Goal: Book appointment/travel/reservation

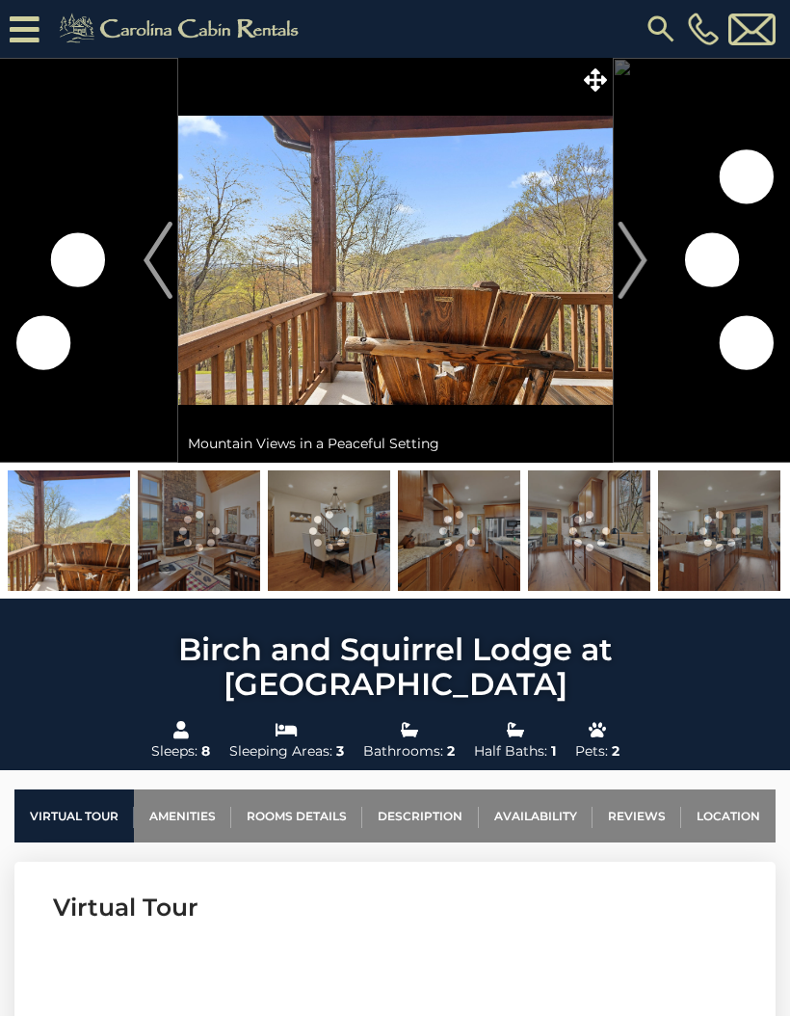
click at [626, 263] on img "Next" at bounding box center [632, 260] width 29 height 77
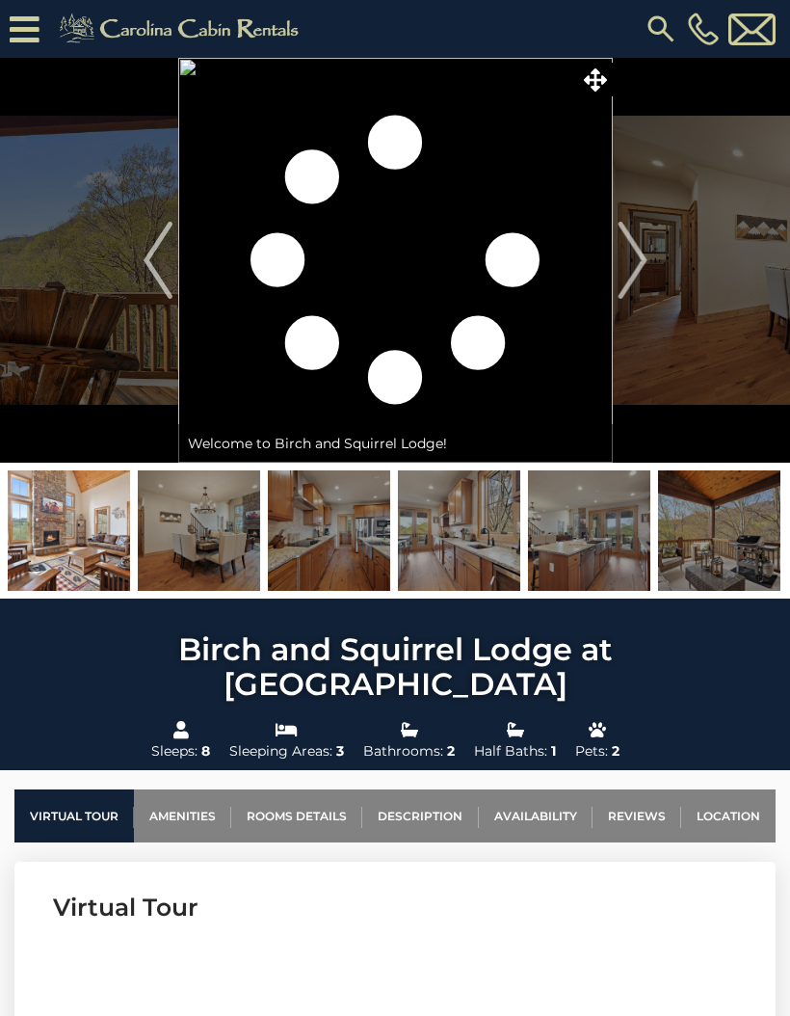
click at [630, 280] on img "Next" at bounding box center [632, 260] width 29 height 77
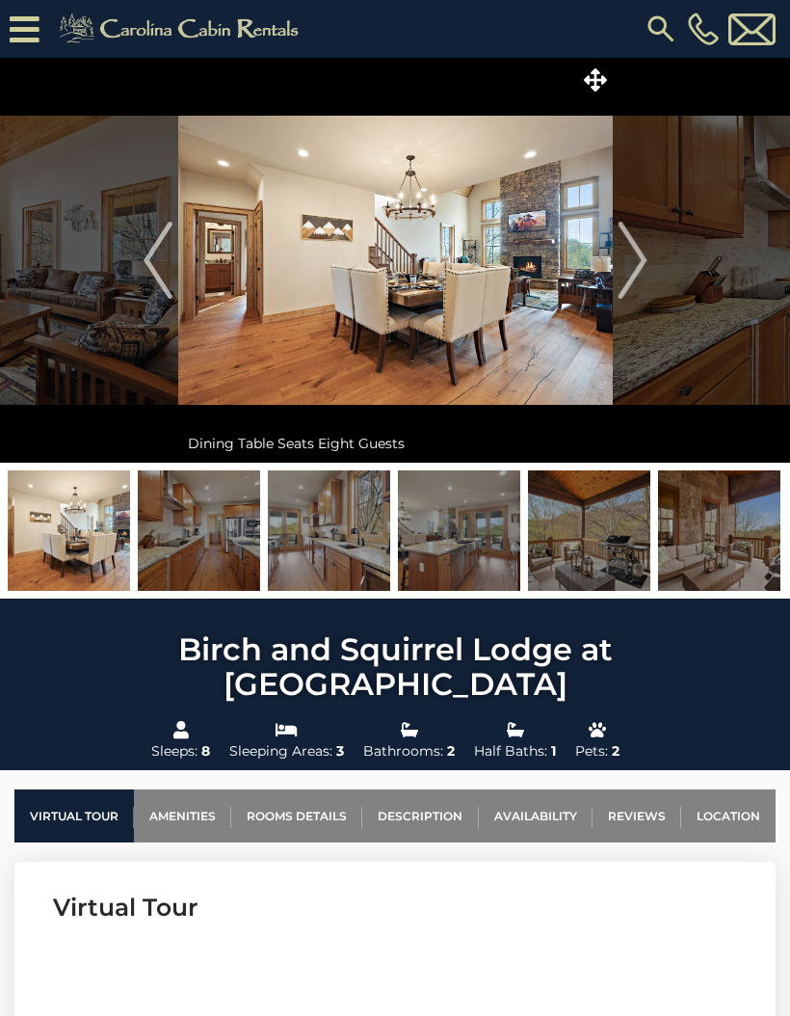
click at [629, 276] on img "Next" at bounding box center [632, 260] width 29 height 77
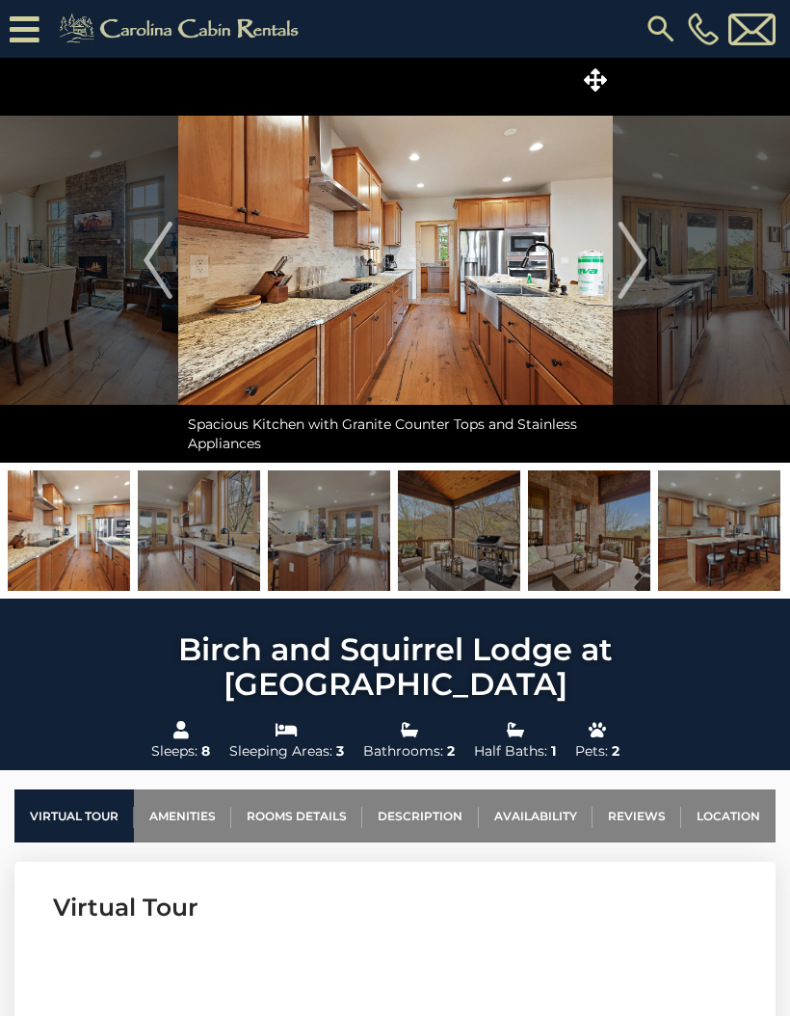
click at [624, 288] on img "Next" at bounding box center [632, 260] width 29 height 77
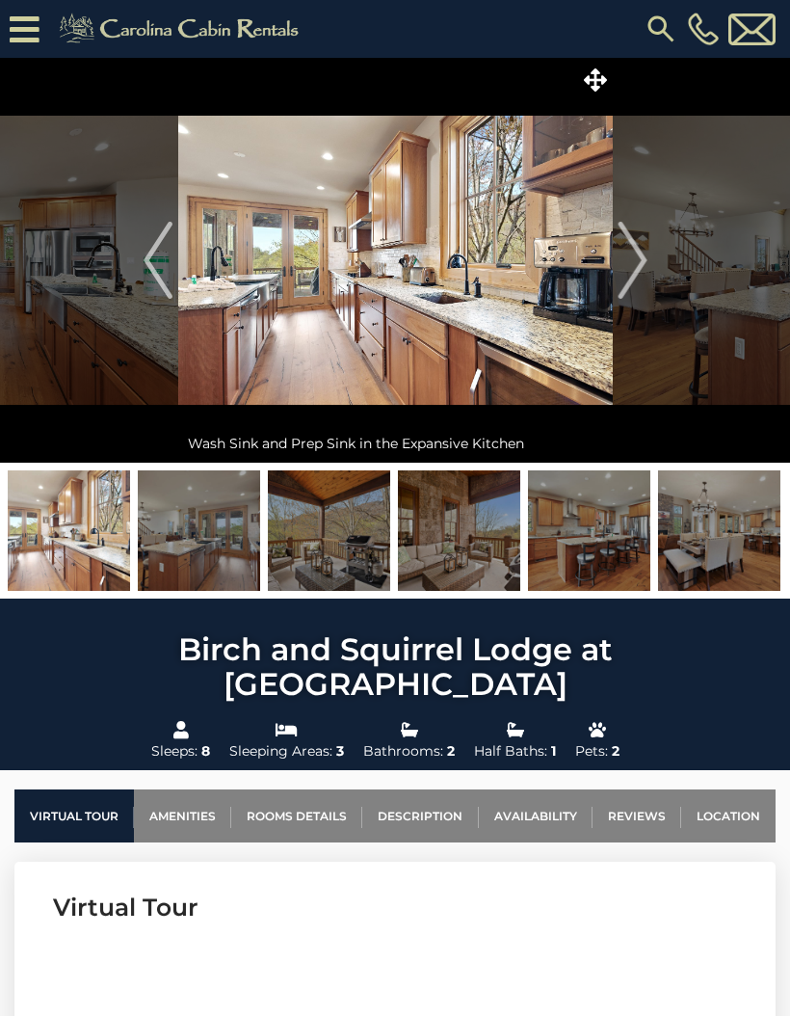
click at [641, 280] on img "Next" at bounding box center [632, 260] width 29 height 77
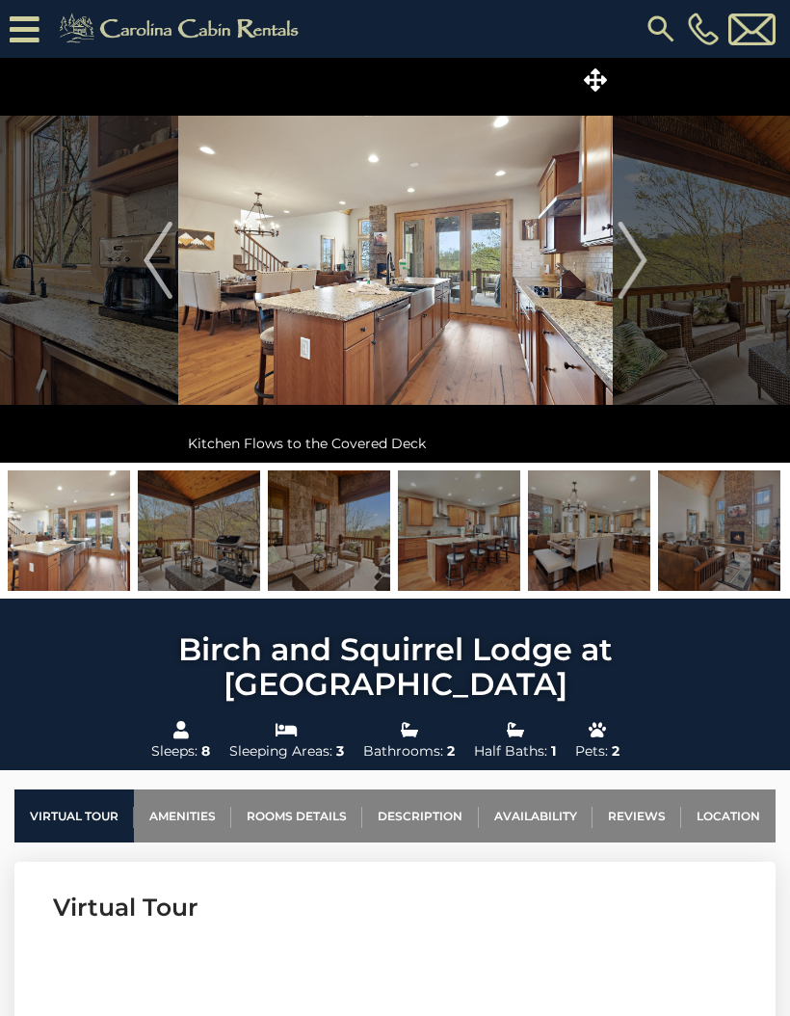
click at [634, 280] on img "Next" at bounding box center [632, 260] width 29 height 77
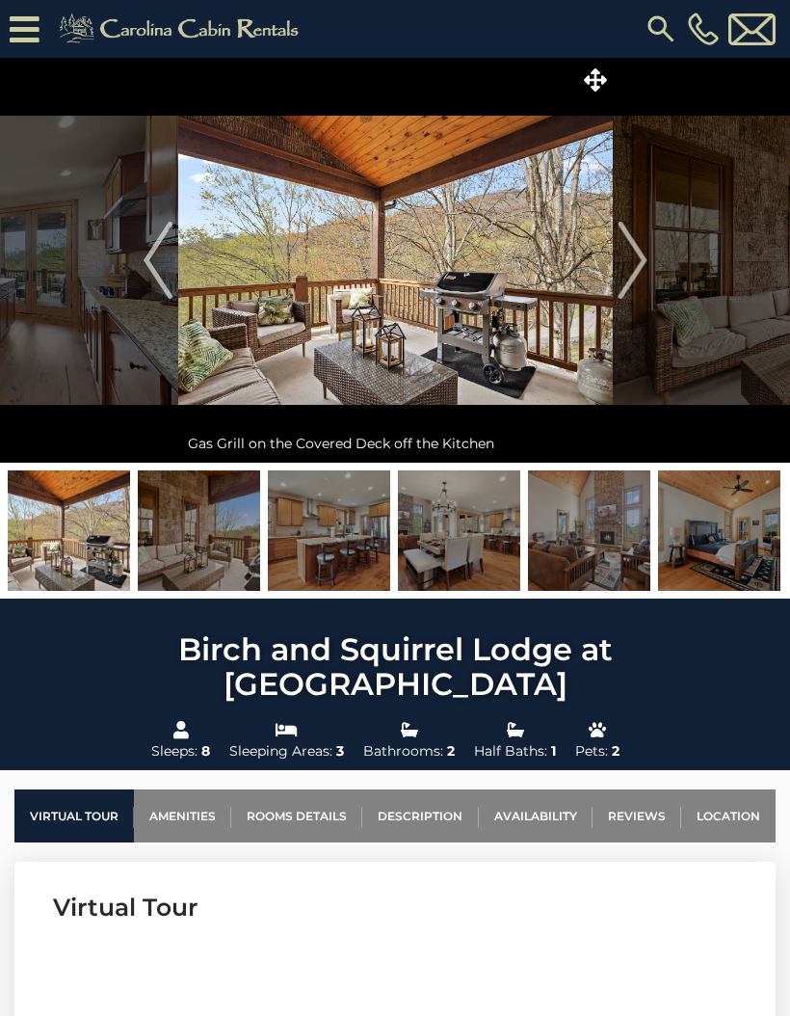
click at [626, 285] on img "Next" at bounding box center [632, 260] width 29 height 77
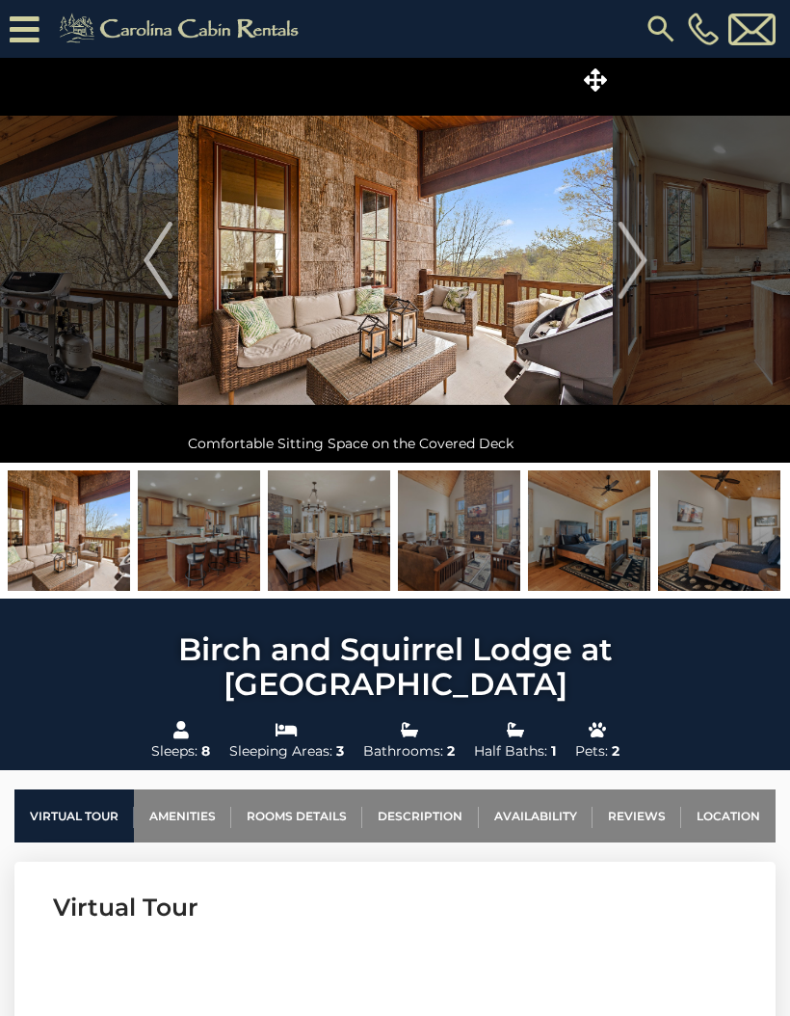
click at [627, 287] on img "Next" at bounding box center [632, 260] width 29 height 77
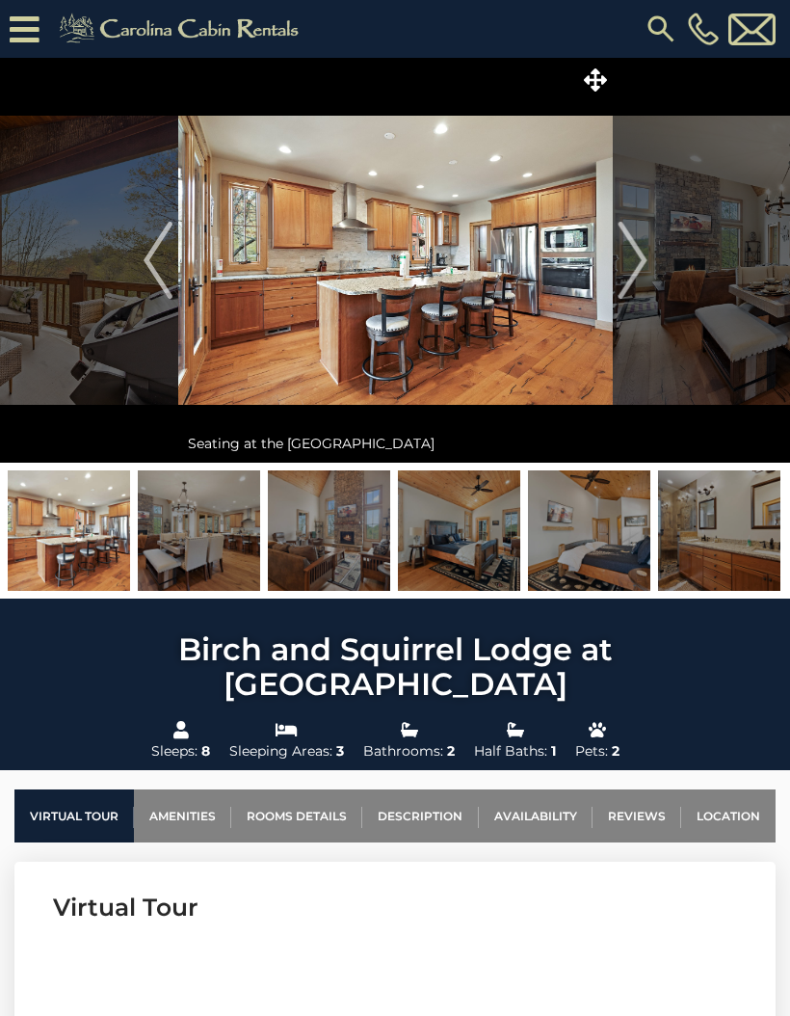
click at [640, 280] on img "Next" at bounding box center [632, 260] width 29 height 77
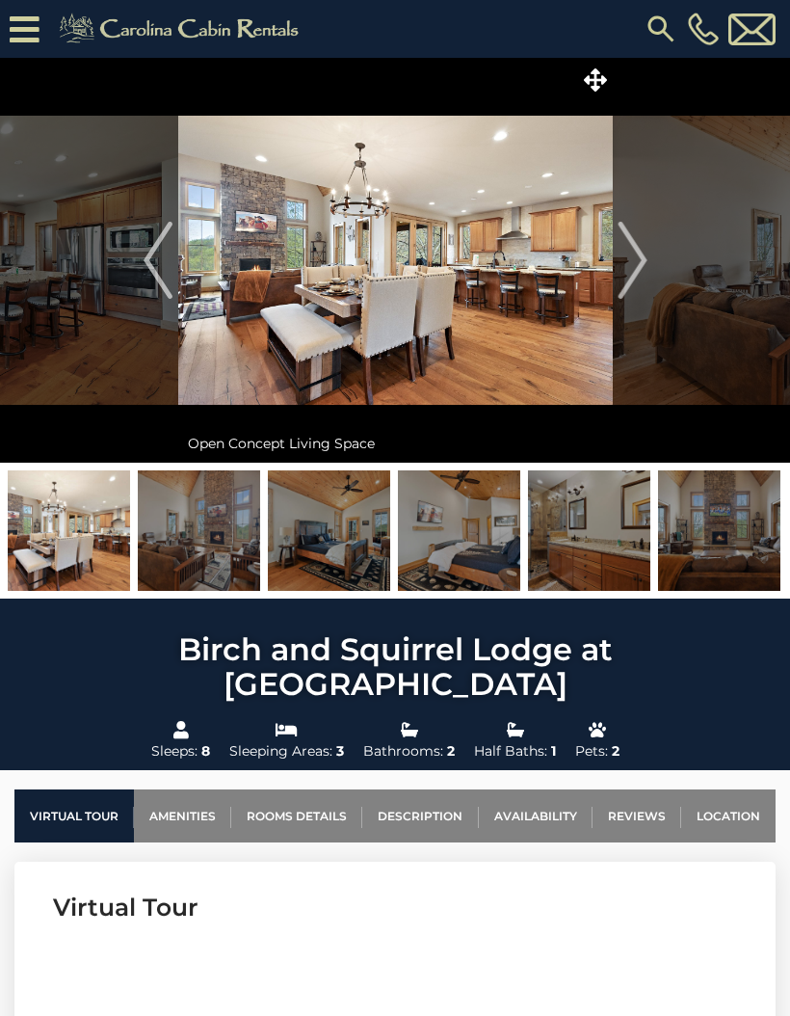
click at [635, 282] on img "Next" at bounding box center [632, 260] width 29 height 77
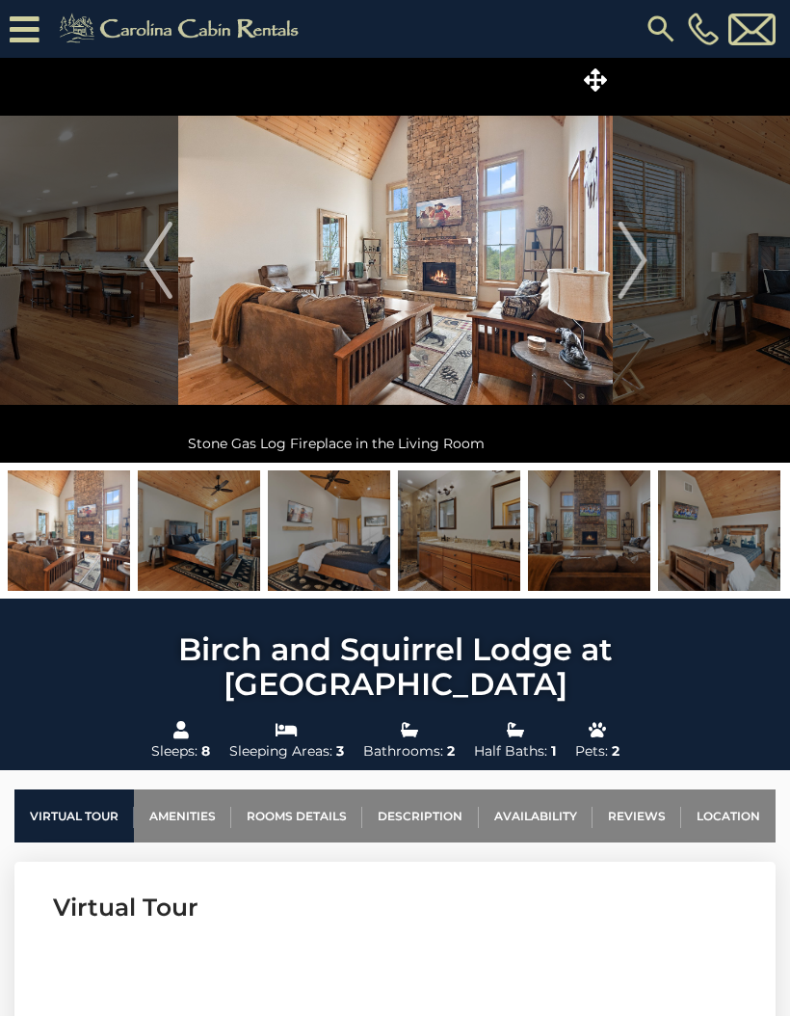
click at [637, 277] on img "Next" at bounding box center [632, 260] width 29 height 77
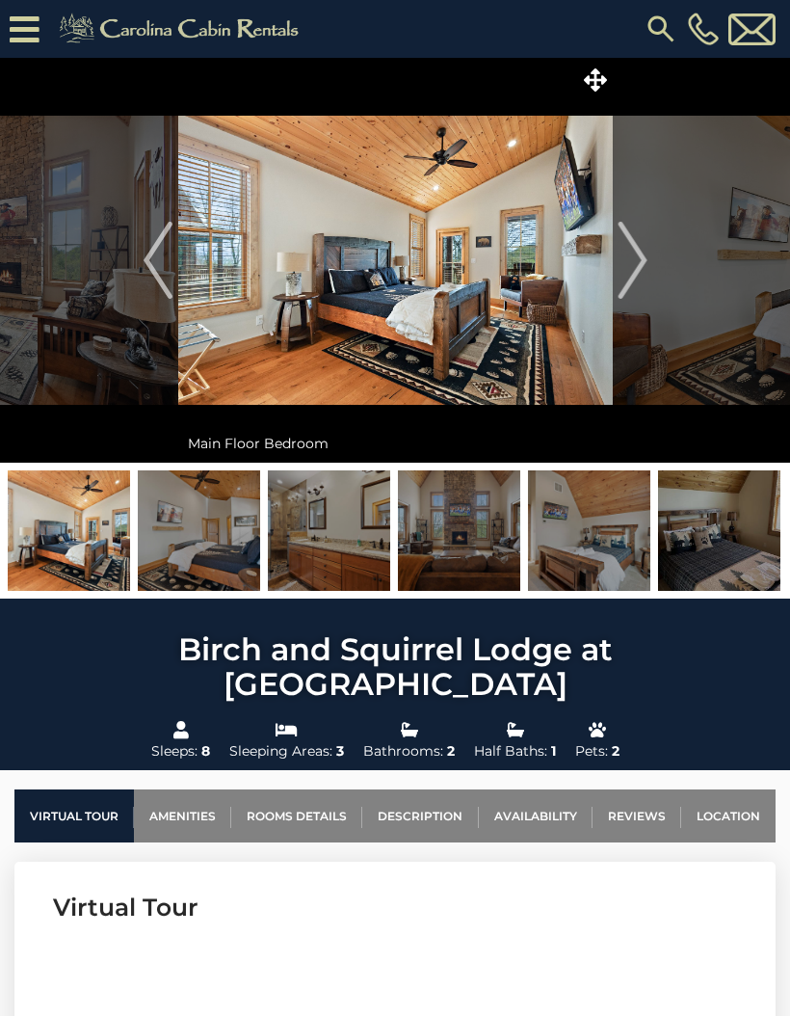
click at [619, 279] on img "Next" at bounding box center [632, 260] width 29 height 77
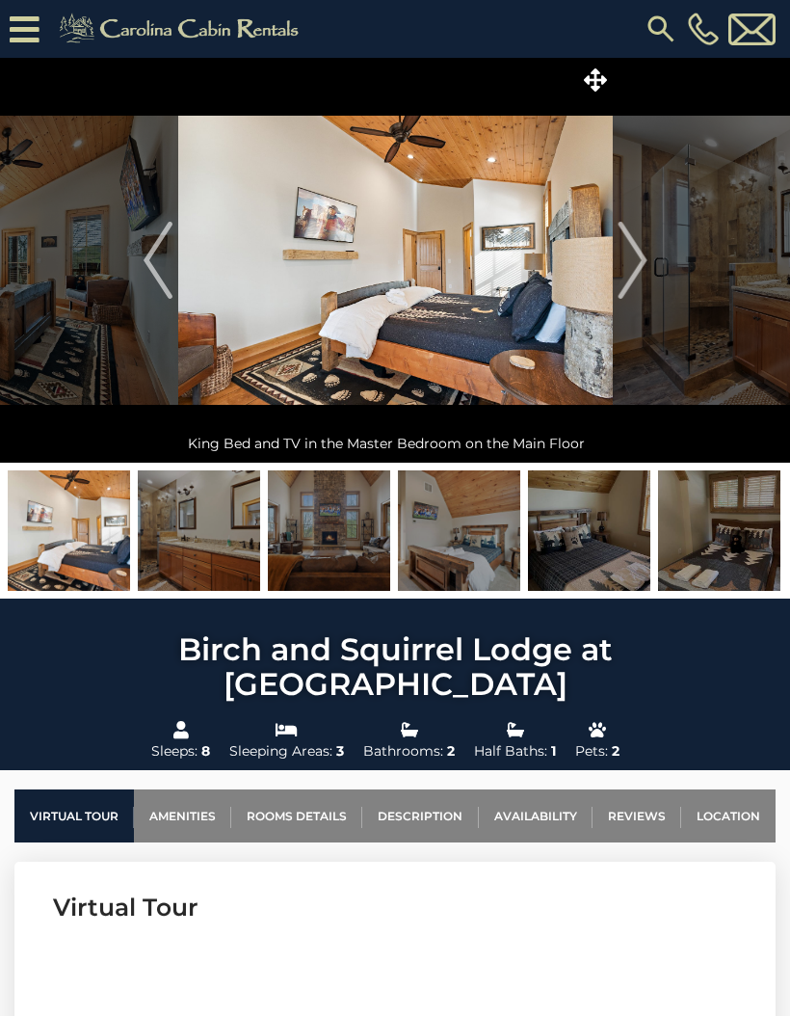
click at [647, 270] on img "Next" at bounding box center [632, 260] width 29 height 77
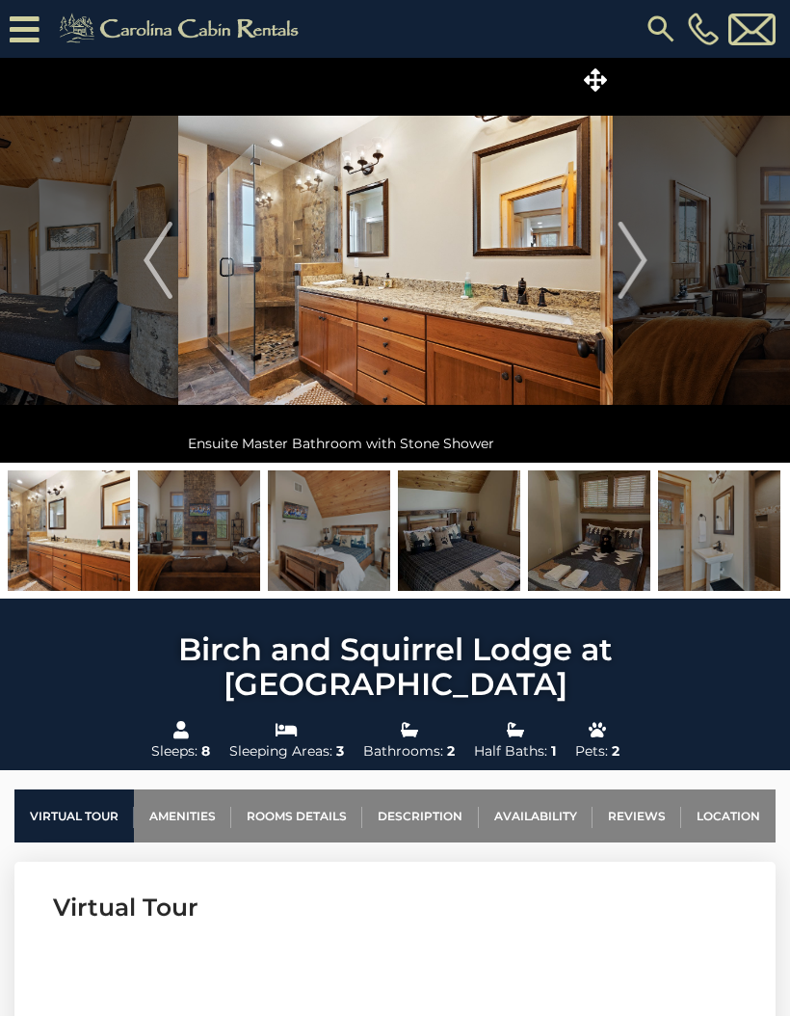
click at [614, 278] on button "Next" at bounding box center [633, 260] width 40 height 405
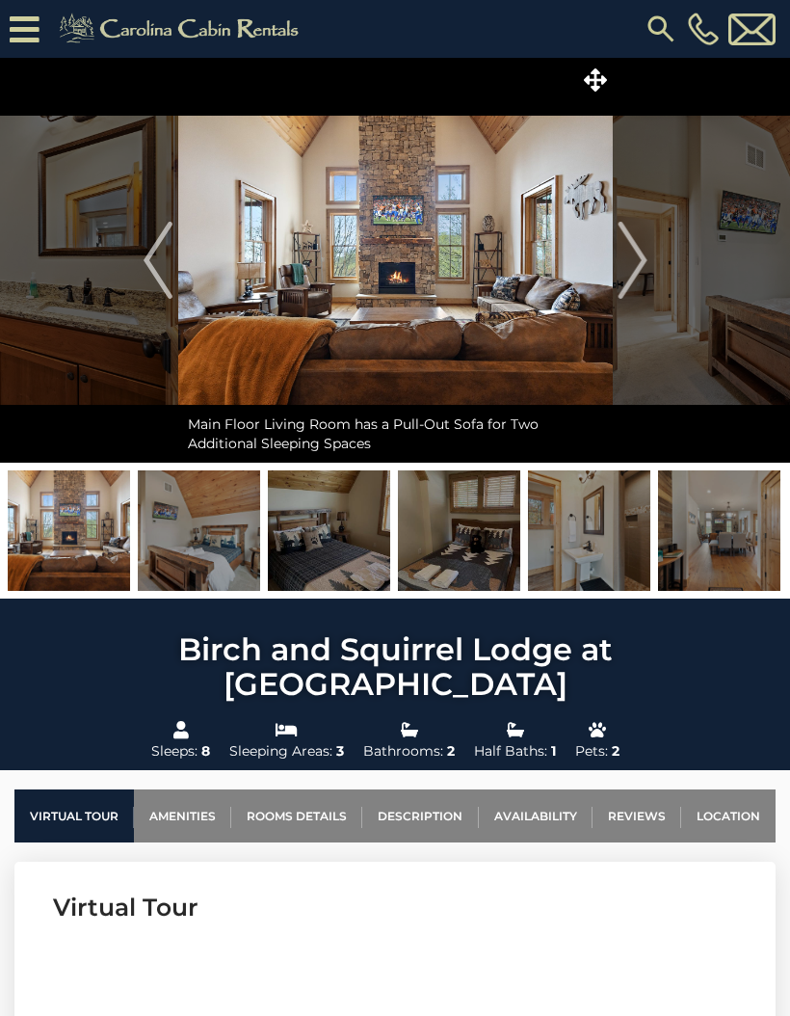
click at [615, 282] on button "Next" at bounding box center [633, 260] width 40 height 405
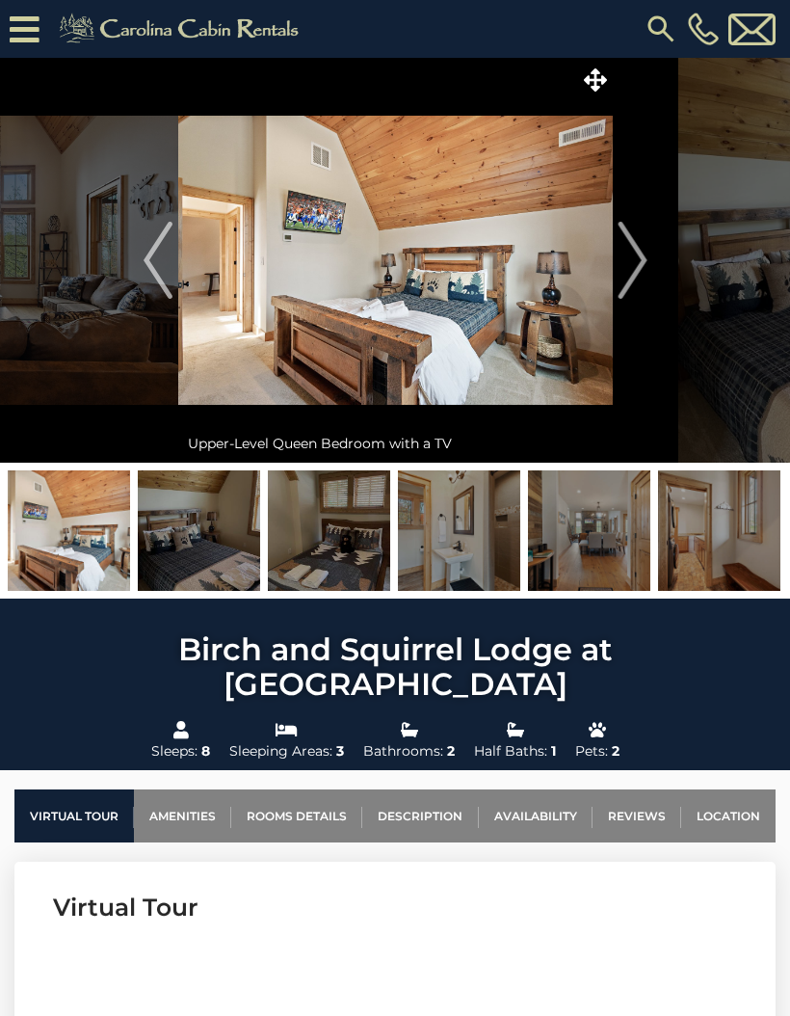
click at [627, 280] on img "Next" at bounding box center [632, 260] width 29 height 77
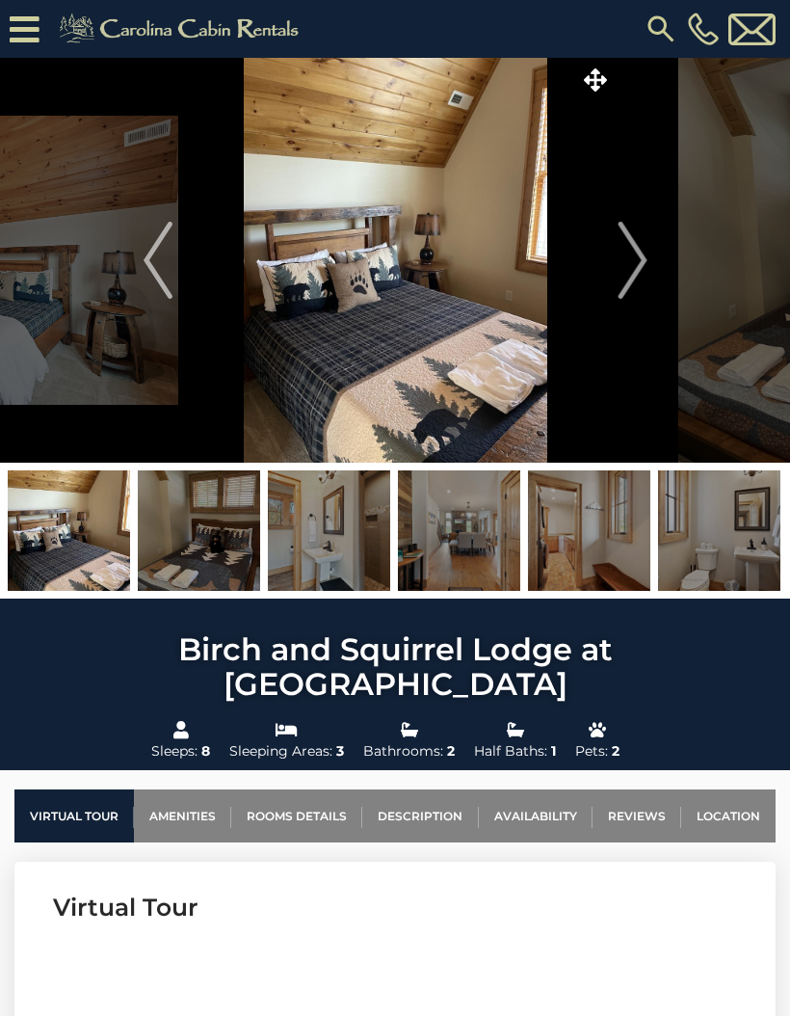
click at [617, 282] on button "Next" at bounding box center [633, 260] width 40 height 405
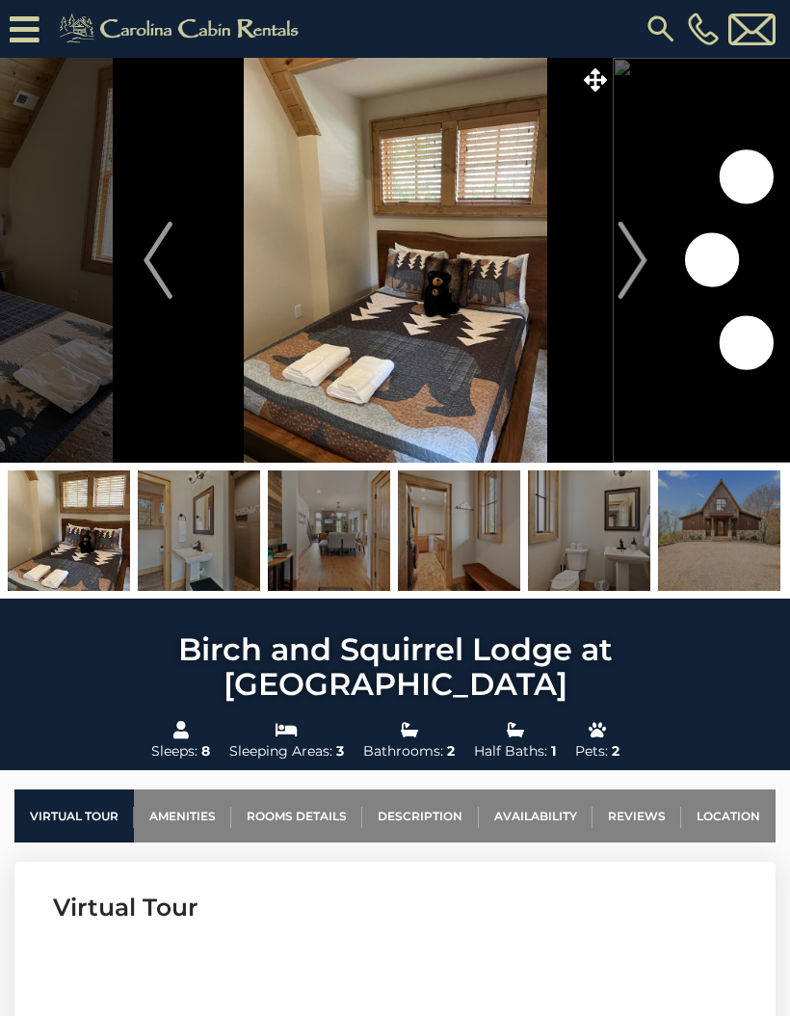
click at [614, 283] on button "Next" at bounding box center [633, 260] width 40 height 405
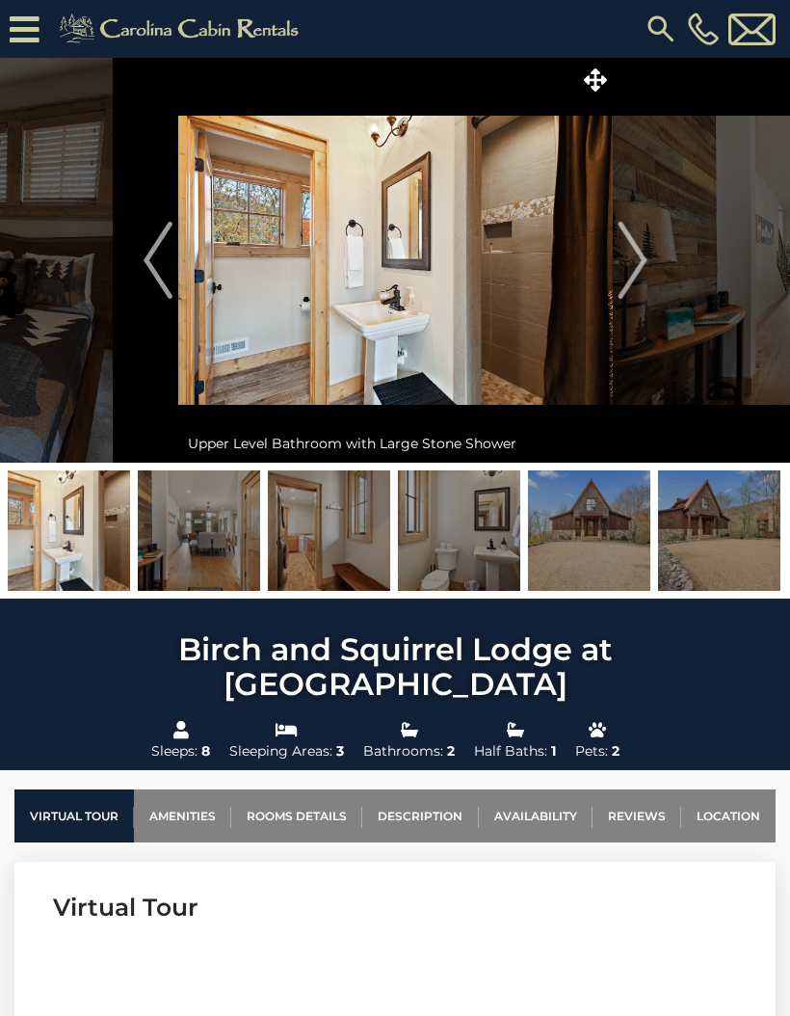
click at [619, 287] on img "Next" at bounding box center [632, 260] width 29 height 77
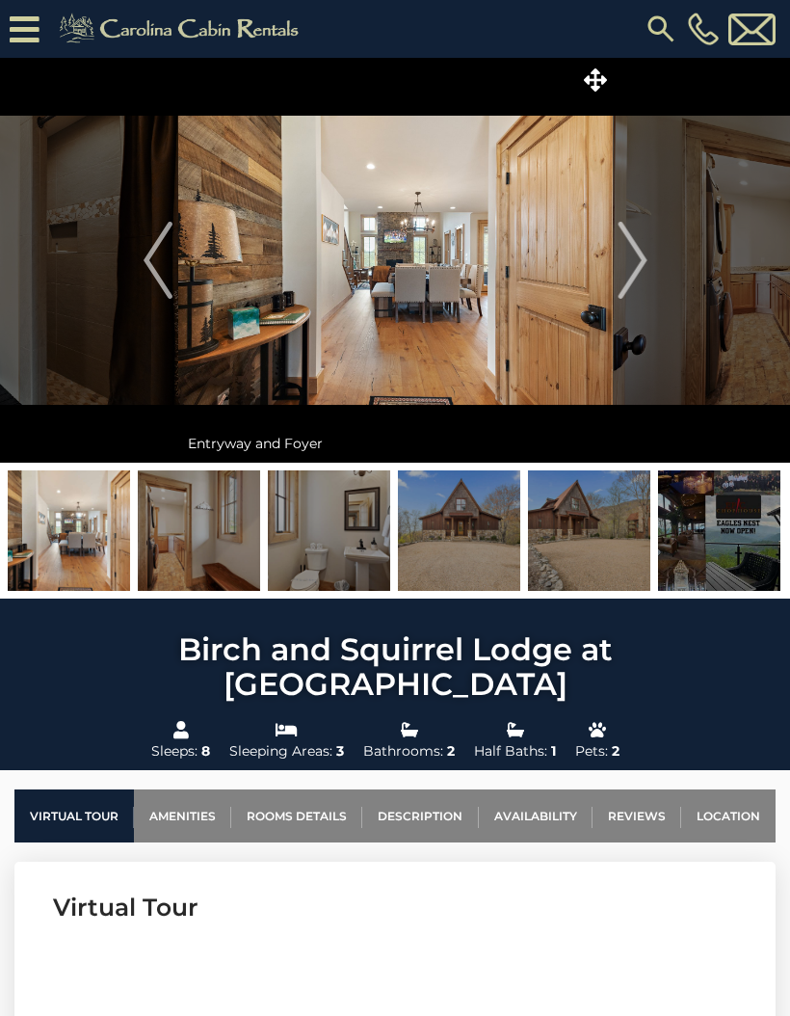
click at [625, 282] on img "Next" at bounding box center [632, 260] width 29 height 77
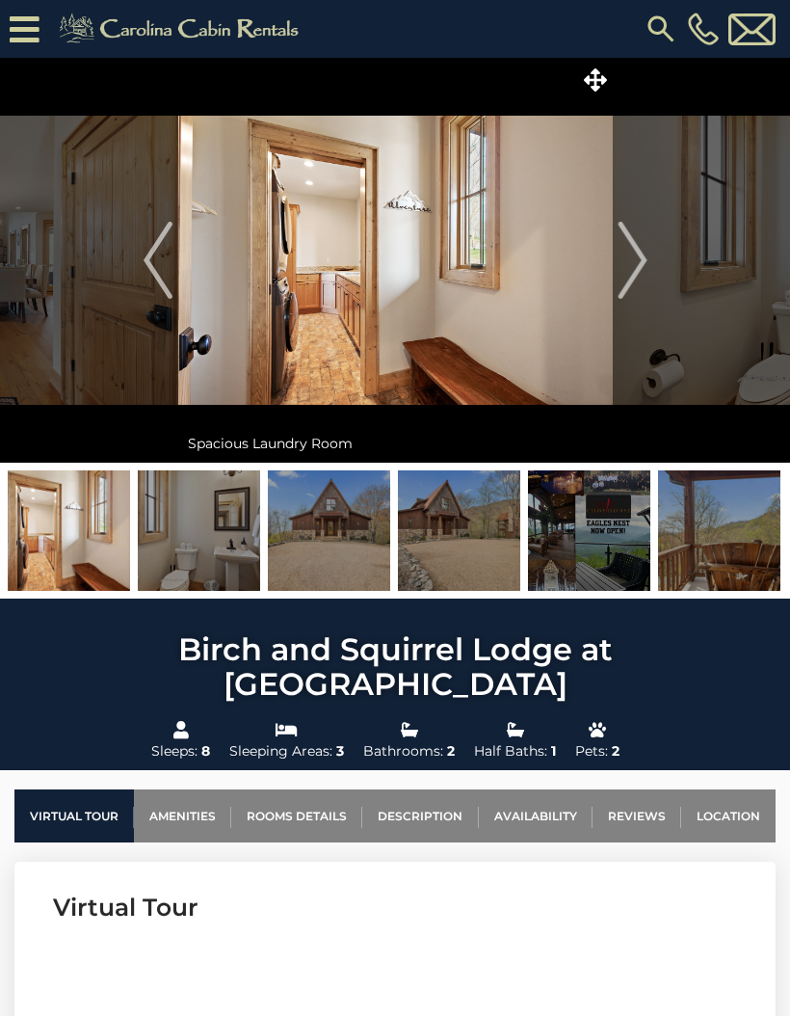
click at [627, 261] on img "Next" at bounding box center [632, 260] width 29 height 77
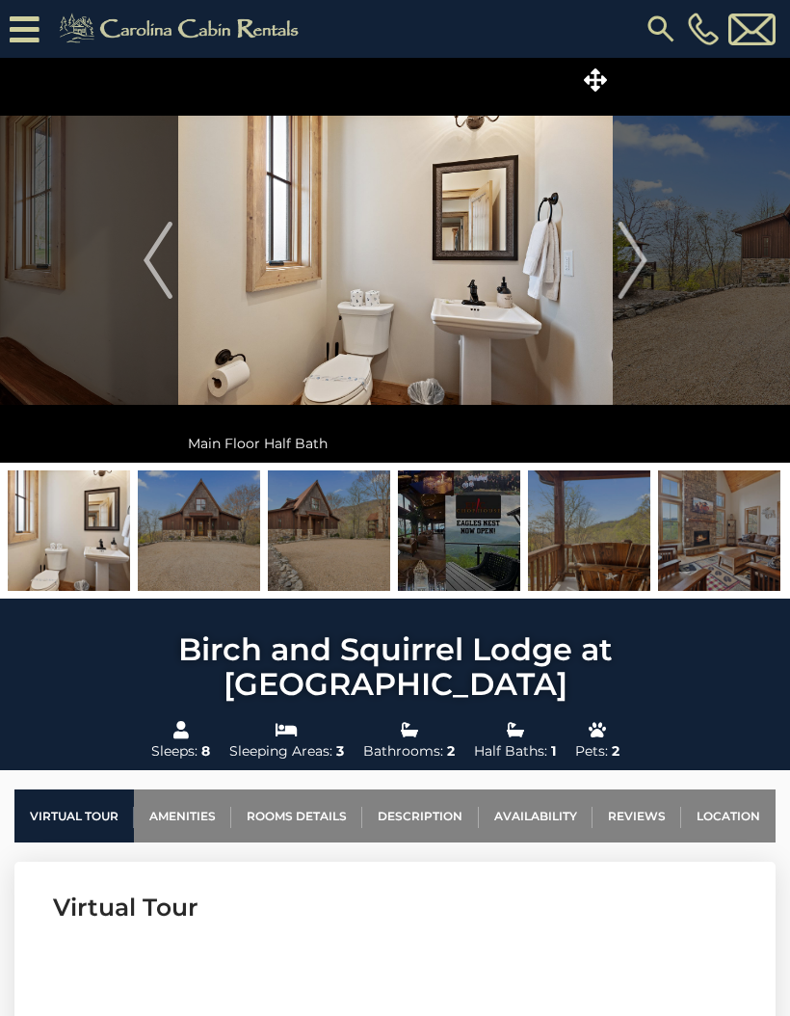
click at [644, 263] on img "Next" at bounding box center [632, 260] width 29 height 77
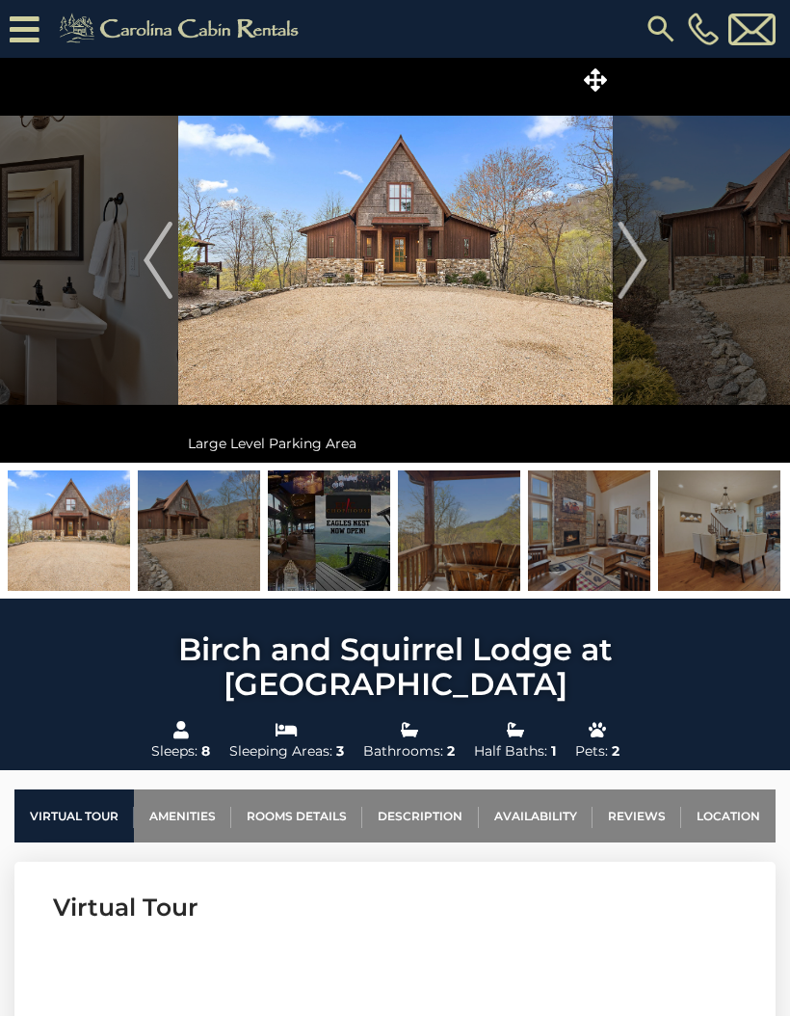
click at [627, 268] on img "Next" at bounding box center [632, 260] width 29 height 77
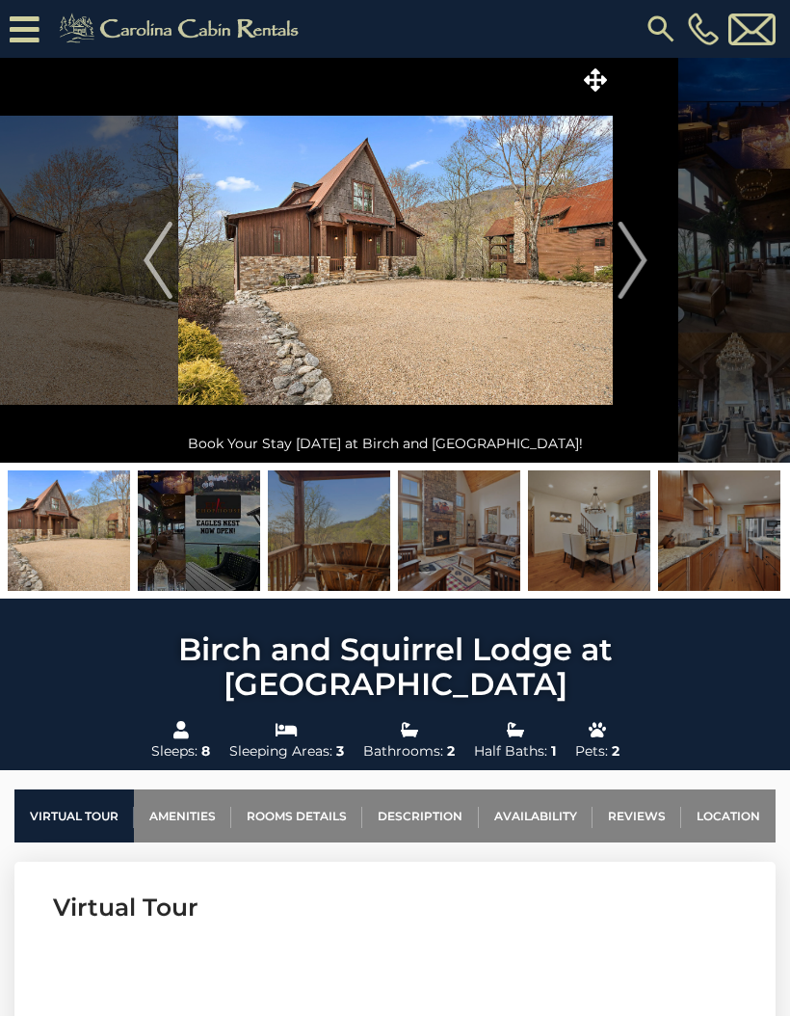
click at [633, 280] on img "Next" at bounding box center [632, 260] width 29 height 77
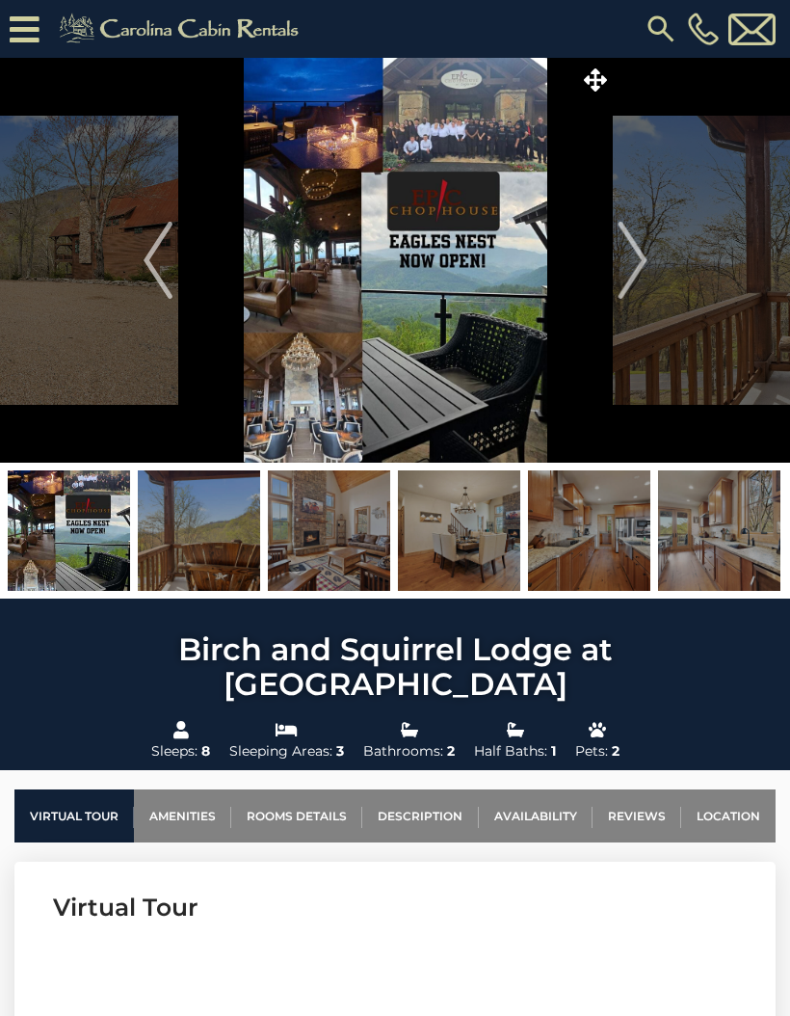
click at [168, 277] on img "Previous" at bounding box center [158, 260] width 29 height 77
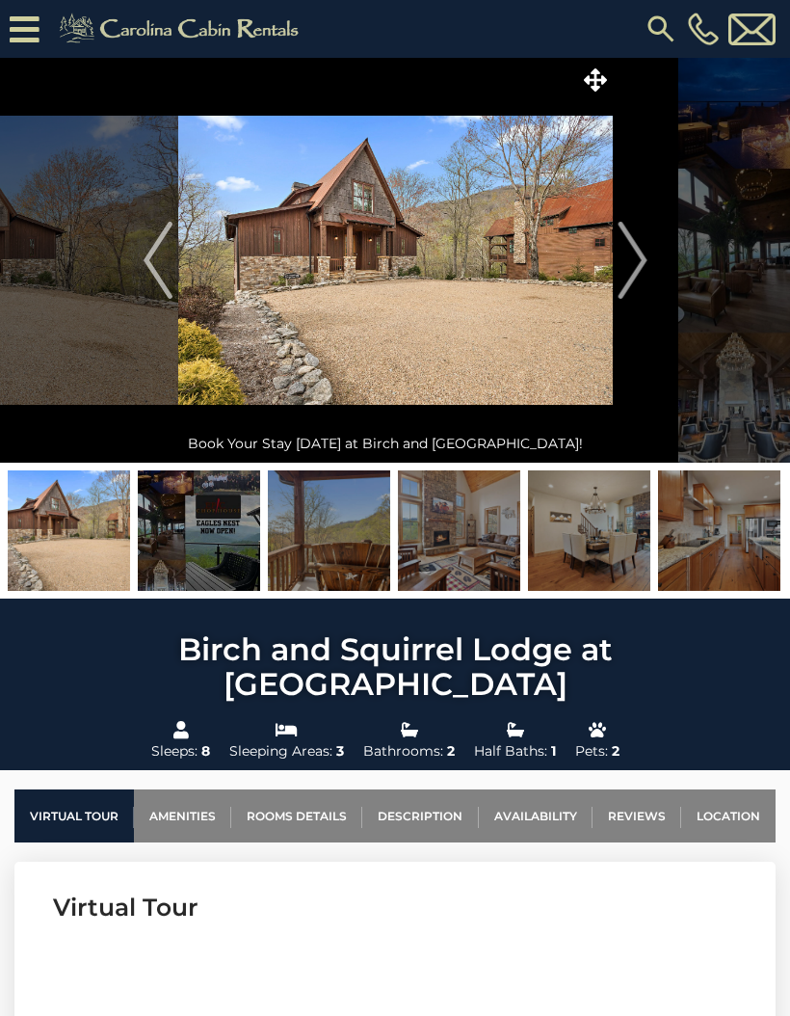
click at [627, 259] on img "Next" at bounding box center [632, 260] width 29 height 77
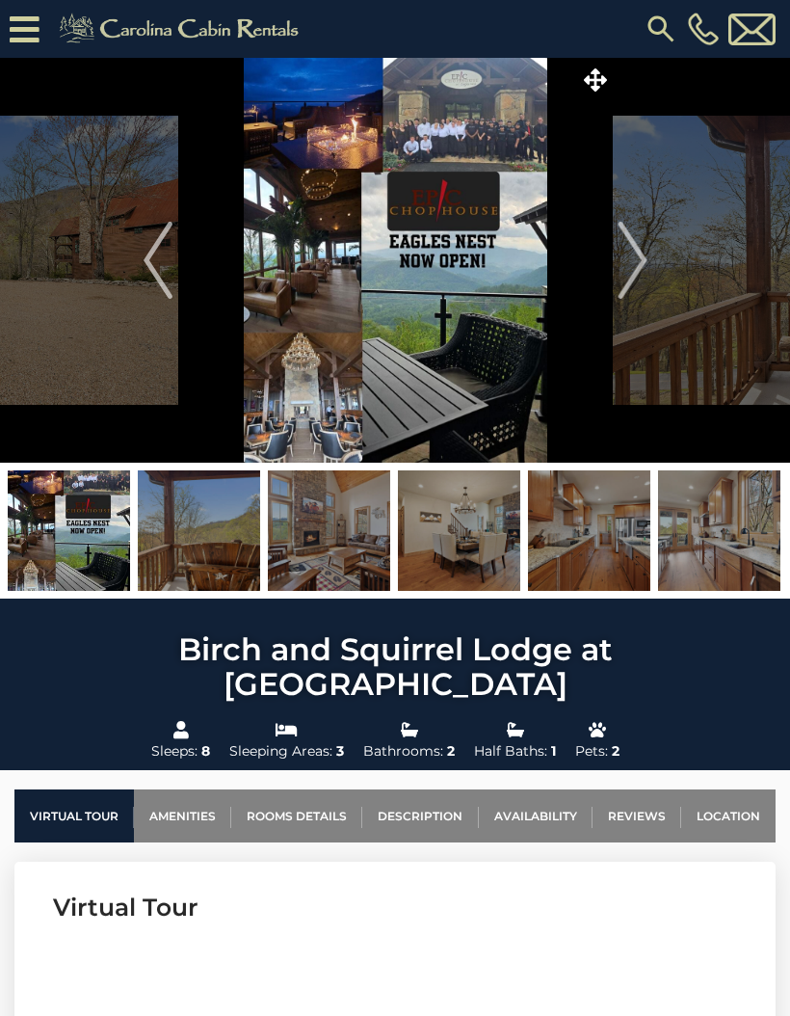
click at [626, 277] on img "Next" at bounding box center [632, 260] width 29 height 77
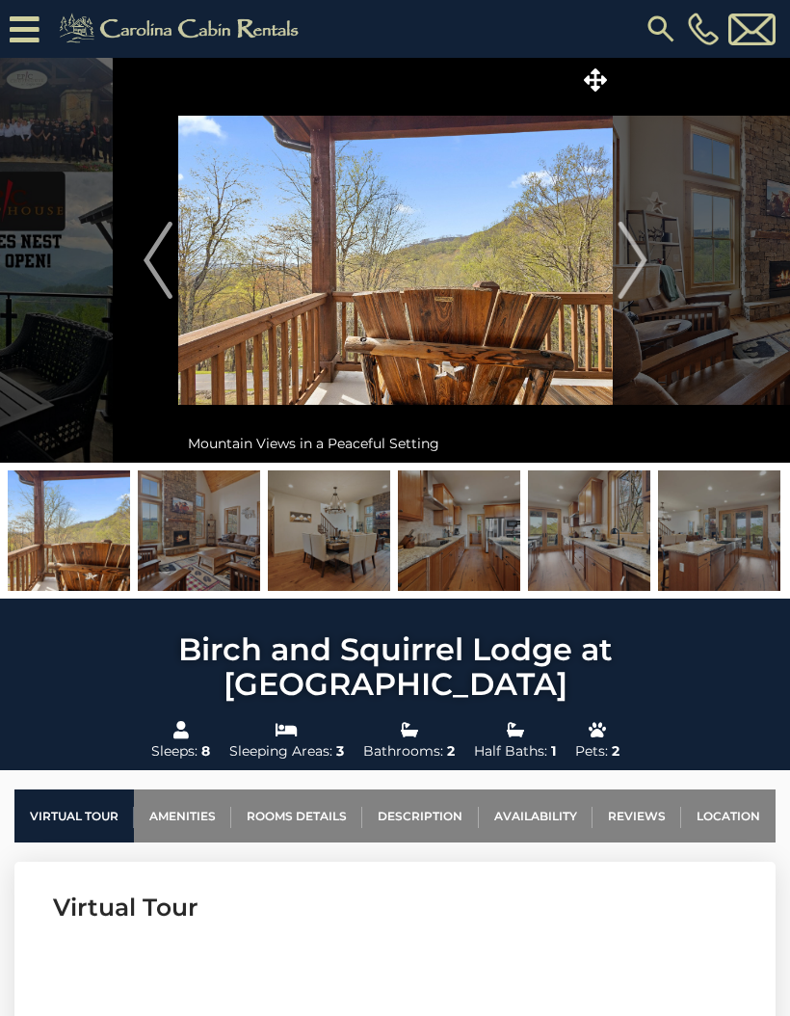
click at [632, 276] on img "Next" at bounding box center [632, 260] width 29 height 77
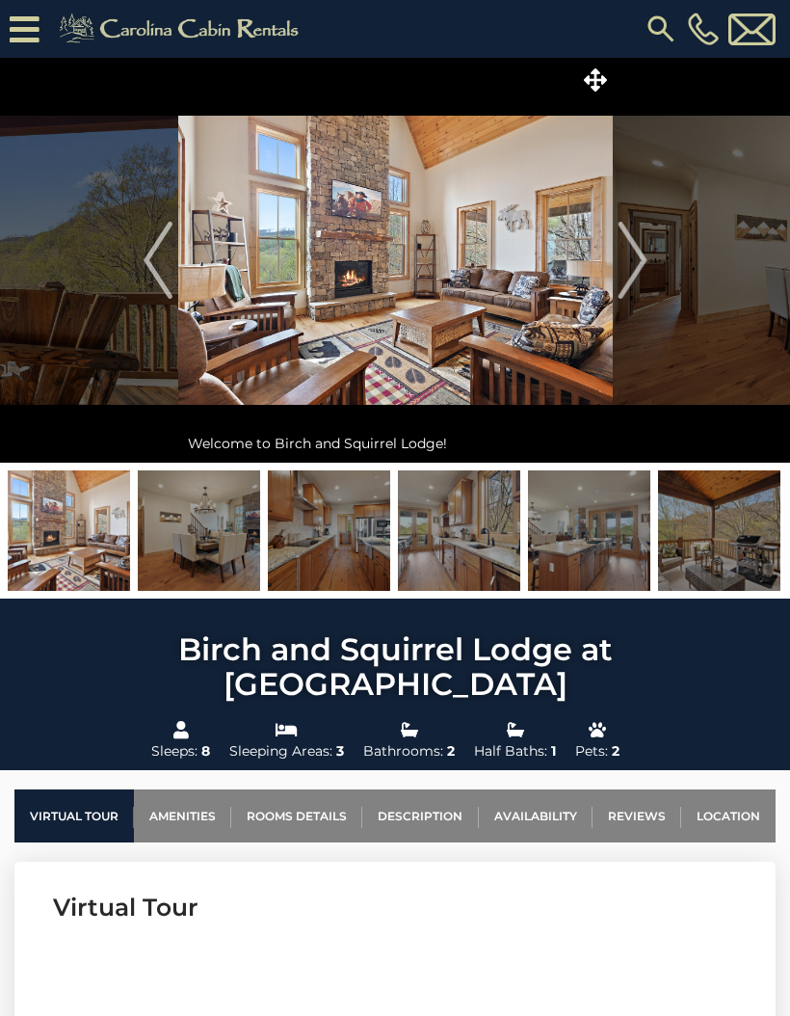
click at [643, 273] on img "Next" at bounding box center [632, 260] width 29 height 77
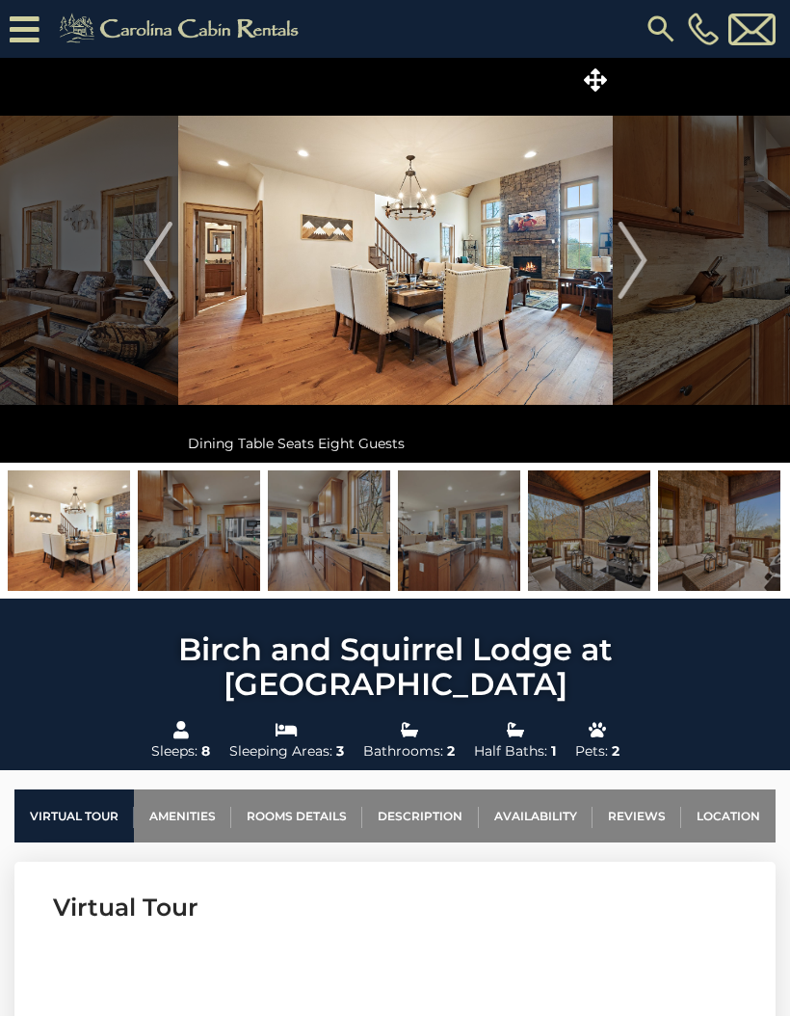
click at [641, 275] on img "Next" at bounding box center [632, 260] width 29 height 77
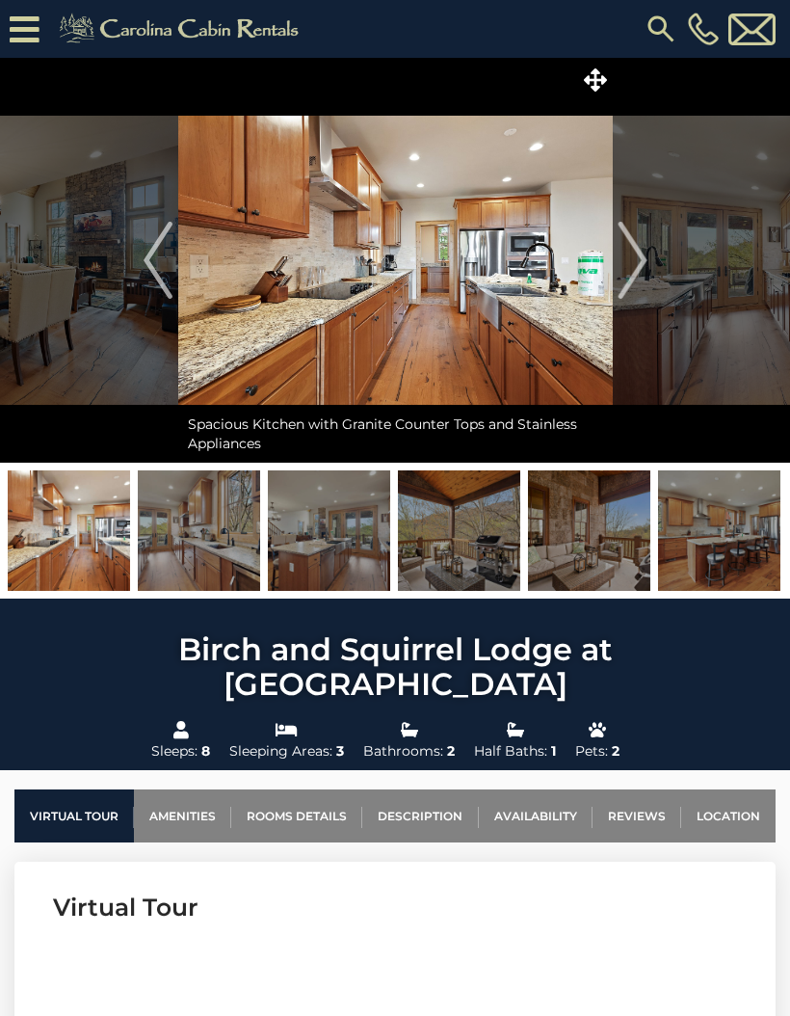
click at [640, 273] on img "Next" at bounding box center [632, 260] width 29 height 77
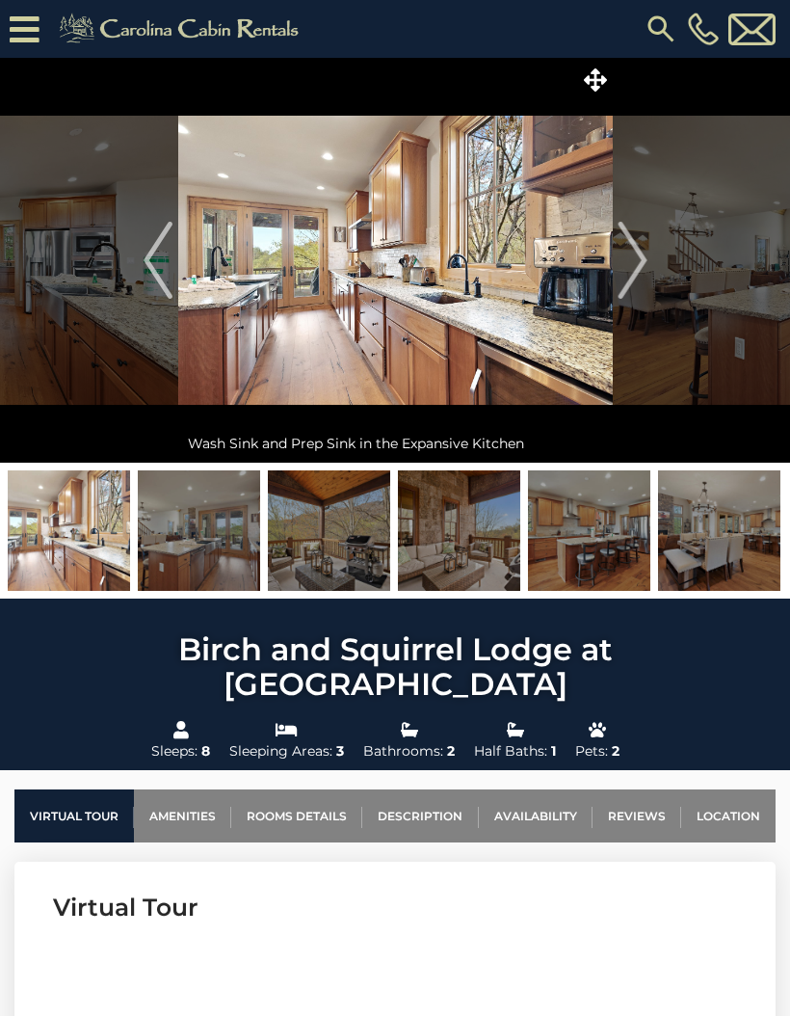
click at [641, 271] on img "Next" at bounding box center [632, 260] width 29 height 77
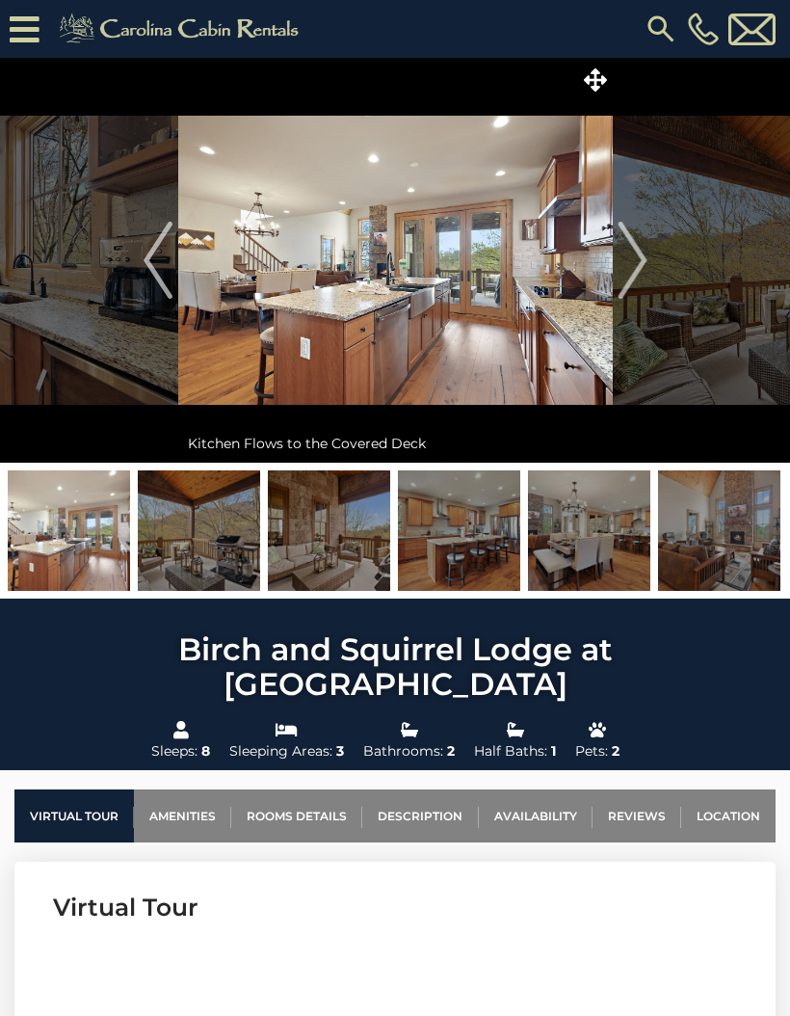
click at [638, 269] on img "Next" at bounding box center [632, 260] width 29 height 77
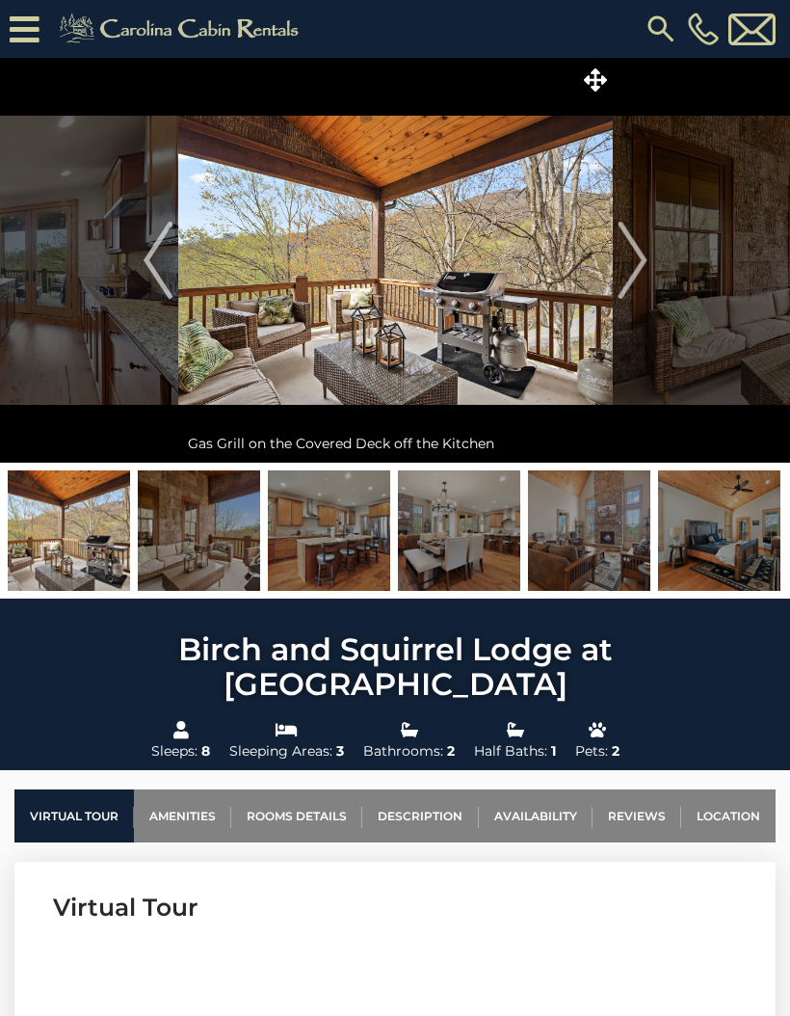
click at [635, 270] on img "Next" at bounding box center [632, 260] width 29 height 77
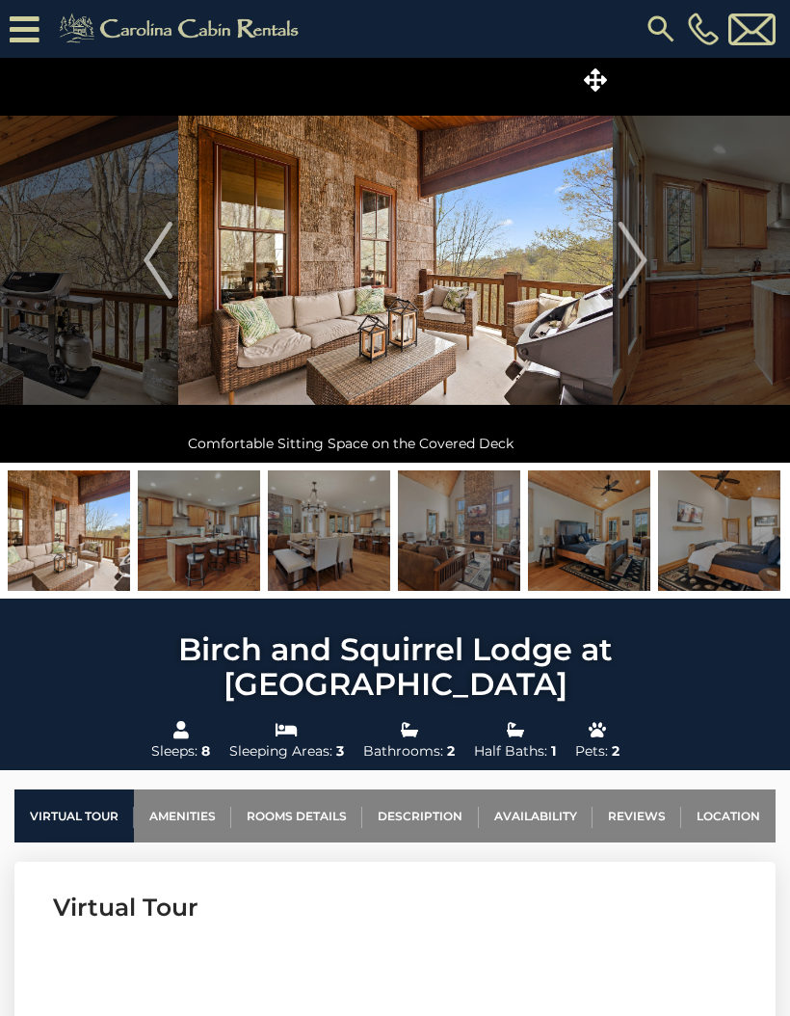
click at [638, 273] on img "Next" at bounding box center [632, 260] width 29 height 77
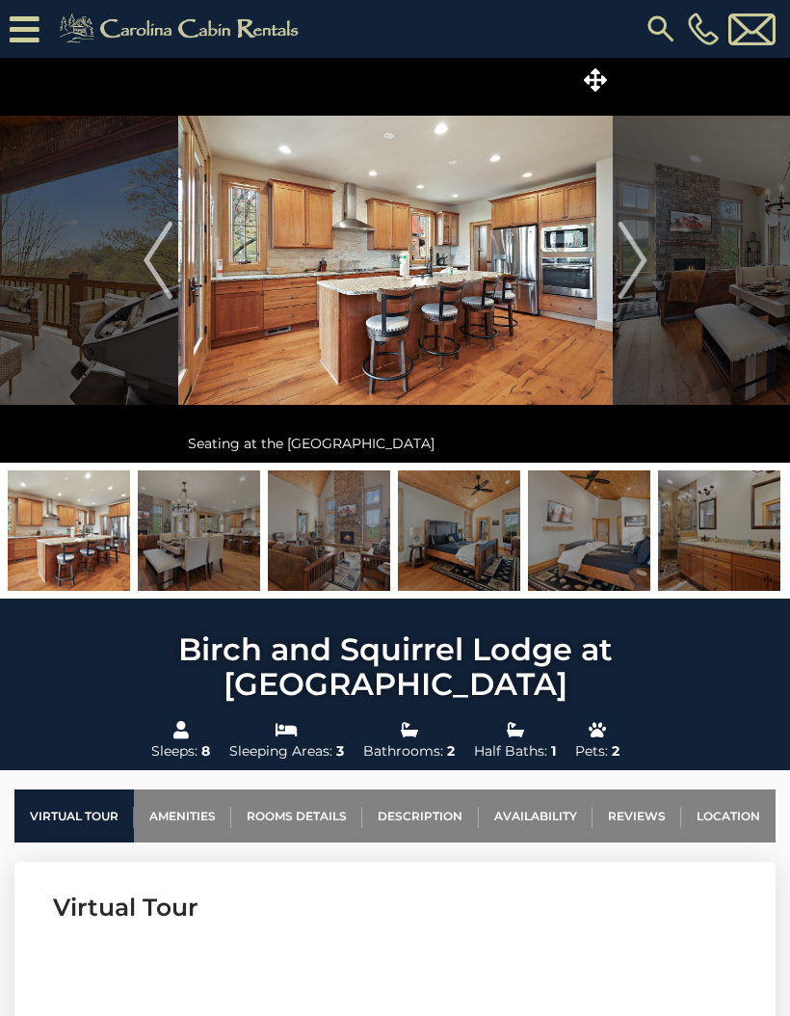
click at [637, 273] on img "Next" at bounding box center [632, 260] width 29 height 77
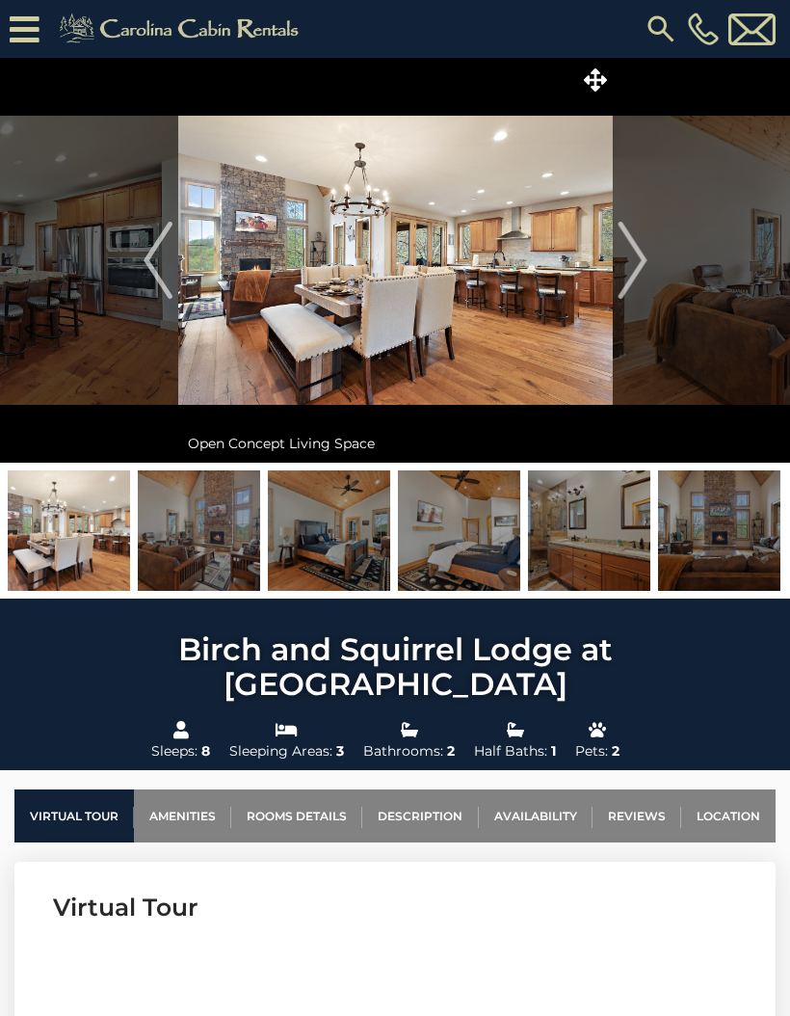
click at [152, 286] on img "Previous" at bounding box center [158, 260] width 29 height 77
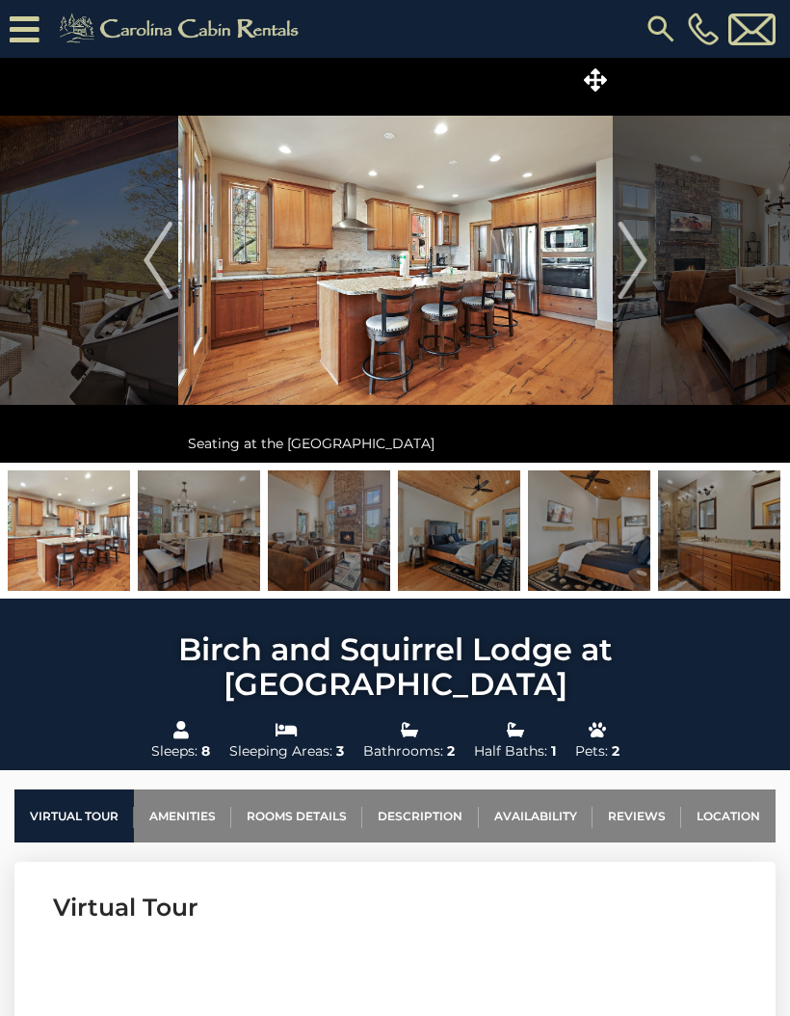
click at [627, 285] on img "Next" at bounding box center [632, 260] width 29 height 77
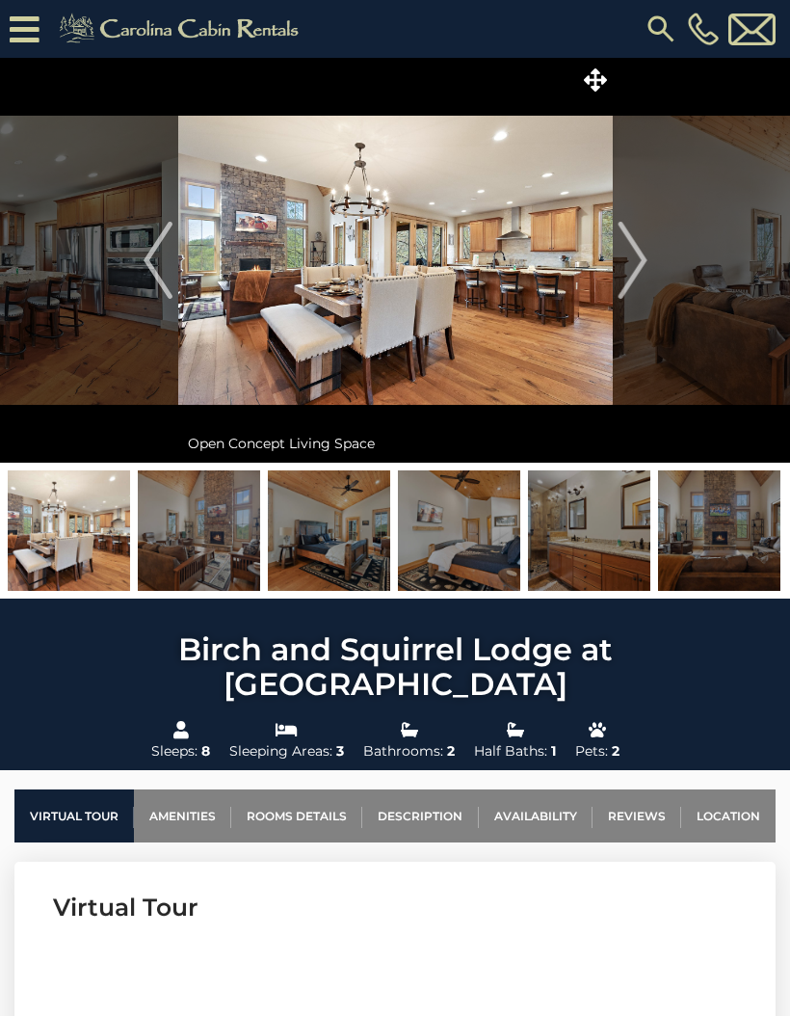
click at [631, 273] on img "Next" at bounding box center [632, 260] width 29 height 77
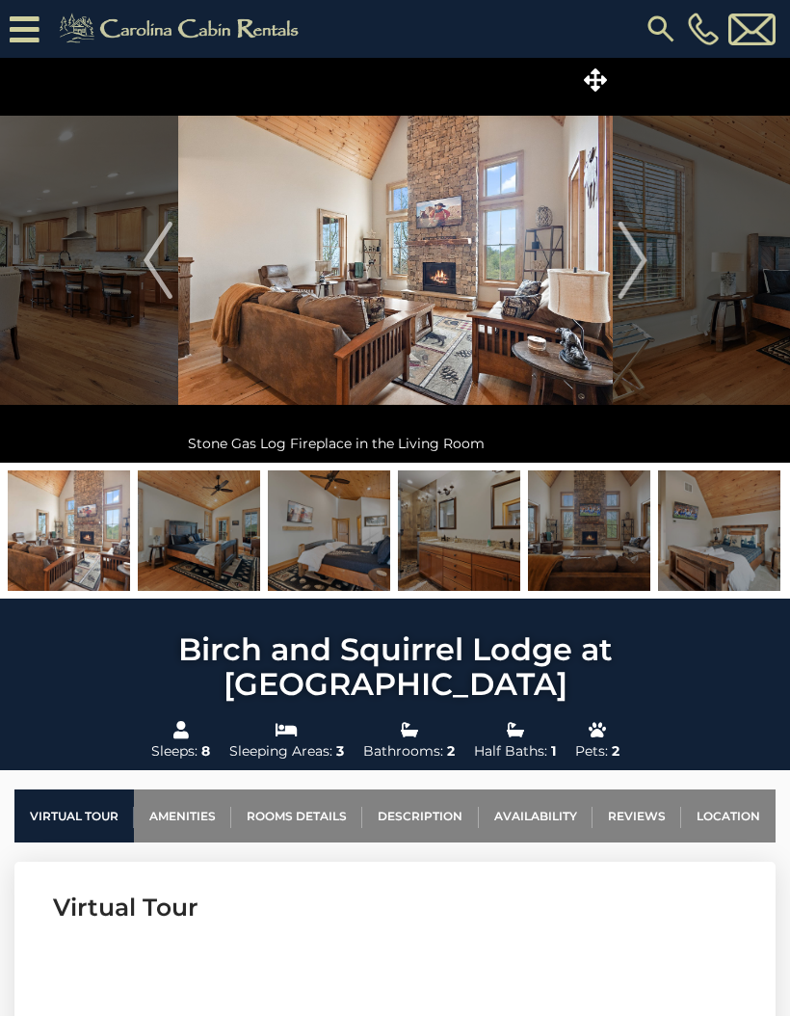
click at [629, 262] on img "Next" at bounding box center [632, 260] width 29 height 77
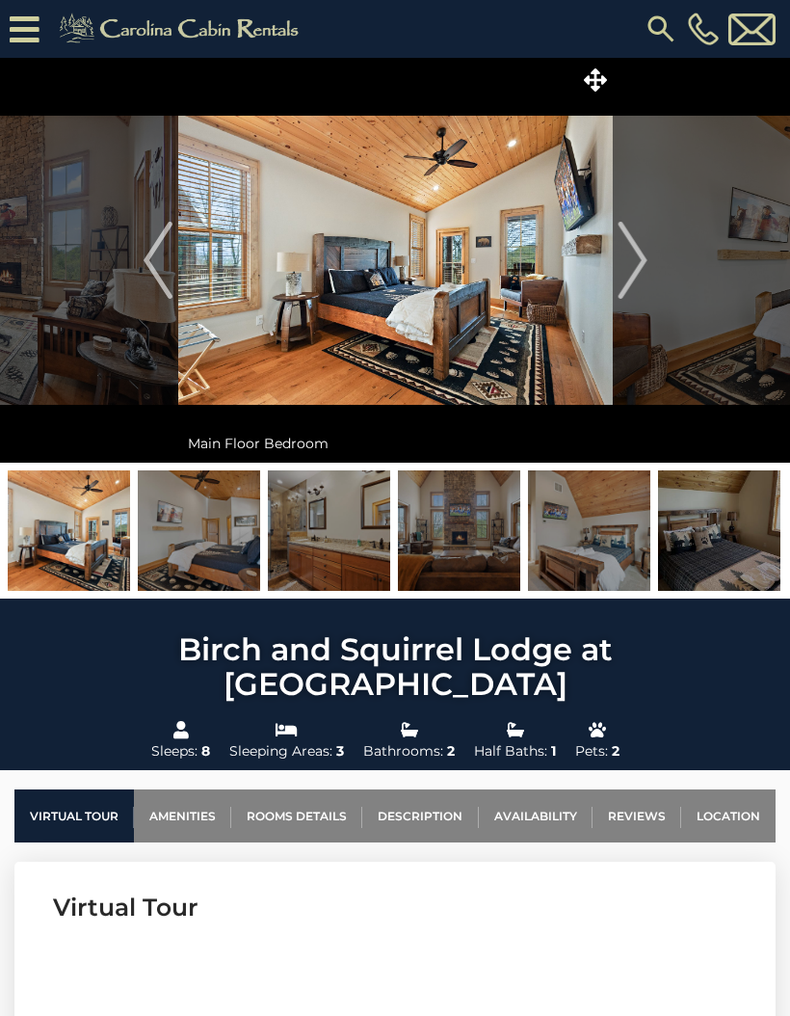
click at [626, 266] on img "Next" at bounding box center [632, 260] width 29 height 77
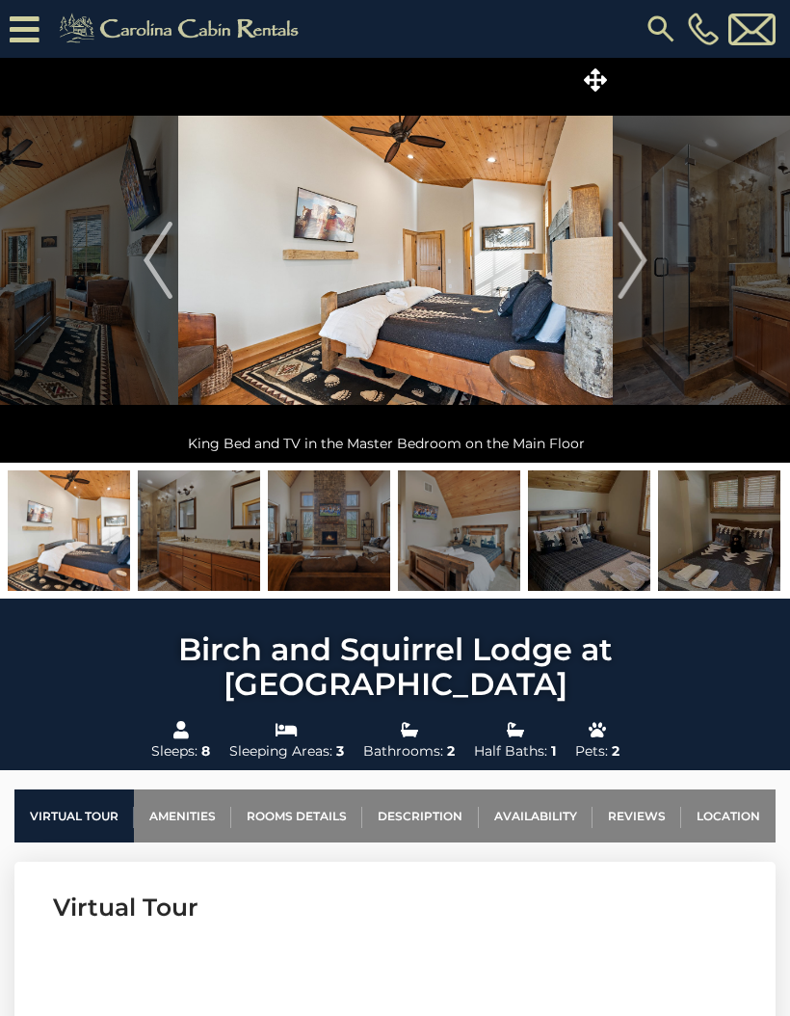
click at [628, 236] on img "Next" at bounding box center [632, 260] width 29 height 77
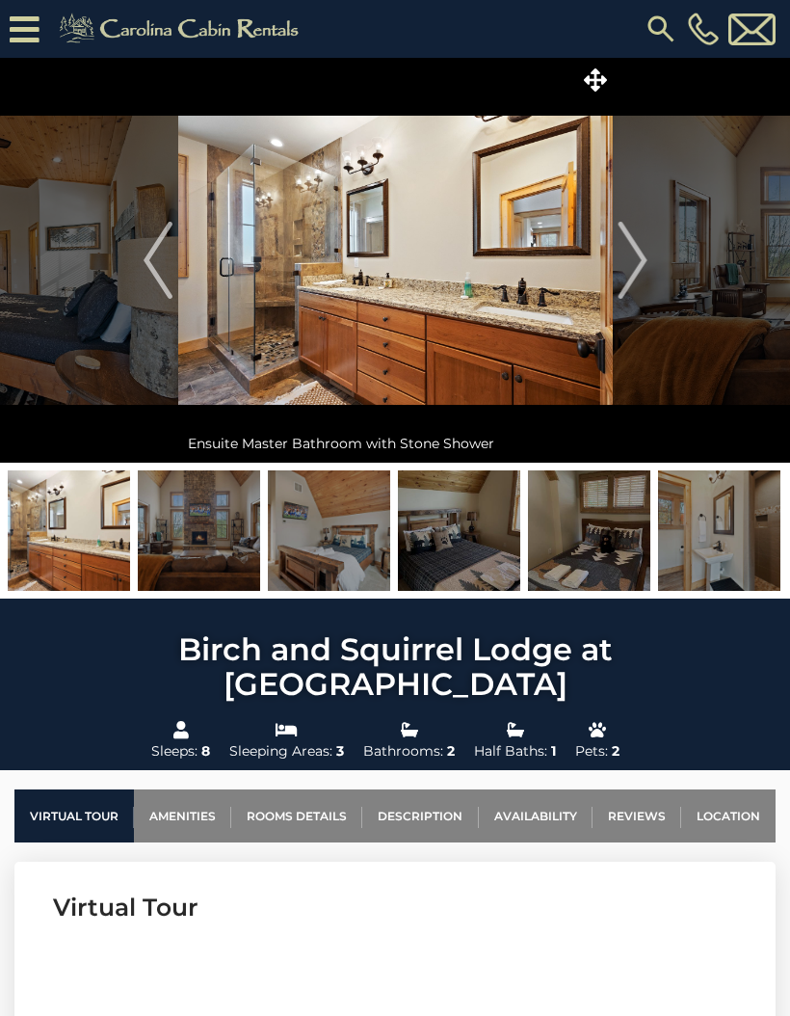
click at [614, 269] on button "Next" at bounding box center [633, 260] width 40 height 405
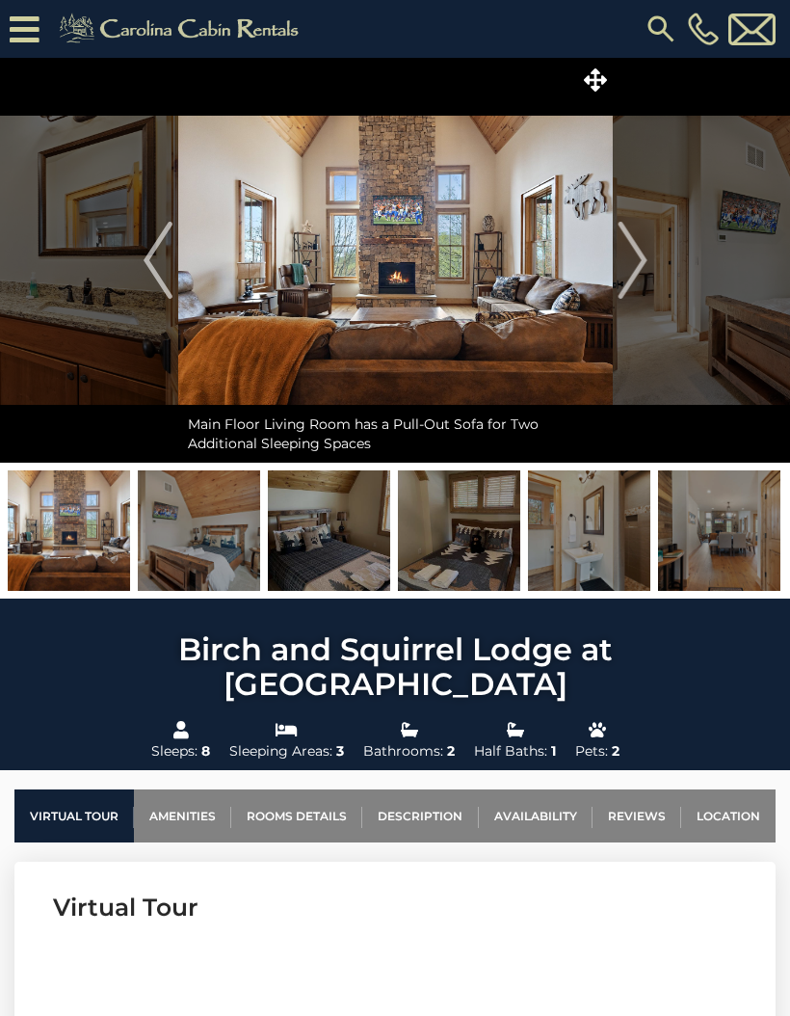
click at [630, 266] on img "Next" at bounding box center [632, 260] width 29 height 77
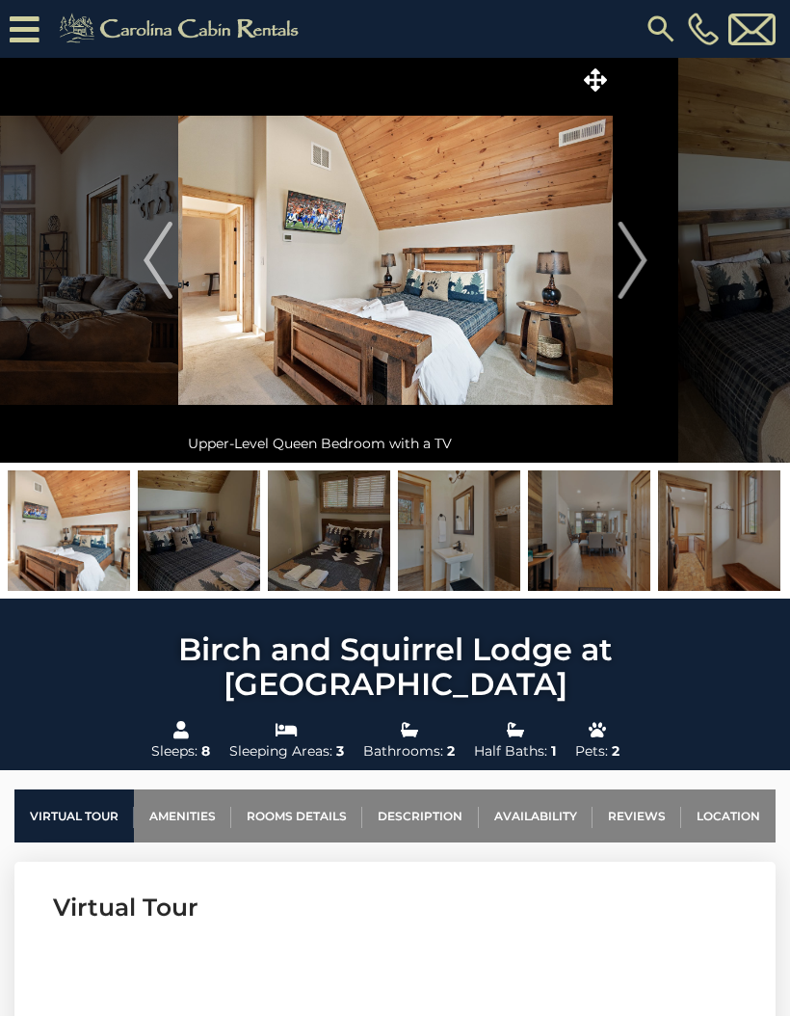
click at [623, 266] on img "Next" at bounding box center [632, 260] width 29 height 77
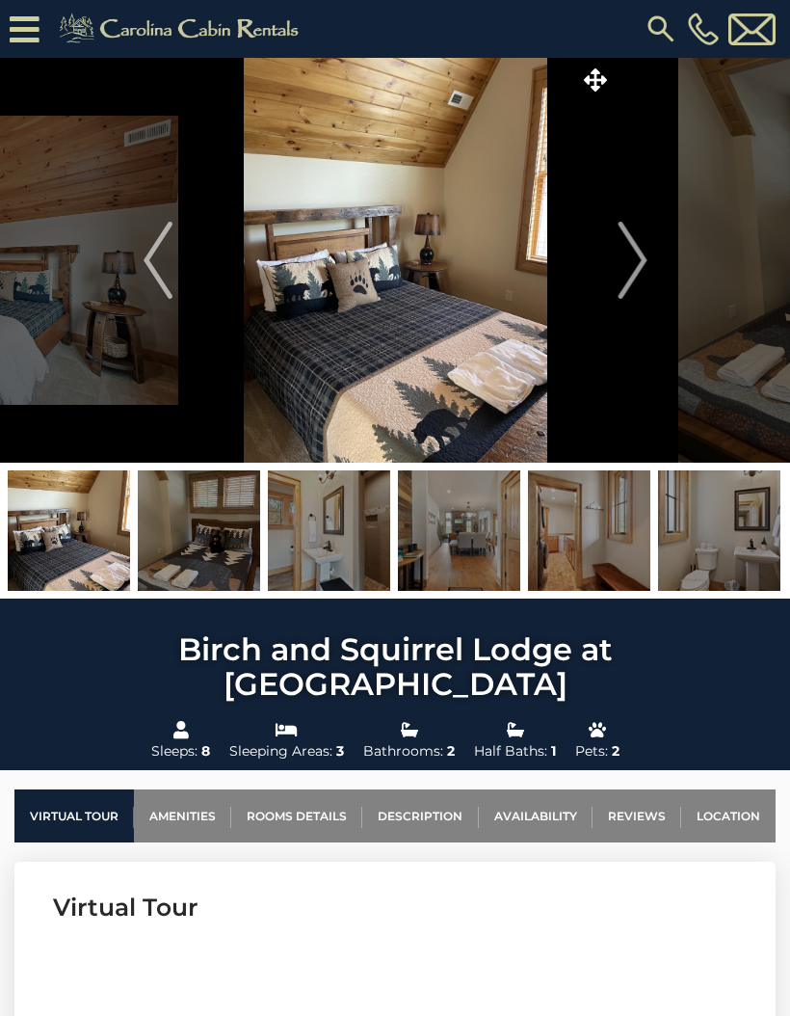
click at [615, 277] on button "Next" at bounding box center [633, 260] width 40 height 405
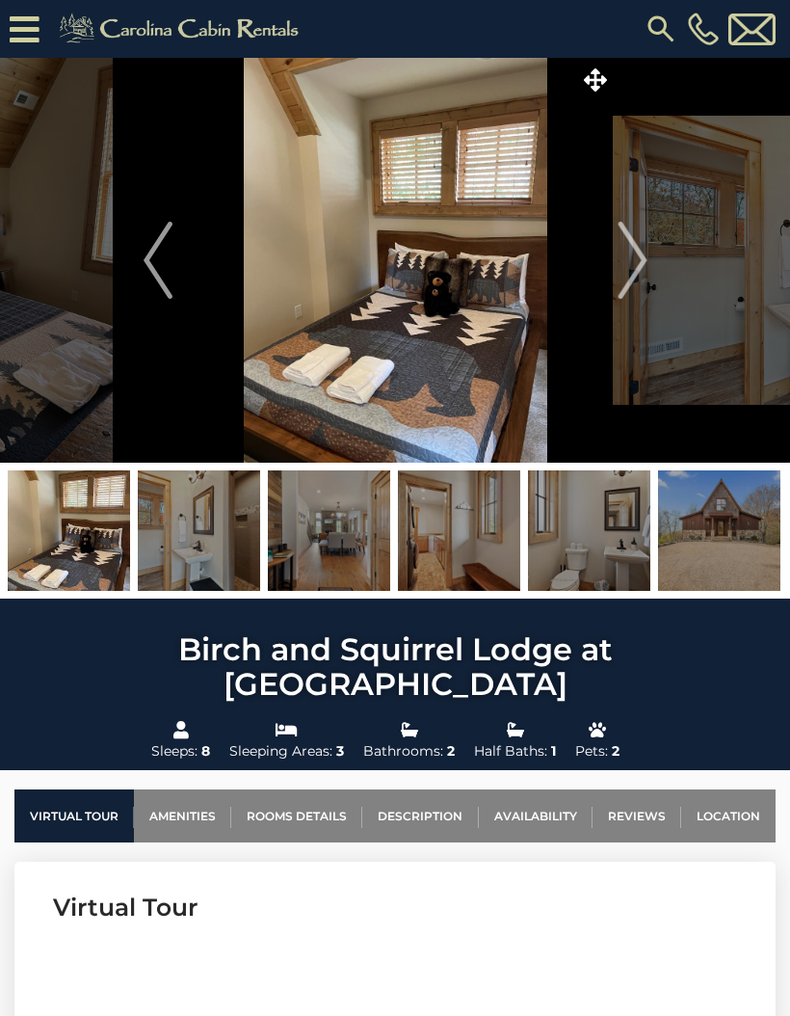
click at [617, 272] on button "Next" at bounding box center [633, 260] width 40 height 405
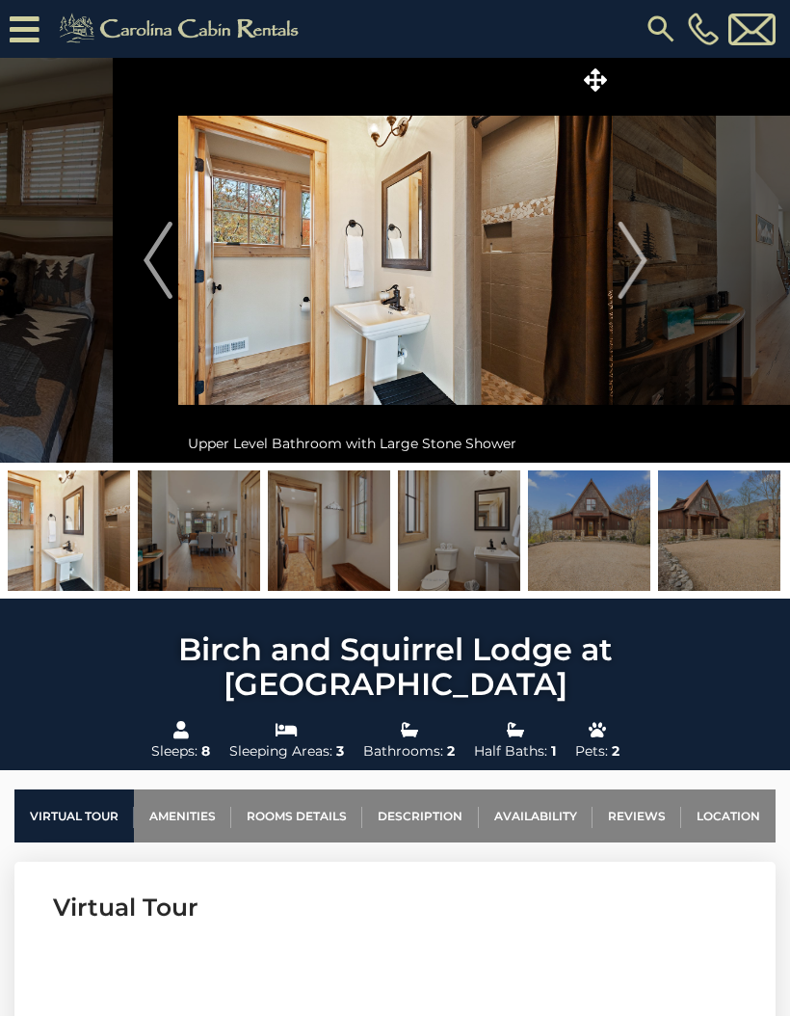
click at [628, 268] on img "Next" at bounding box center [632, 260] width 29 height 77
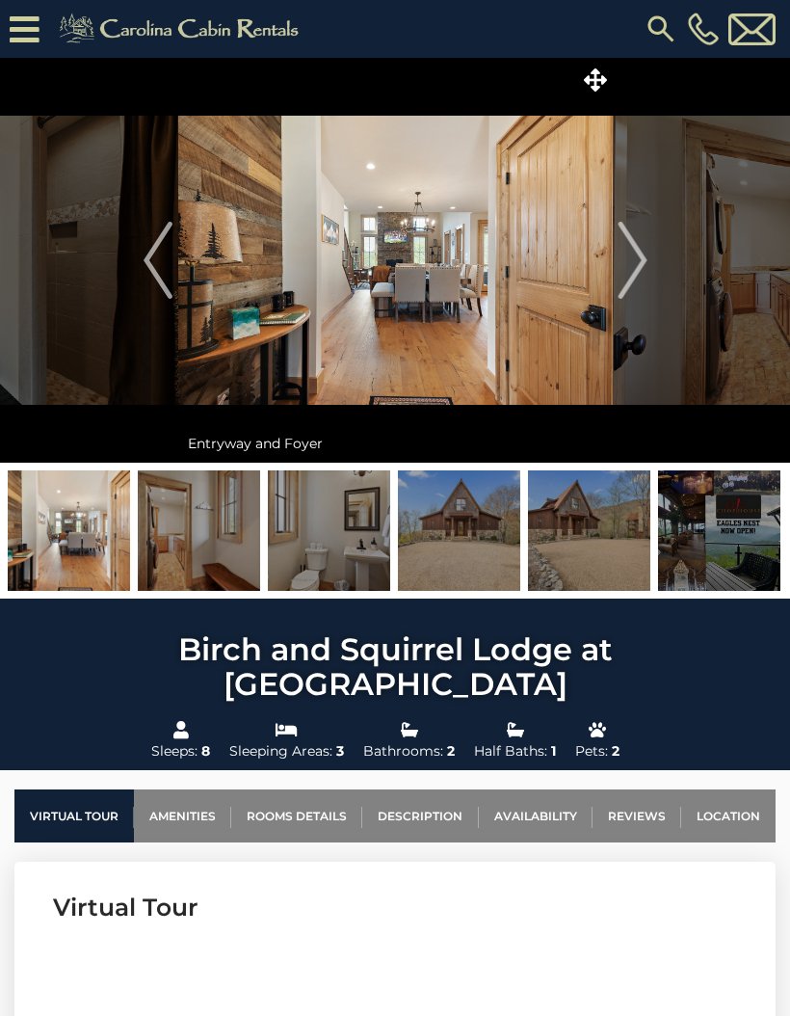
click at [635, 274] on img "Next" at bounding box center [632, 260] width 29 height 77
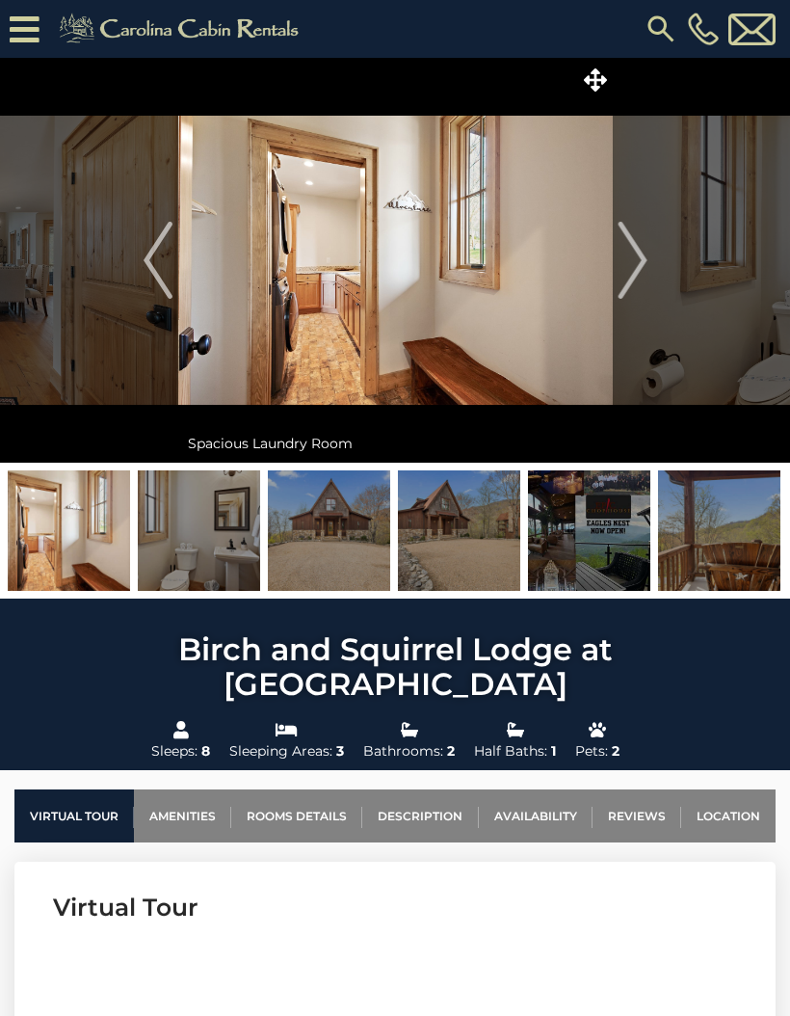
click at [642, 269] on img "Next" at bounding box center [632, 260] width 29 height 77
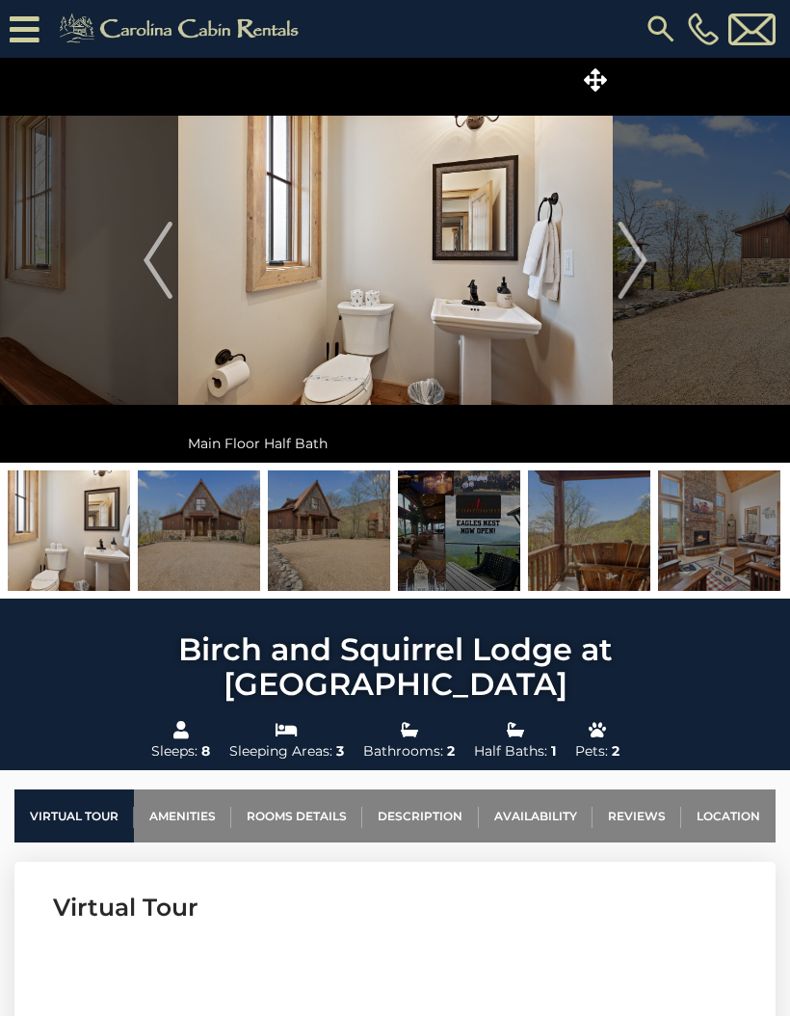
click at [631, 270] on img "Next" at bounding box center [632, 260] width 29 height 77
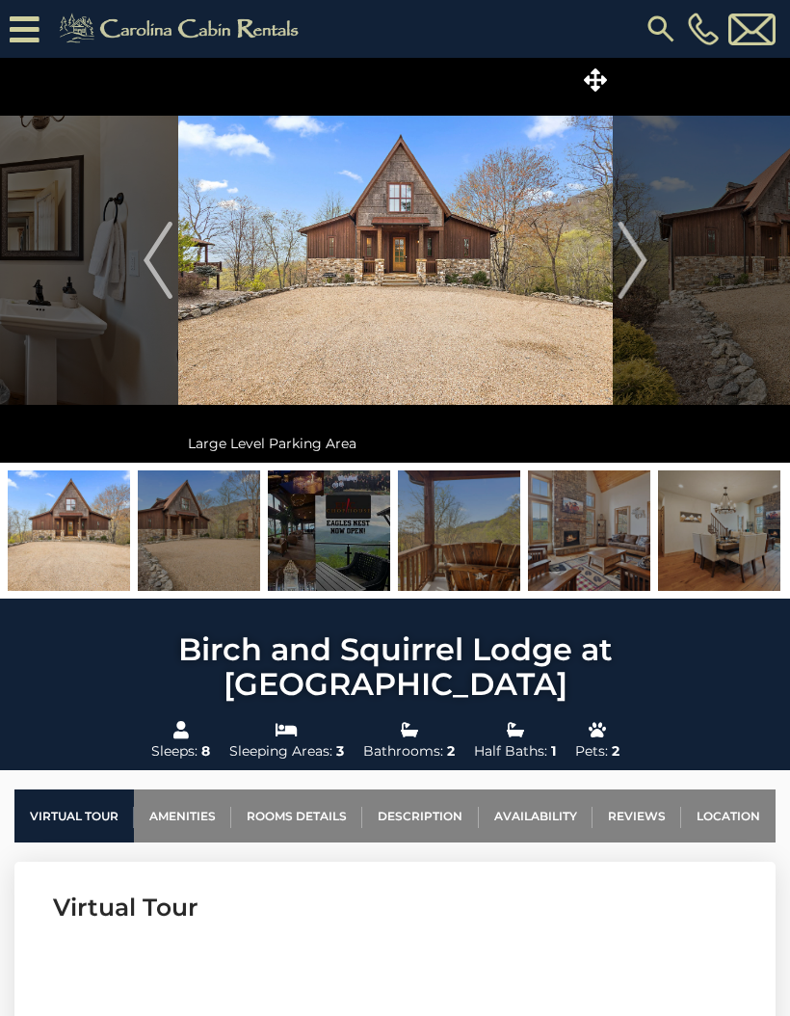
click at [637, 271] on img "Next" at bounding box center [632, 260] width 29 height 77
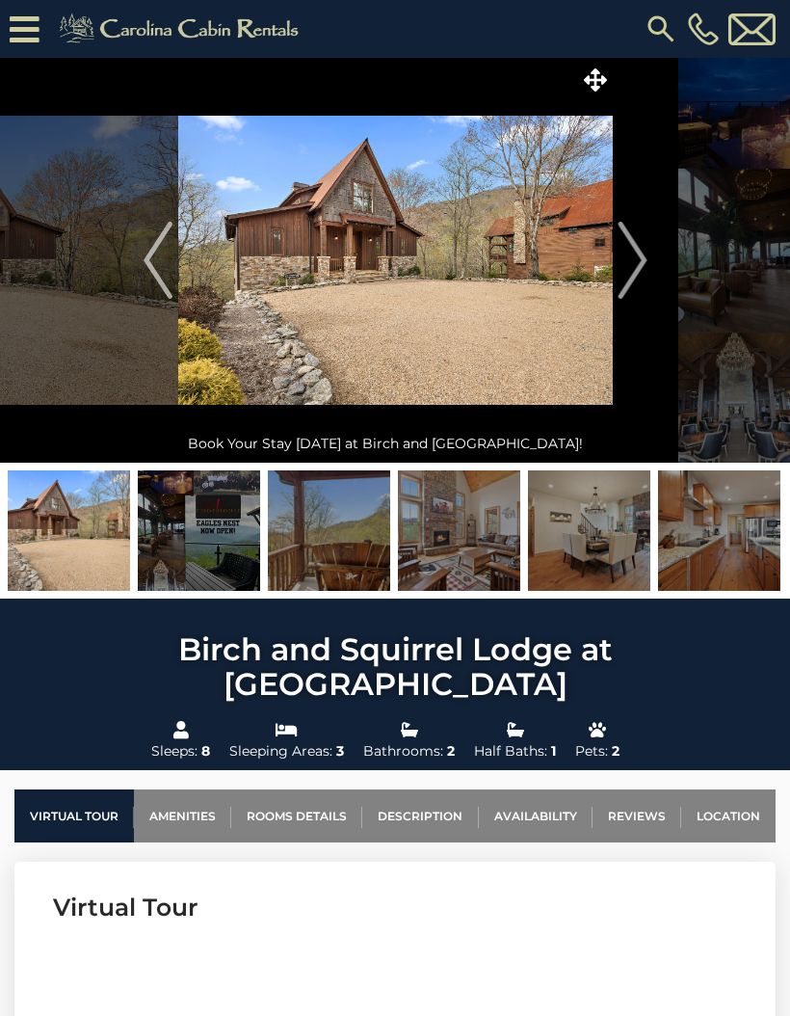
click at [629, 278] on img "Next" at bounding box center [632, 260] width 29 height 77
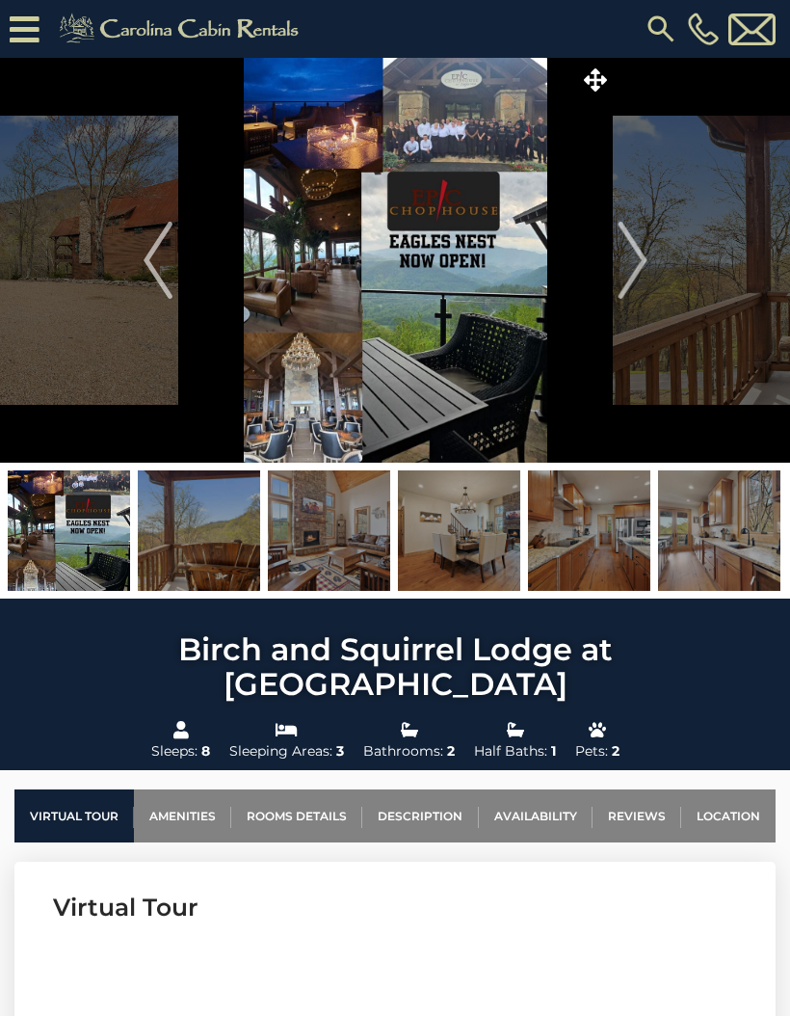
click at [631, 275] on img "Next" at bounding box center [632, 260] width 29 height 77
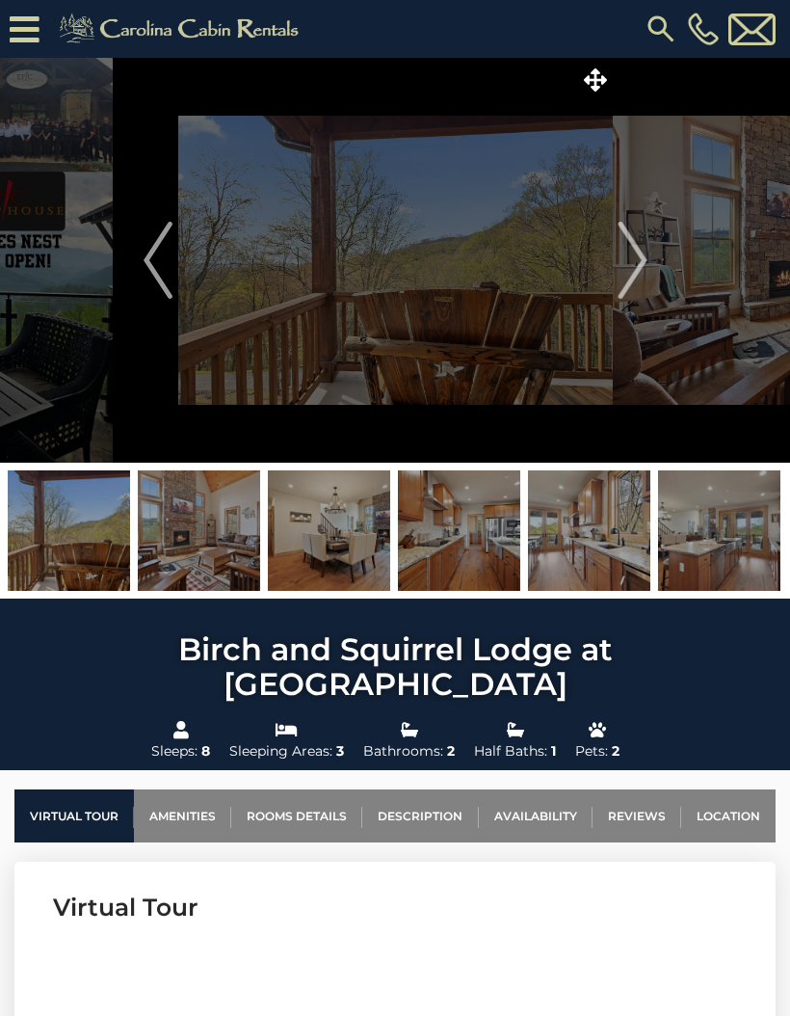
click at [632, 272] on img "Next" at bounding box center [632, 260] width 29 height 77
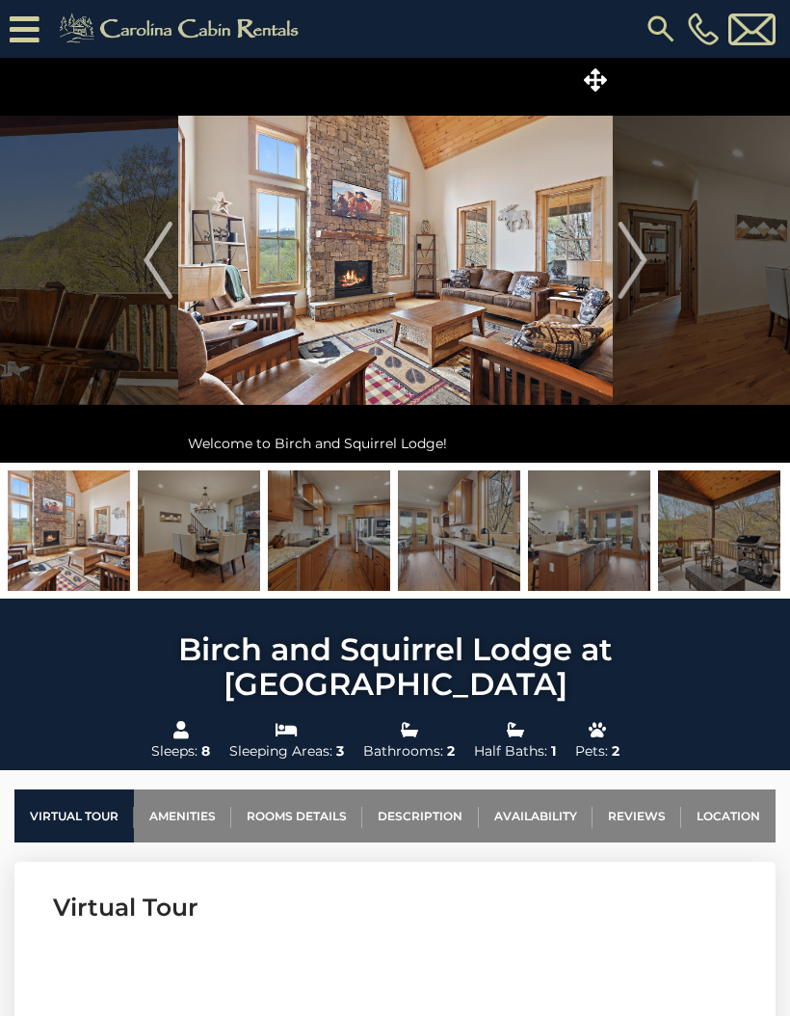
click at [645, 268] on img "Next" at bounding box center [632, 260] width 29 height 77
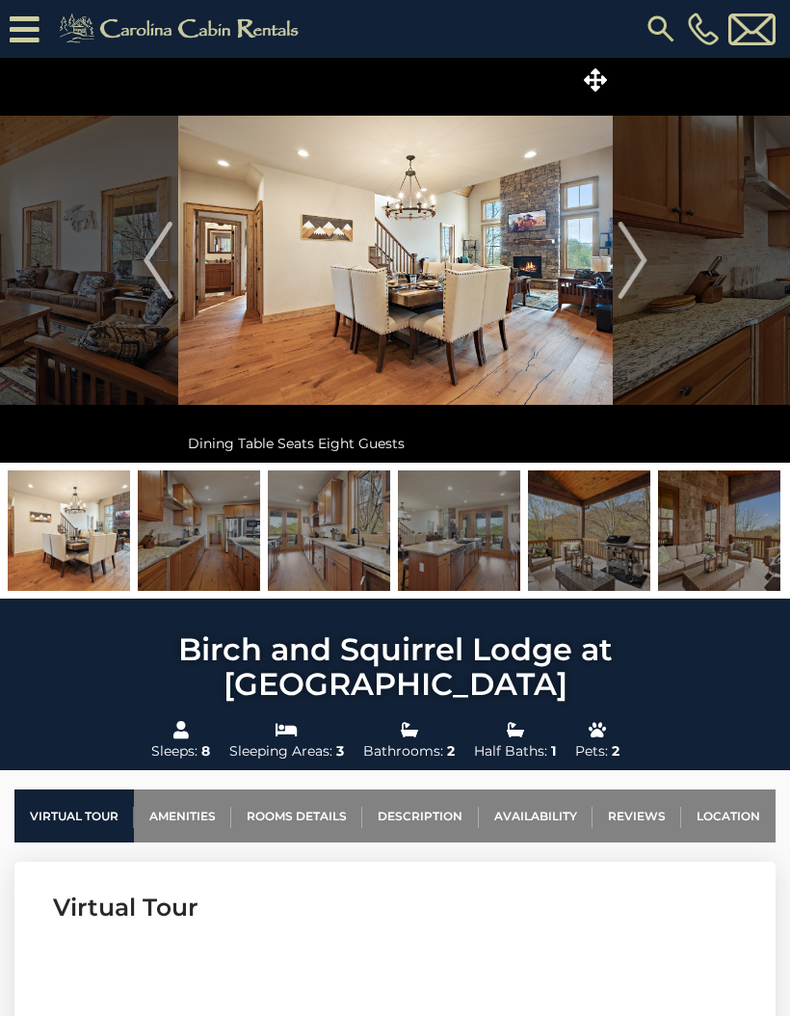
click at [618, 263] on img "Next" at bounding box center [632, 260] width 29 height 77
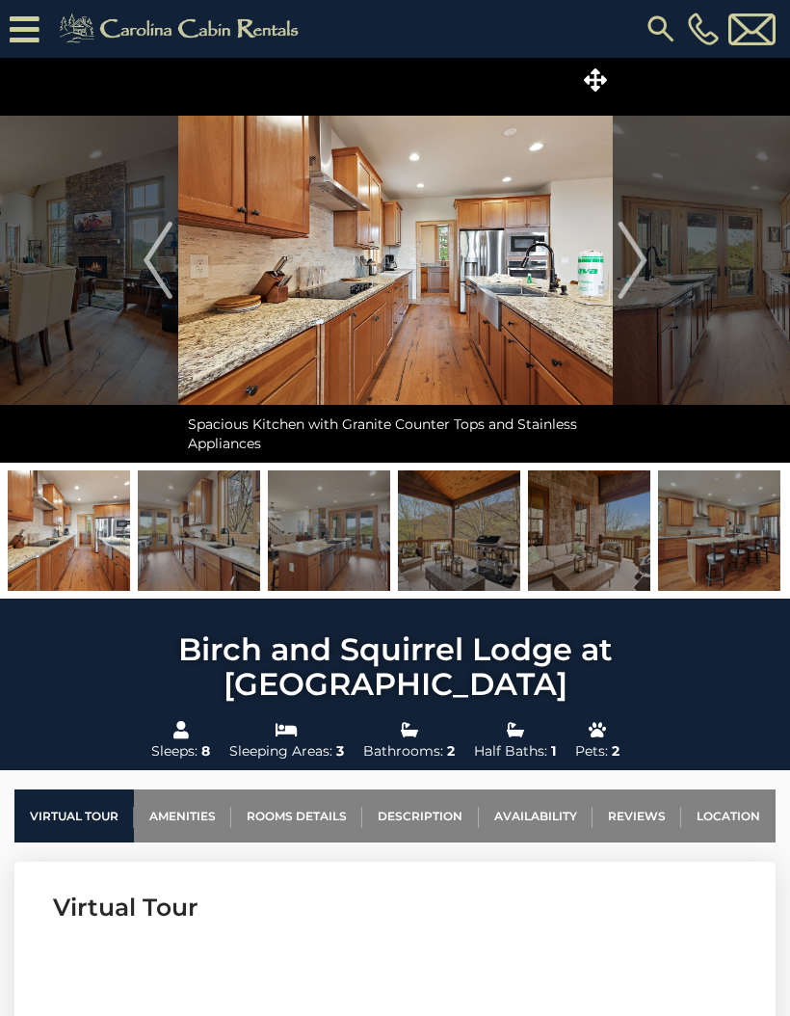
click at [617, 273] on button "Next" at bounding box center [633, 260] width 40 height 405
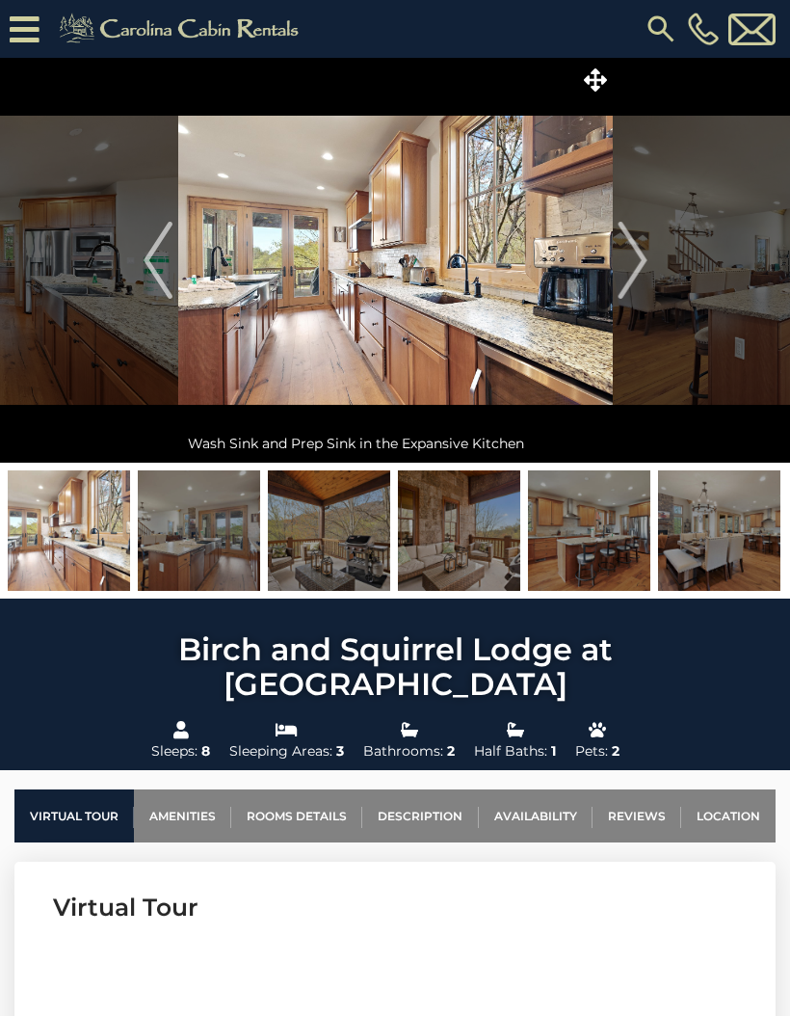
click at [635, 273] on img "Next" at bounding box center [632, 260] width 29 height 77
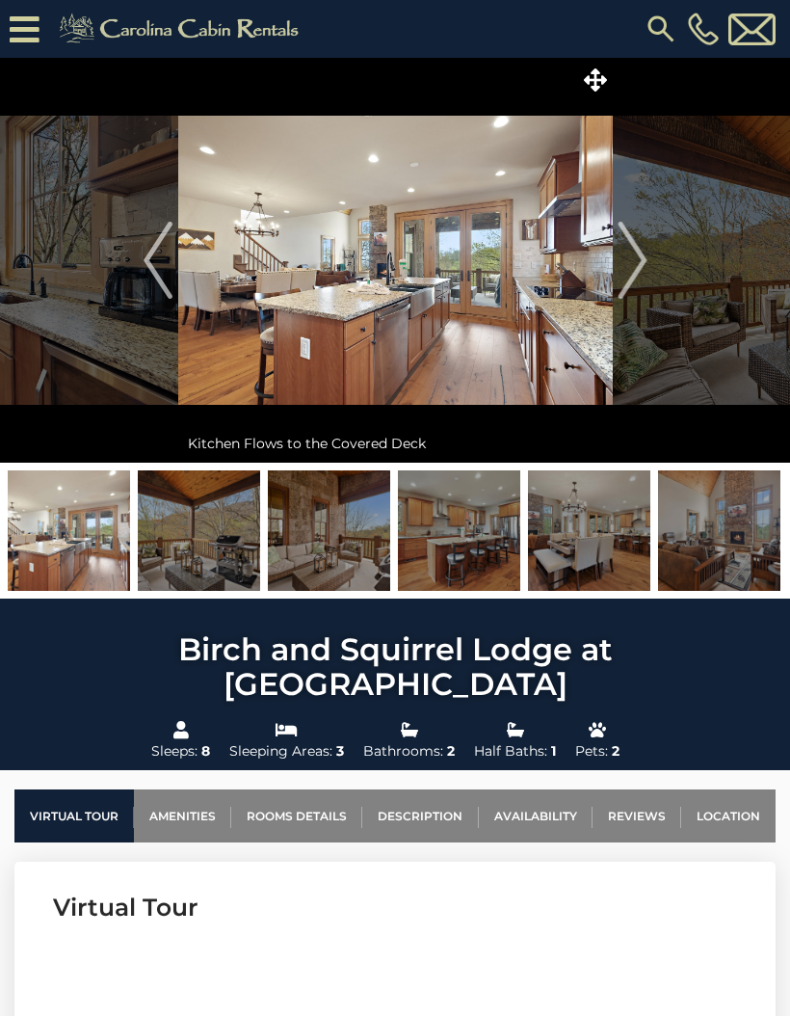
click at [633, 278] on img "Next" at bounding box center [632, 260] width 29 height 77
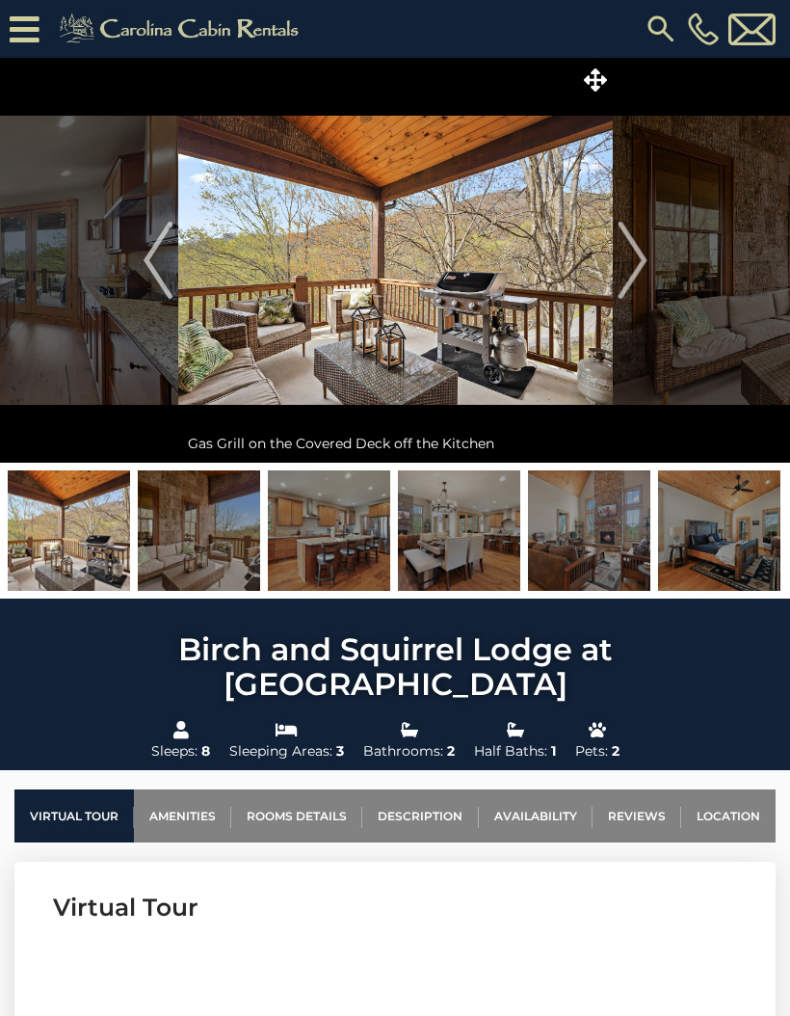
click at [169, 33] on img at bounding box center [182, 29] width 266 height 39
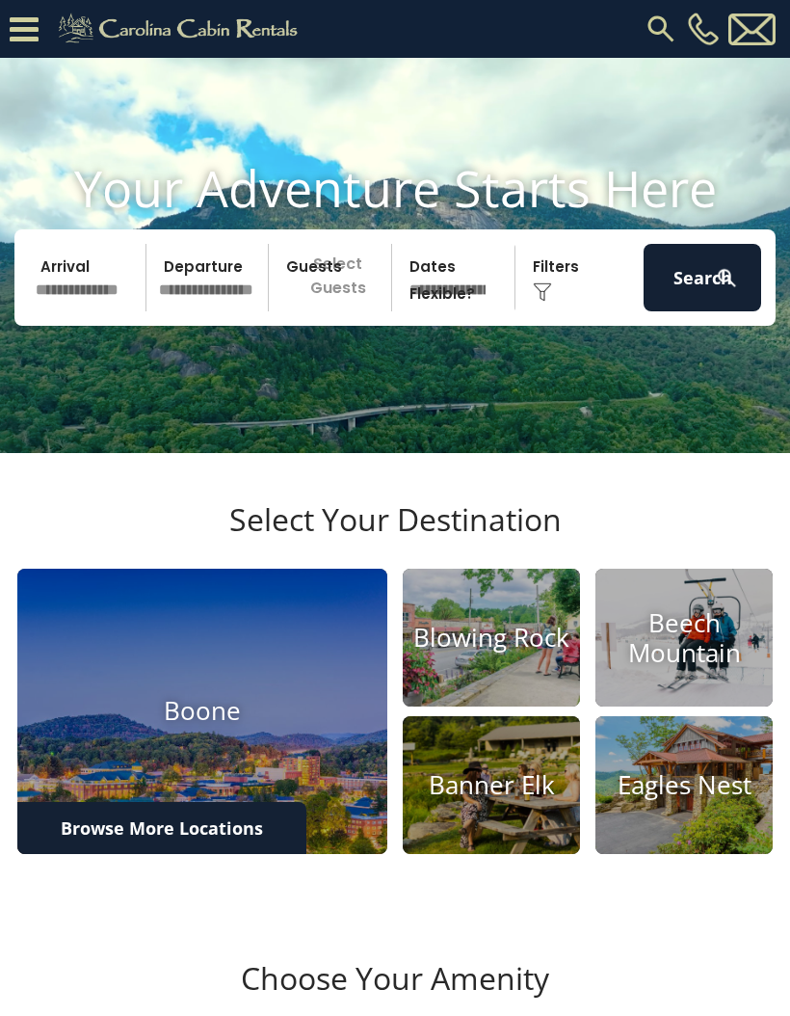
click at [90, 311] on input "text" at bounding box center [88, 277] width 118 height 67
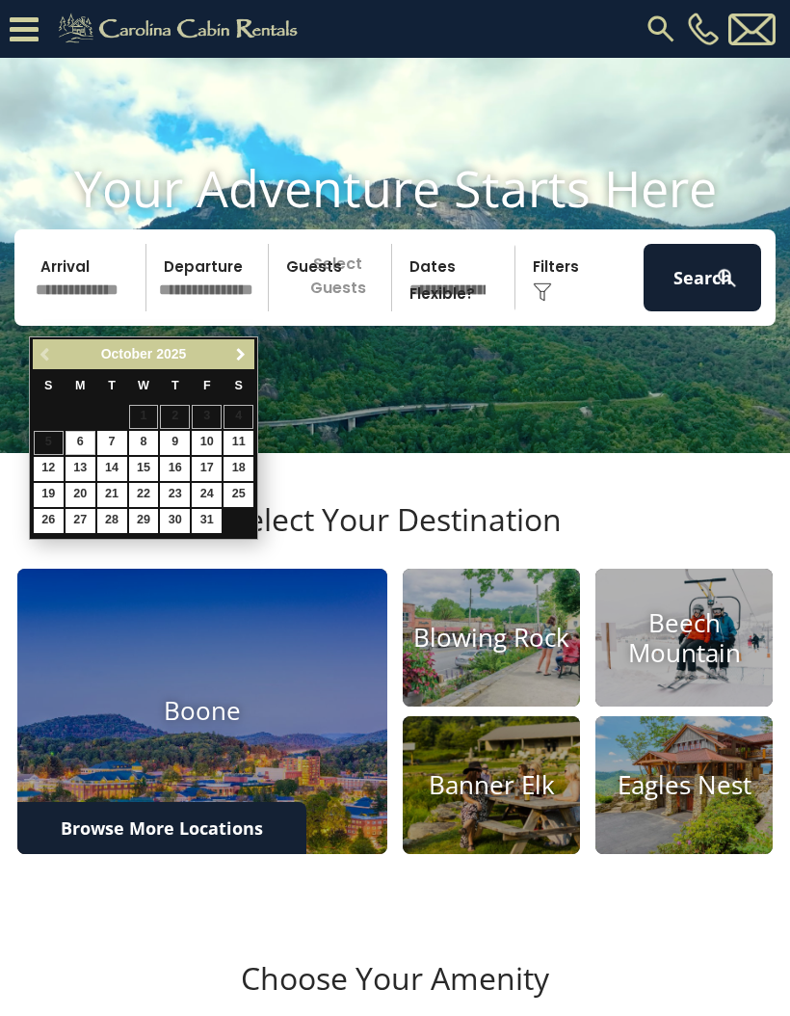
click at [235, 356] on span "Next" at bounding box center [240, 354] width 15 height 15
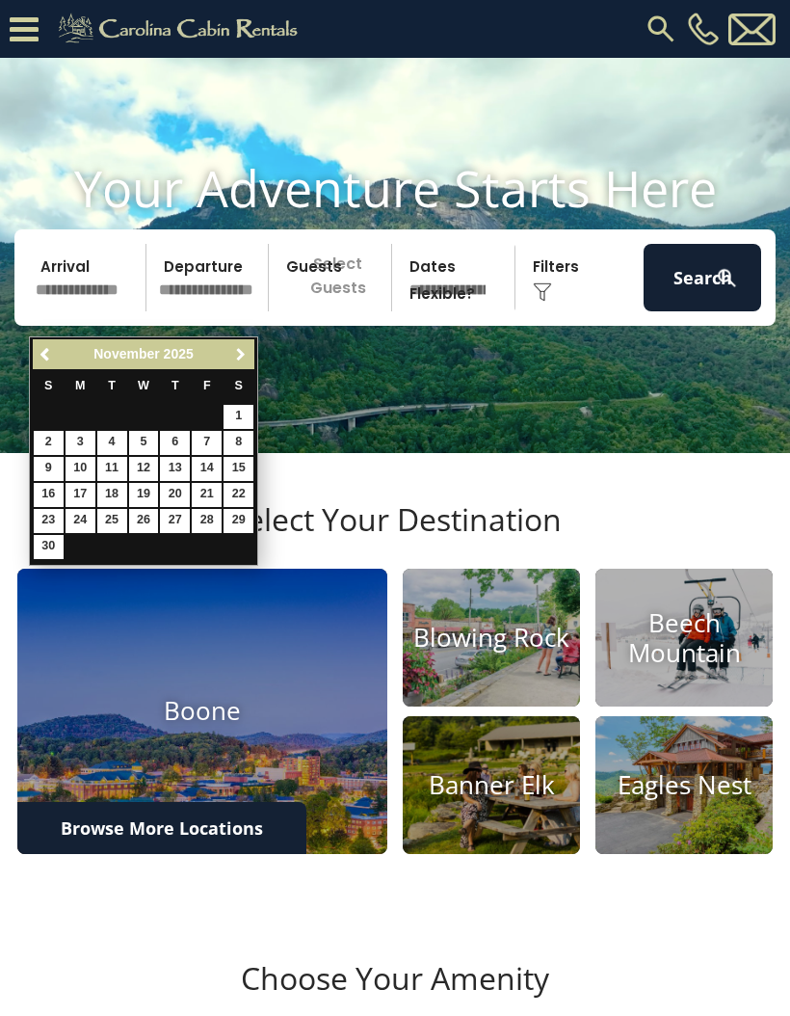
click at [245, 359] on span "Next" at bounding box center [240, 354] width 15 height 15
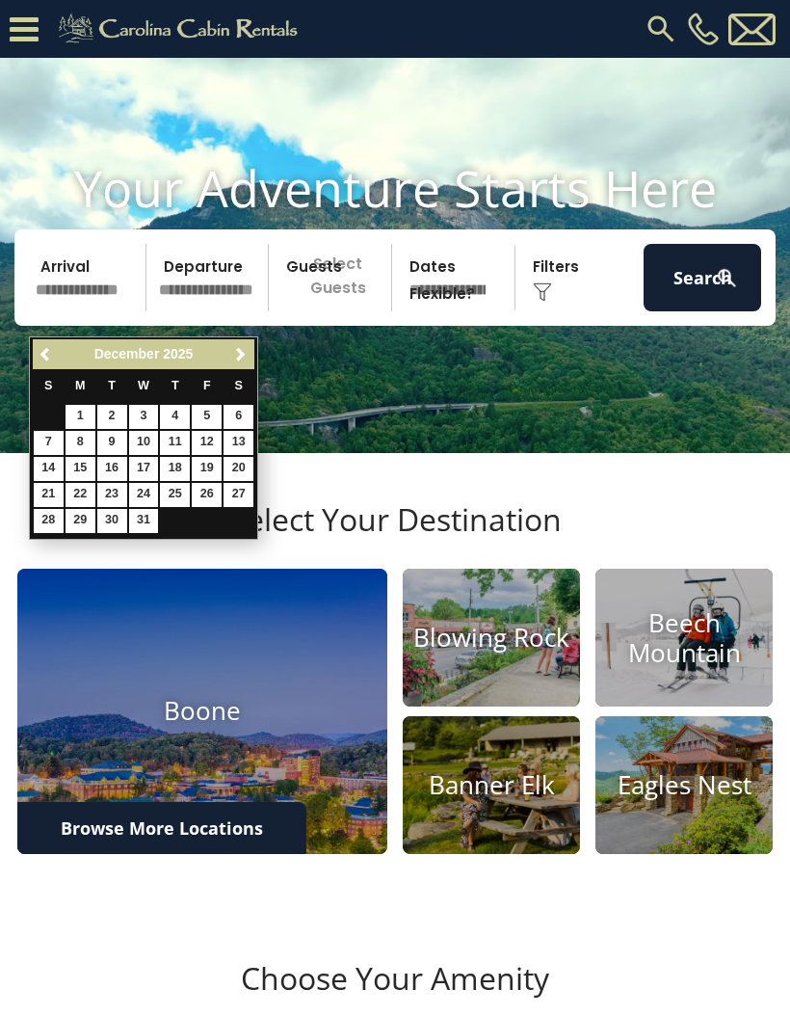
click at [73, 525] on link "29" at bounding box center [81, 521] width 30 height 24
type input "********"
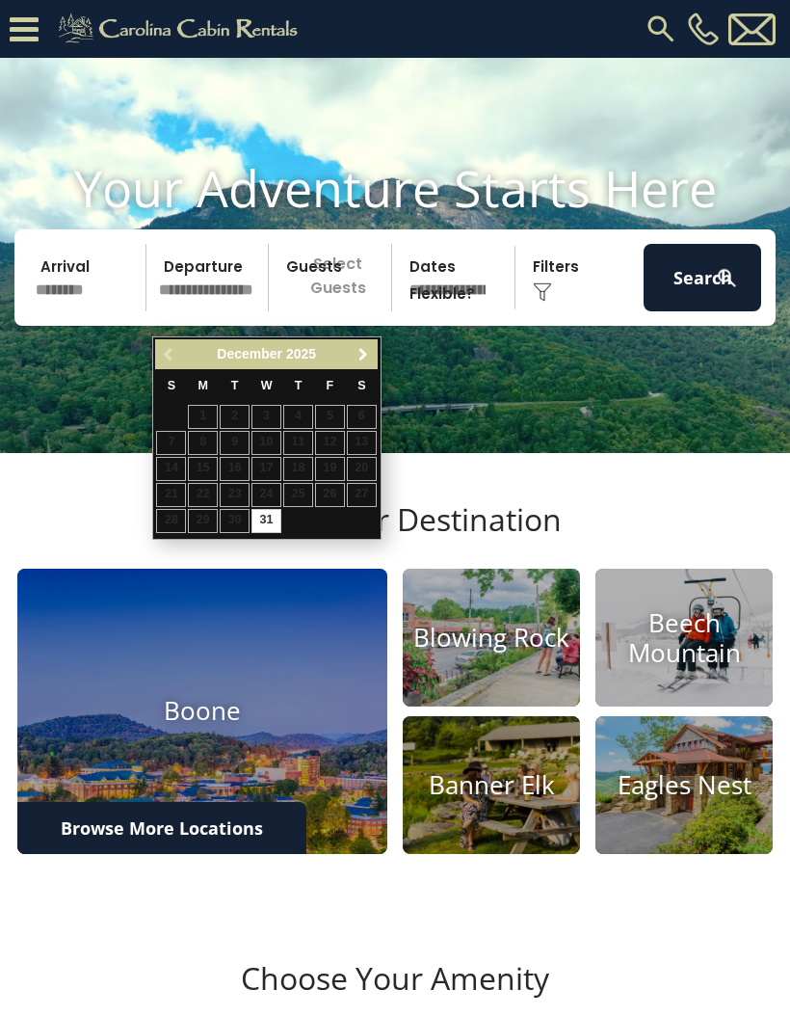
click at [361, 361] on span "Next" at bounding box center [363, 354] width 15 height 15
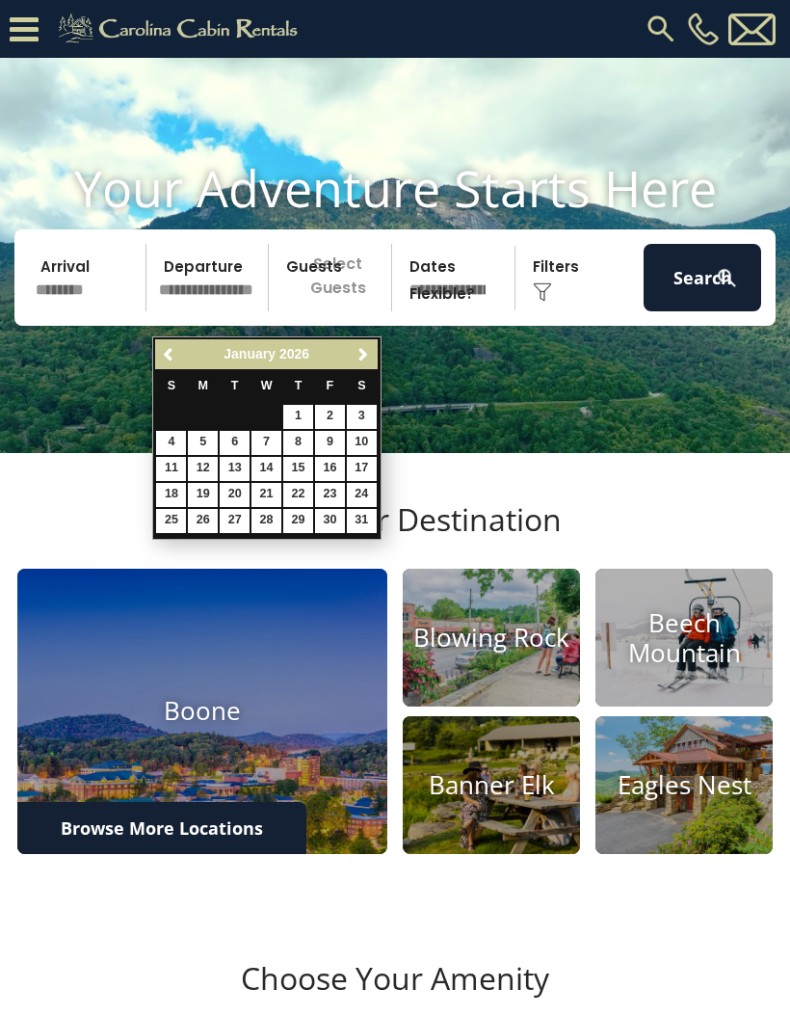
click at [360, 425] on link "3" at bounding box center [362, 417] width 30 height 24
type input "******"
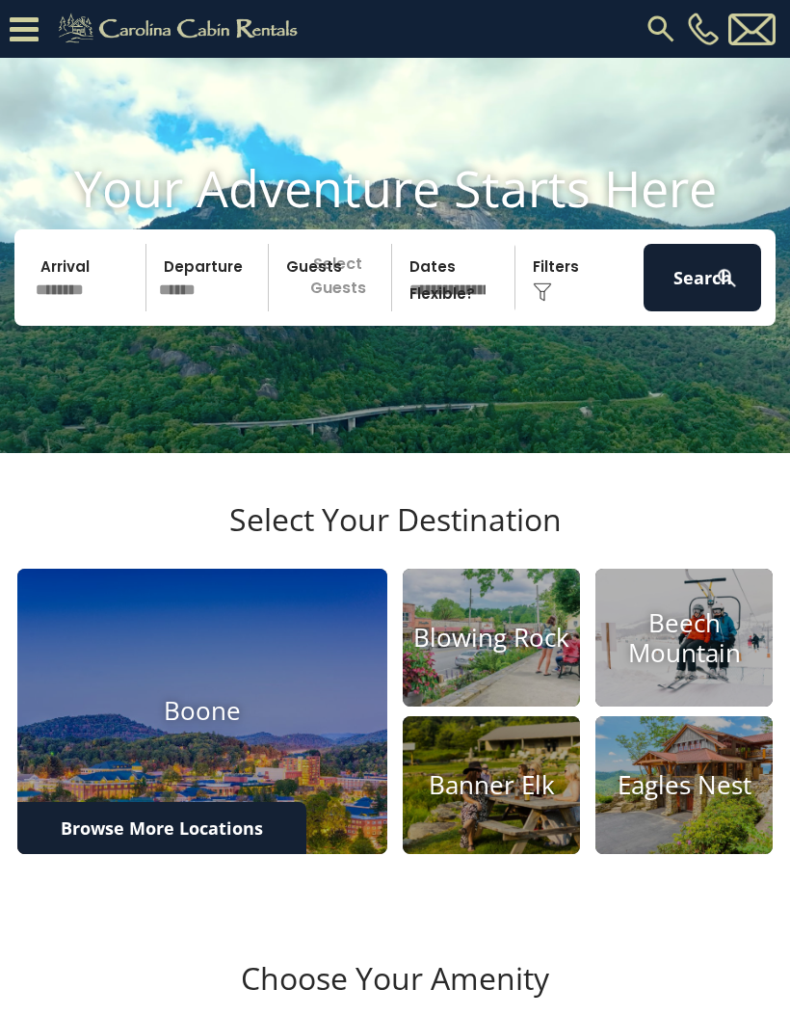
click at [352, 311] on p "Select Guests" at bounding box center [333, 277] width 117 height 67
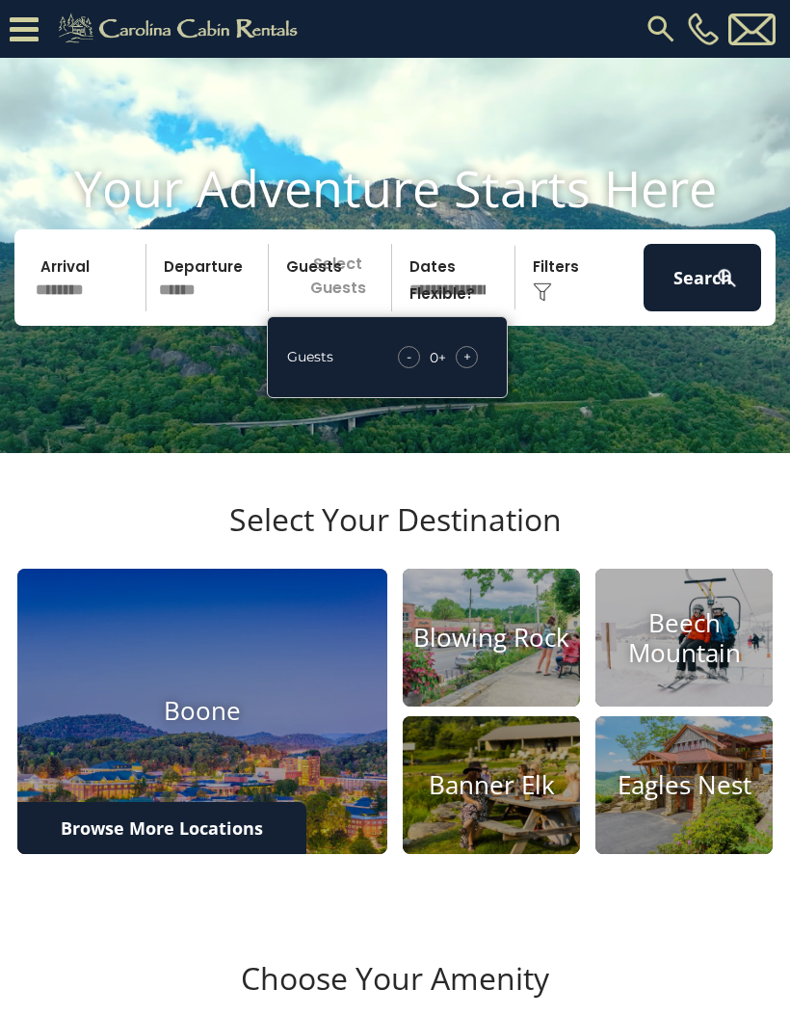
click at [471, 368] on div "+" at bounding box center [467, 357] width 22 height 22
click at [469, 366] on span "+" at bounding box center [468, 356] width 8 height 19
click at [467, 366] on span "+" at bounding box center [468, 356] width 8 height 19
click at [471, 368] on div "+" at bounding box center [467, 357] width 22 height 22
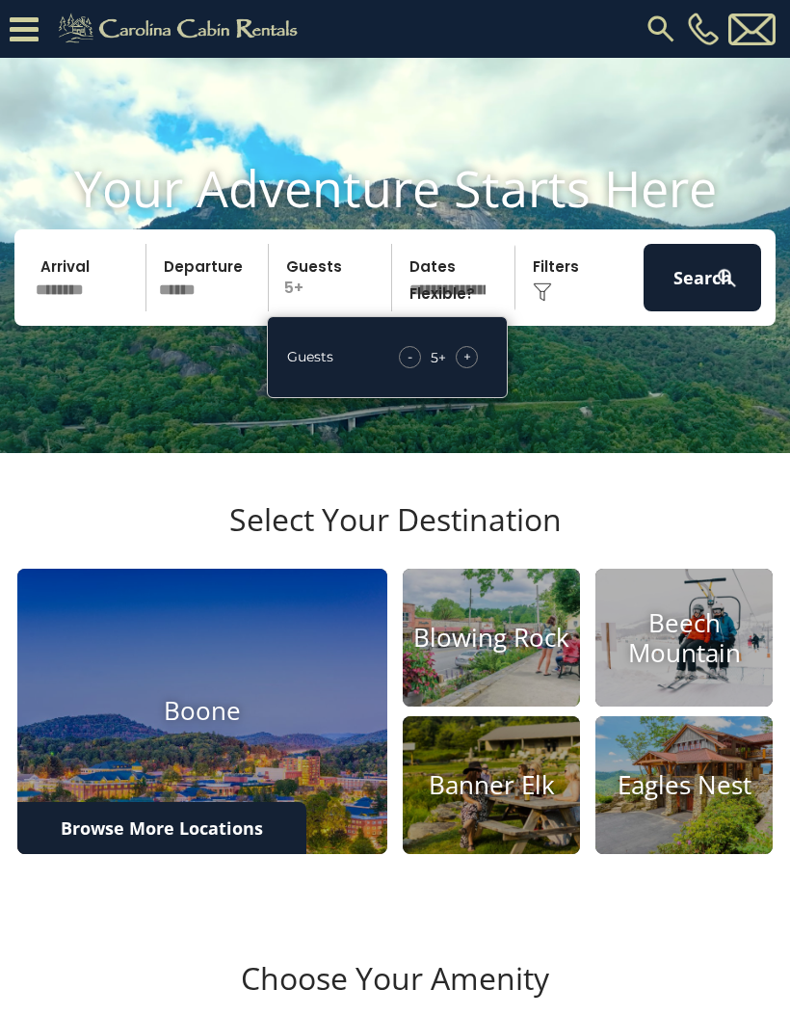
click at [469, 366] on span "+" at bounding box center [468, 356] width 8 height 19
click at [468, 366] on span "+" at bounding box center [468, 356] width 8 height 19
click at [694, 311] on button "Search" at bounding box center [703, 277] width 118 height 67
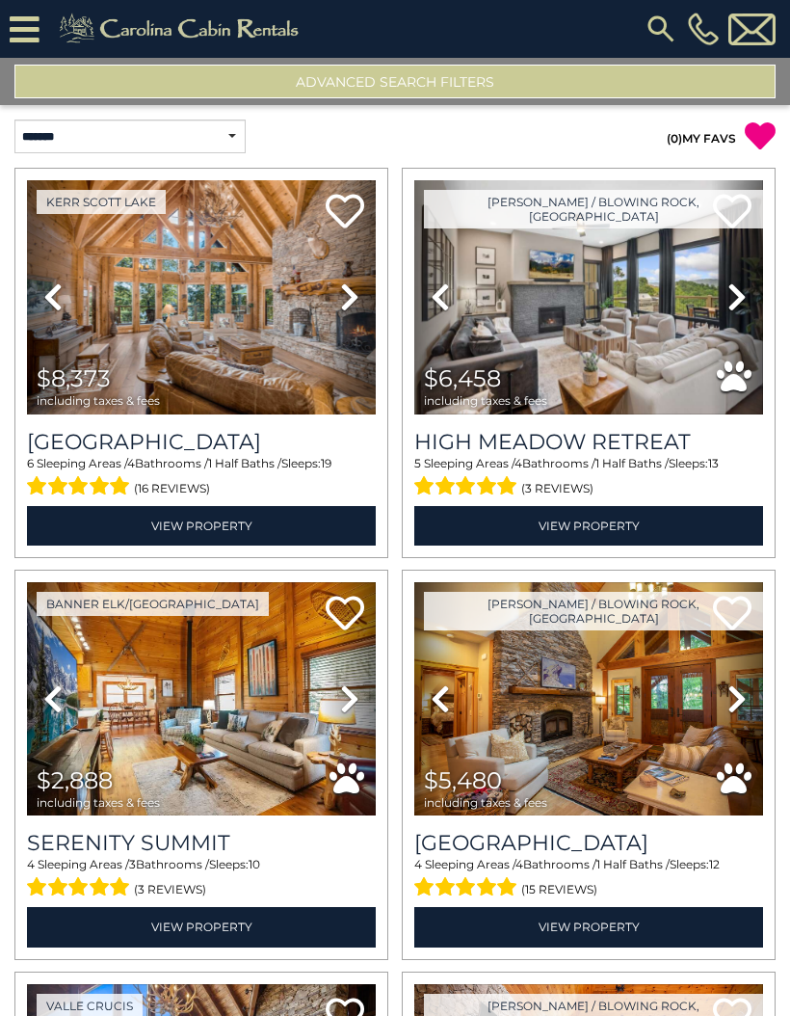
click at [453, 85] on button "Advanced Search Filters" at bounding box center [394, 82] width 761 height 34
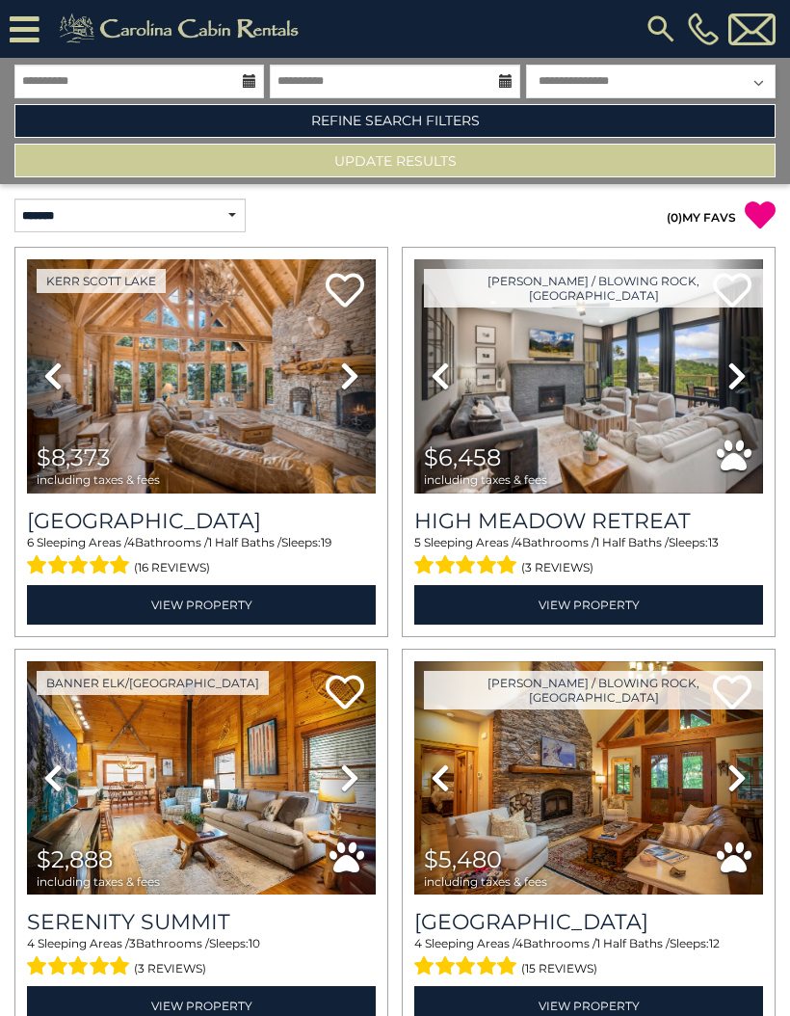
click at [455, 120] on link "Refine Search Filters" at bounding box center [394, 121] width 761 height 34
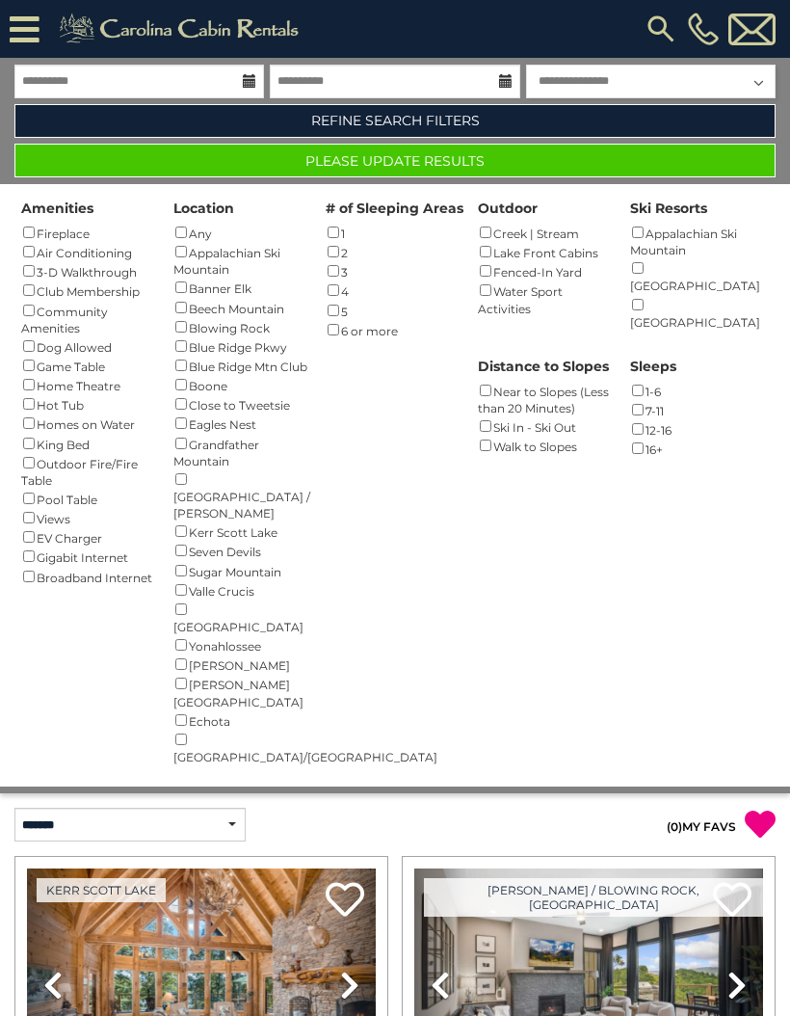
click at [453, 165] on button "Please Update Results" at bounding box center [394, 161] width 761 height 34
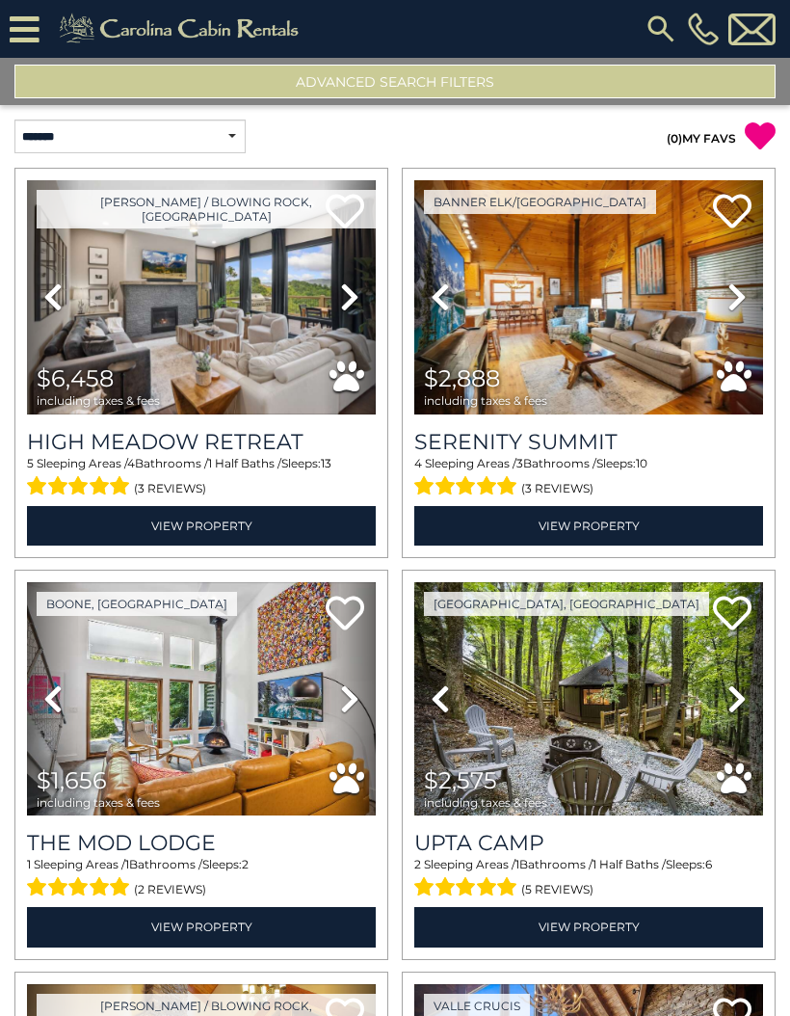
click at [437, 81] on button "Advanced Search Filters" at bounding box center [394, 82] width 761 height 34
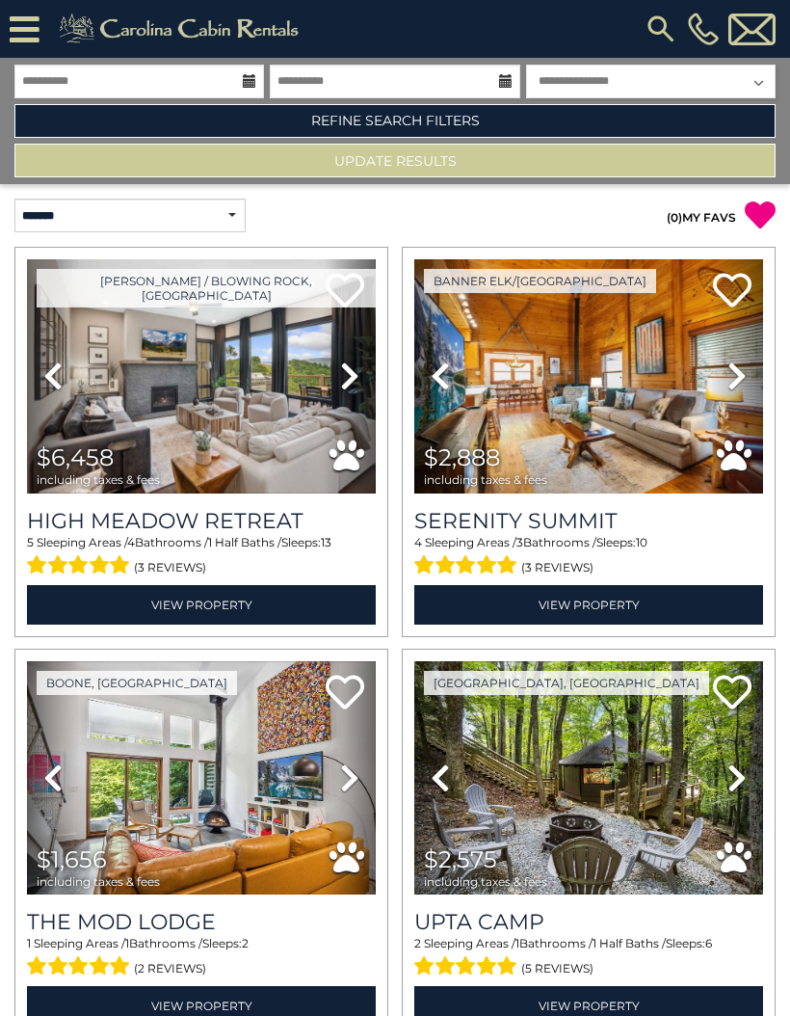
click at [455, 128] on link "Refine Search Filters" at bounding box center [394, 121] width 761 height 34
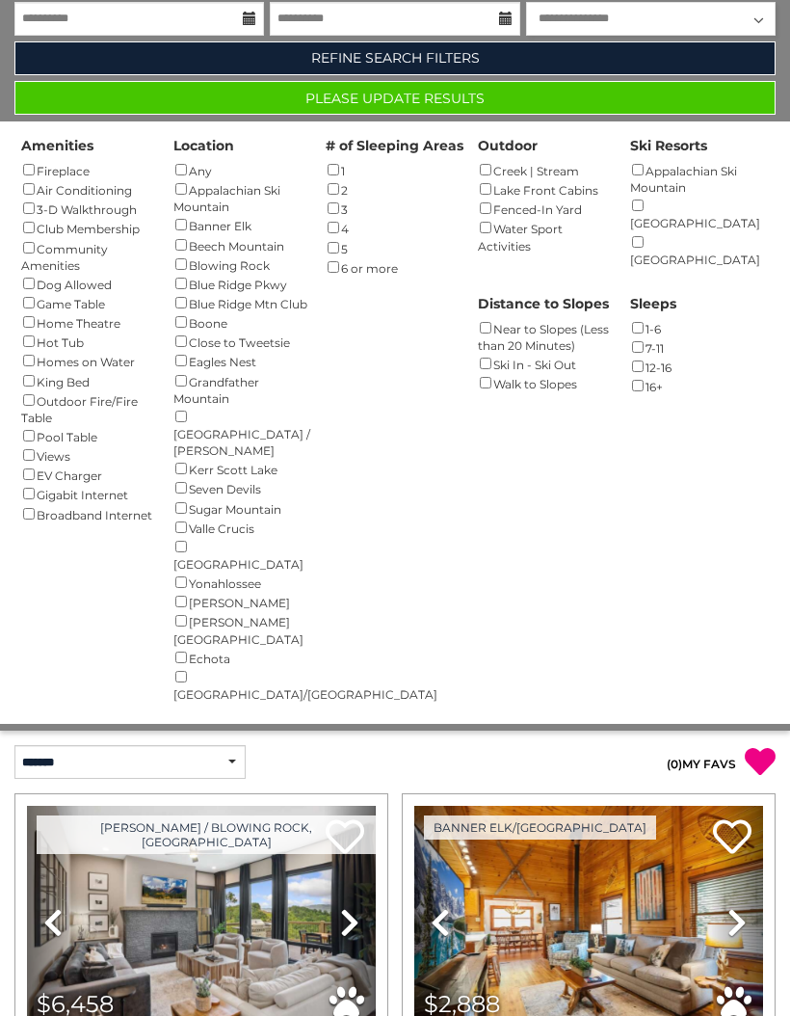
scroll to position [63, 0]
click at [467, 97] on button "Please Update Results" at bounding box center [394, 98] width 761 height 34
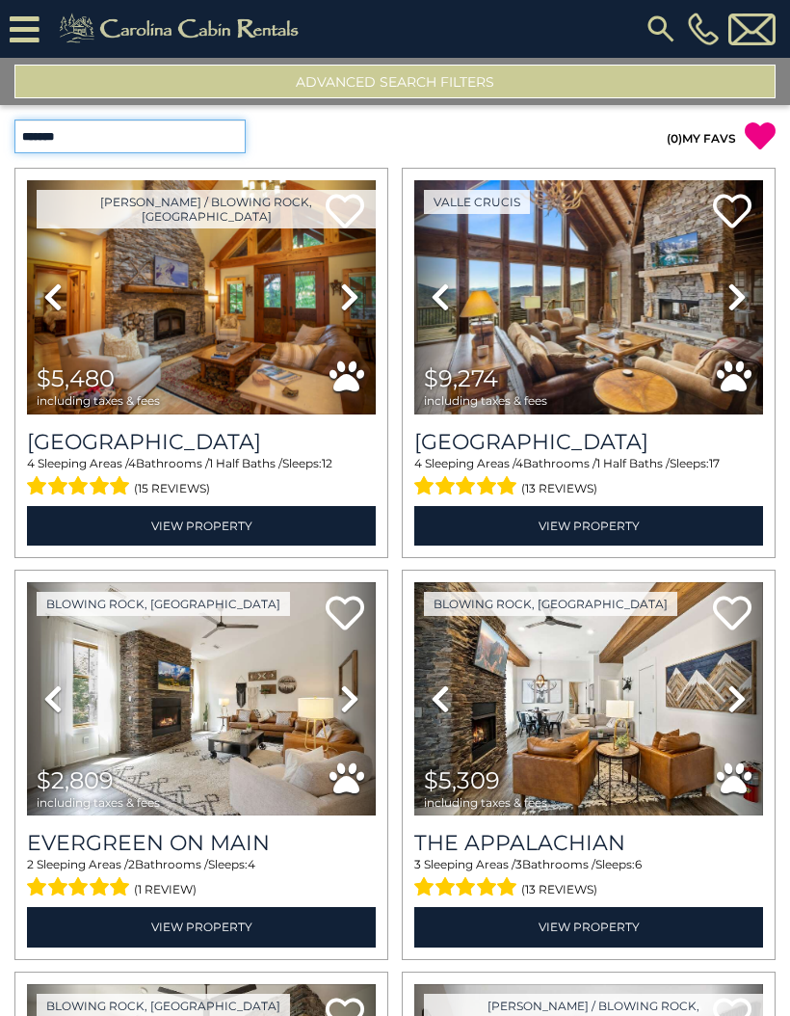
click at [168, 145] on select "**********" at bounding box center [129, 137] width 231 height 34
select select "*********"
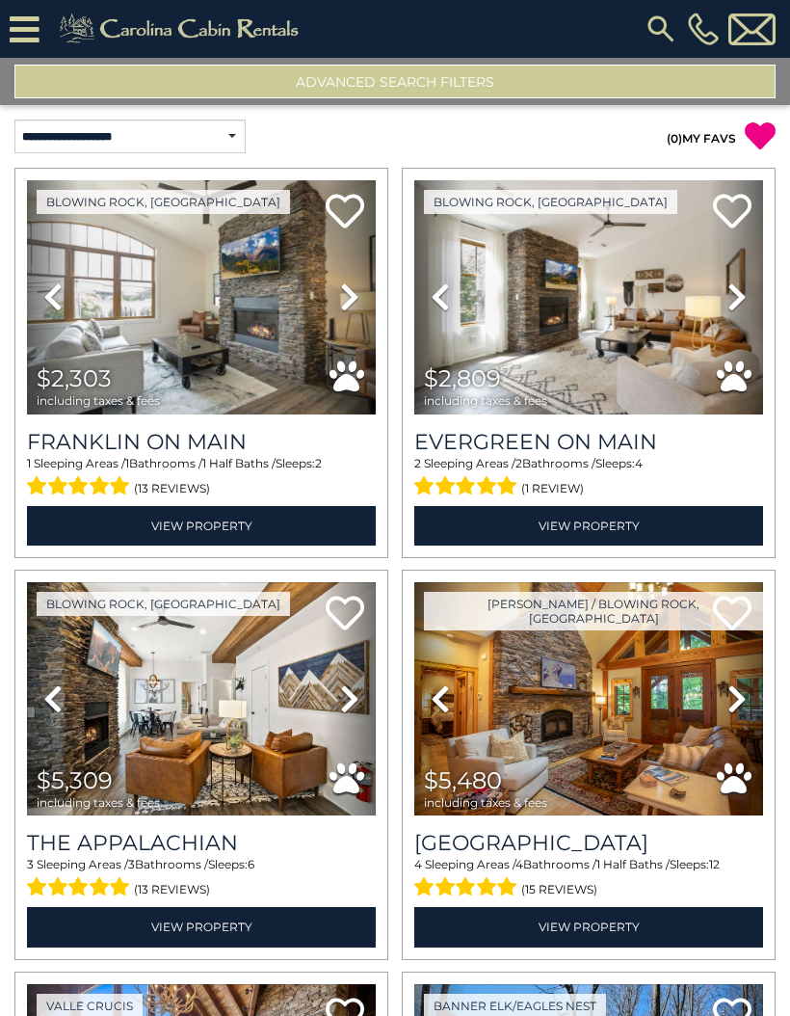
click at [448, 84] on button "Advanced Search Filters" at bounding box center [394, 82] width 761 height 34
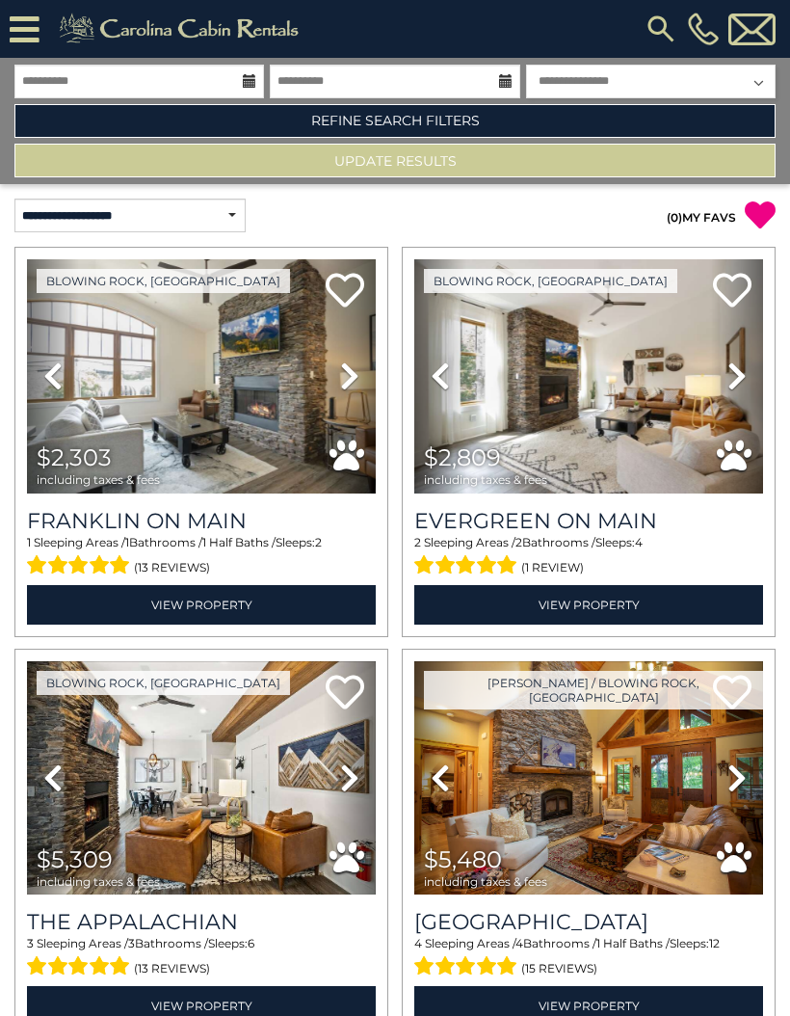
click at [441, 123] on link "Refine Search Filters" at bounding box center [394, 121] width 761 height 34
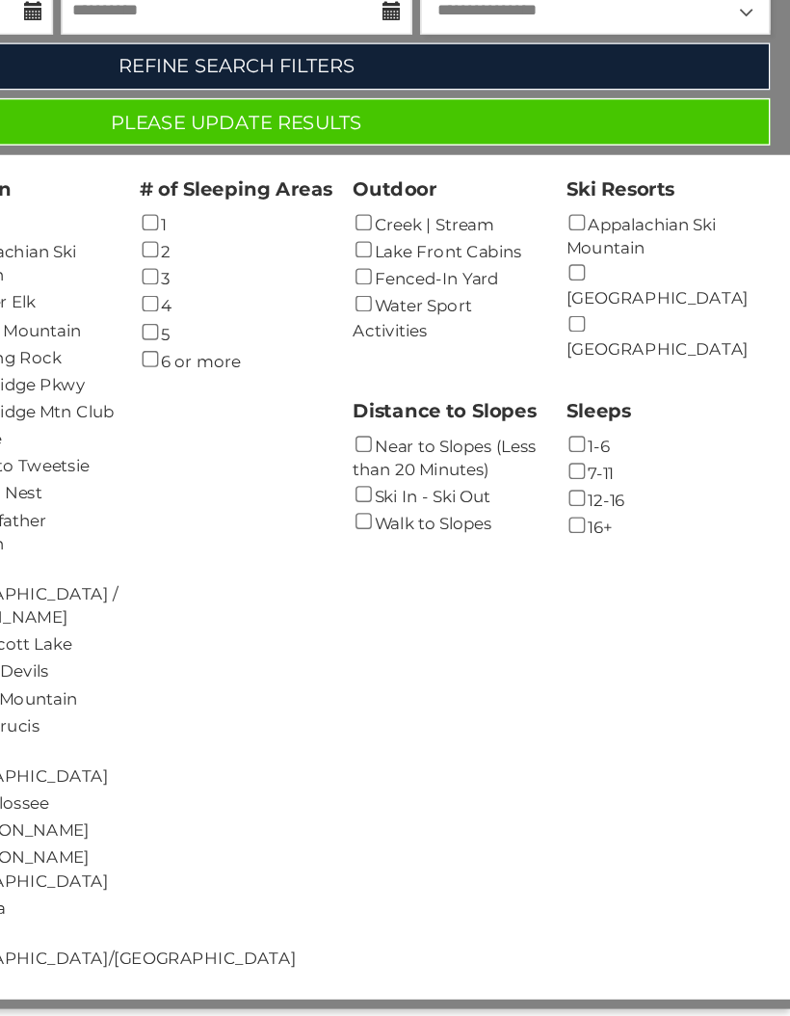
click at [271, 144] on button "Please Update Results" at bounding box center [394, 161] width 761 height 34
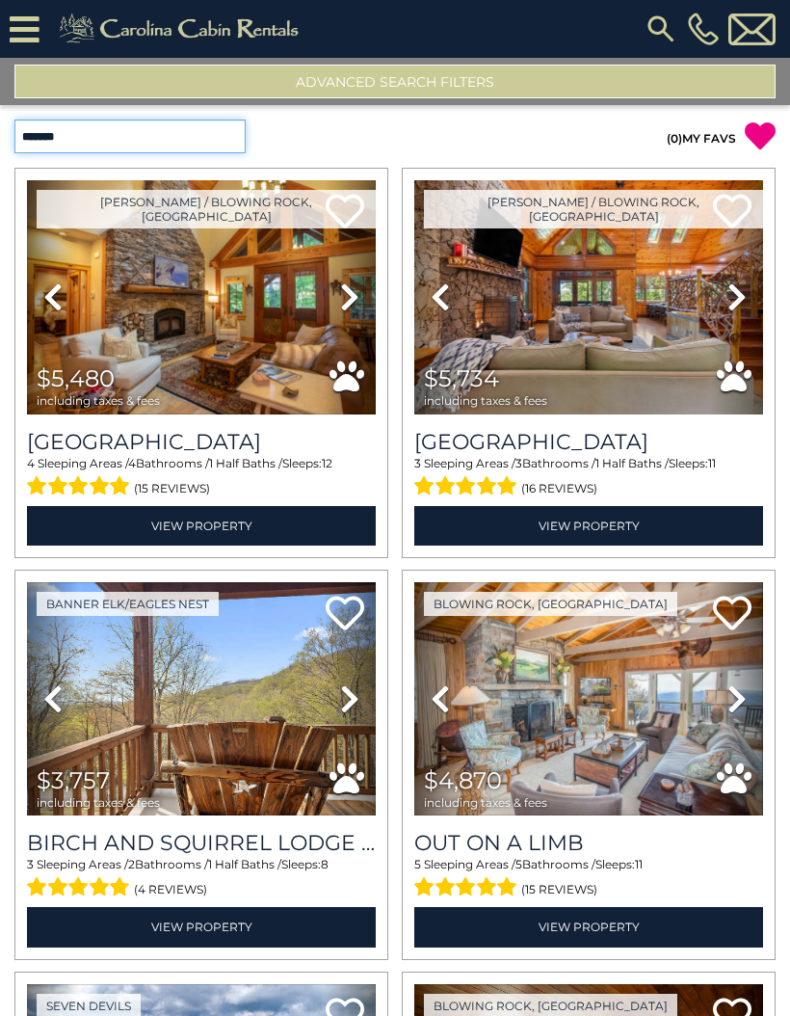
click at [146, 145] on select "**********" at bounding box center [129, 137] width 231 height 34
select select "*********"
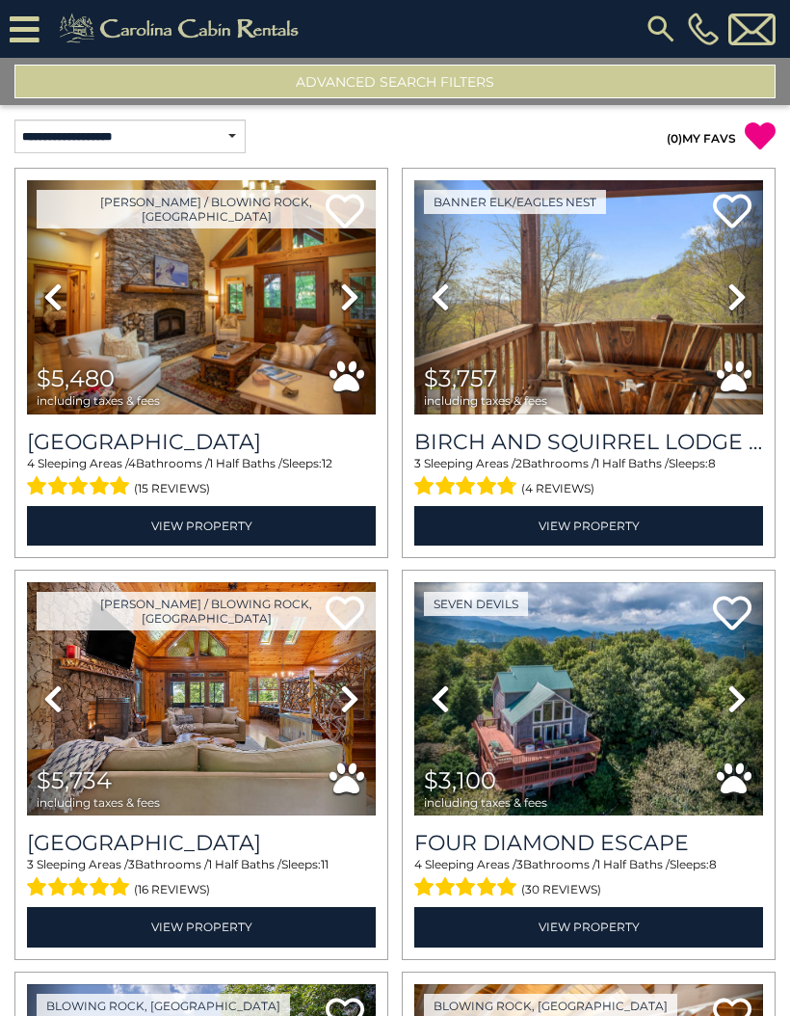
click at [467, 85] on button "Advanced Search Filters" at bounding box center [394, 82] width 761 height 34
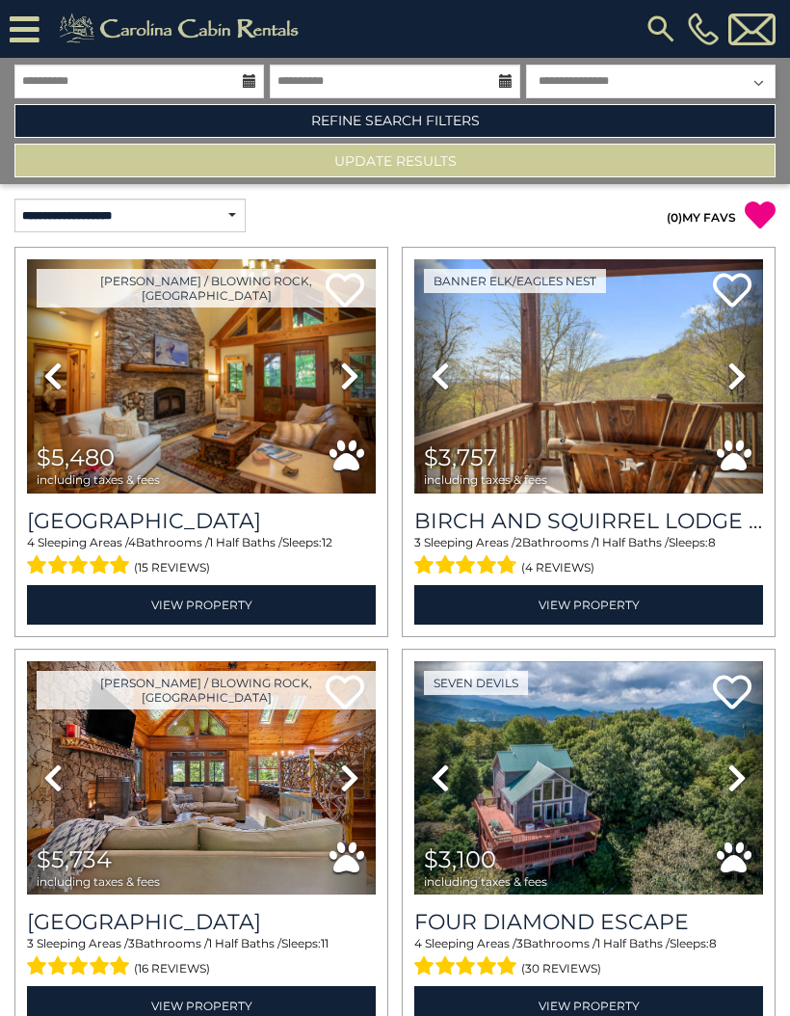
click at [445, 124] on link "Refine Search Filters" at bounding box center [394, 121] width 761 height 34
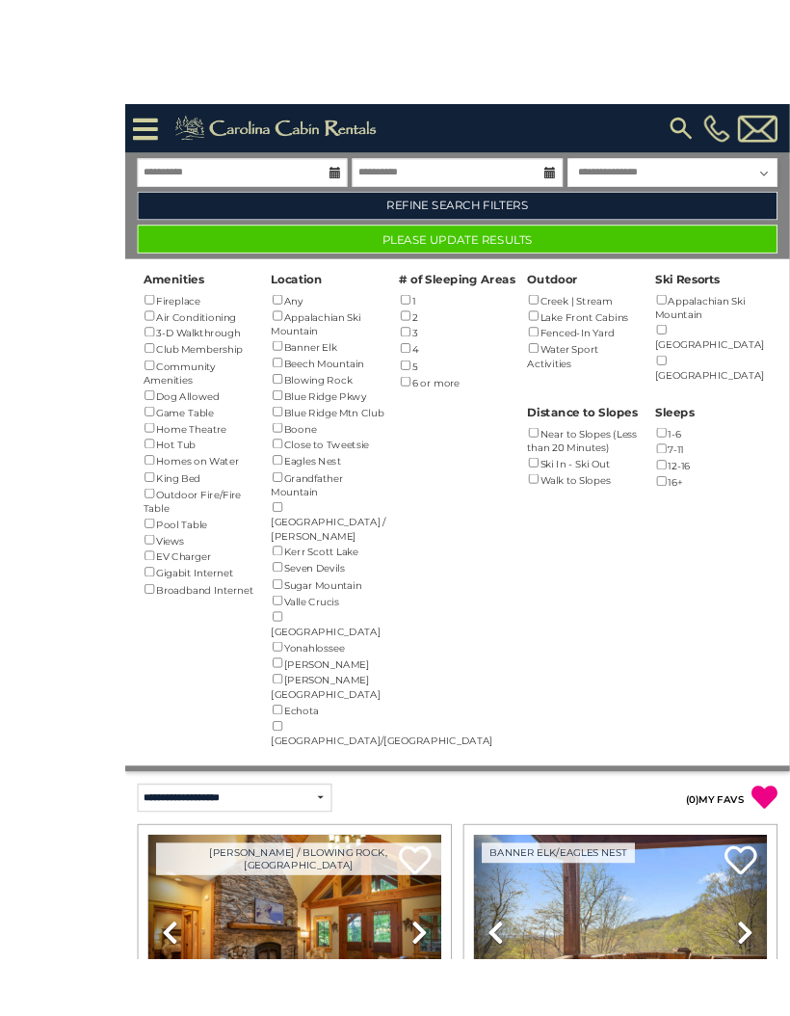
scroll to position [10, 0]
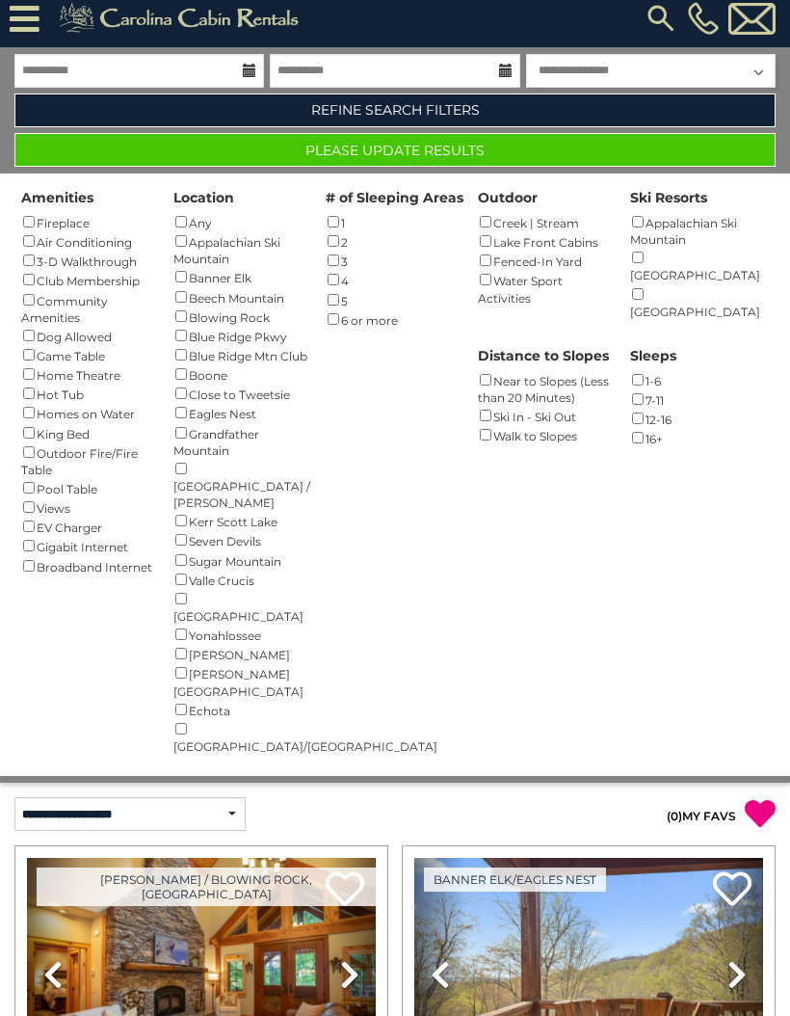
click at [461, 152] on button "Please Update Results" at bounding box center [394, 151] width 761 height 34
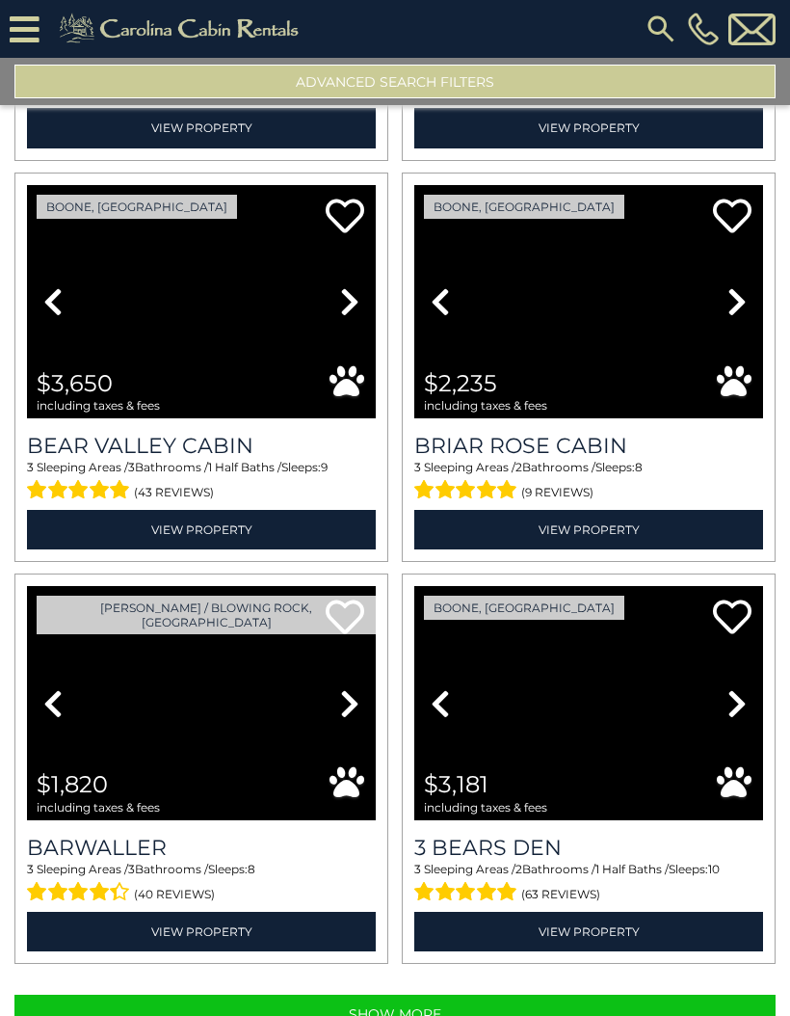
scroll to position [5217, 0]
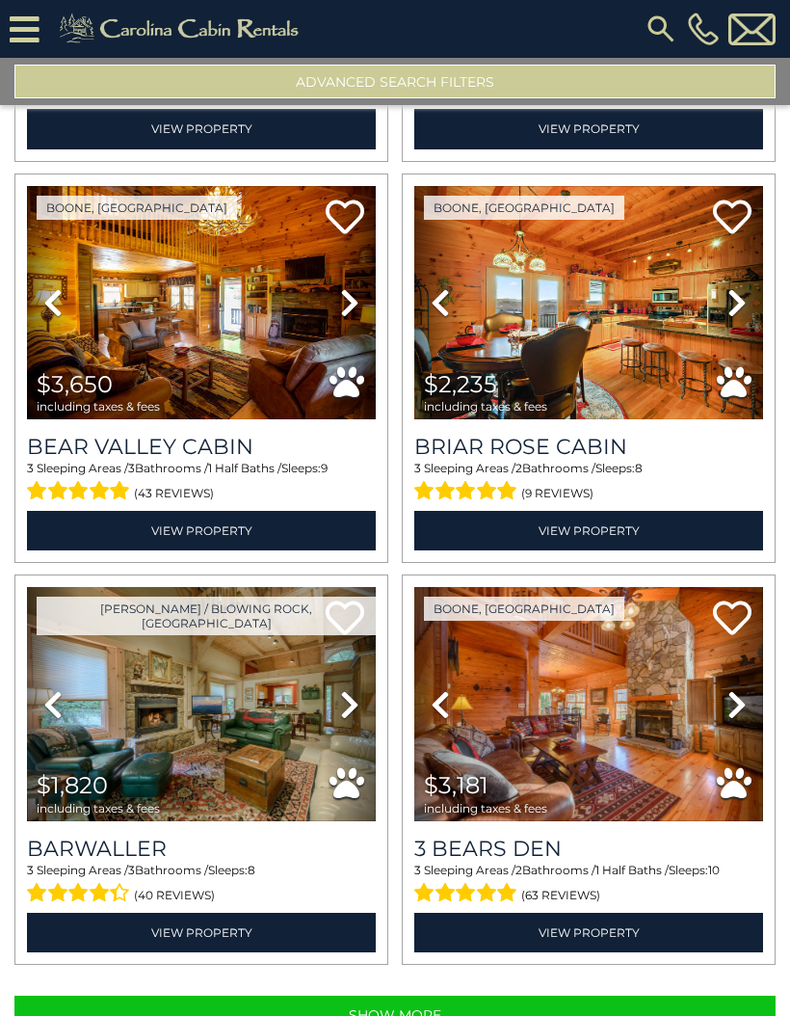
click at [626, 735] on img at bounding box center [588, 704] width 349 height 234
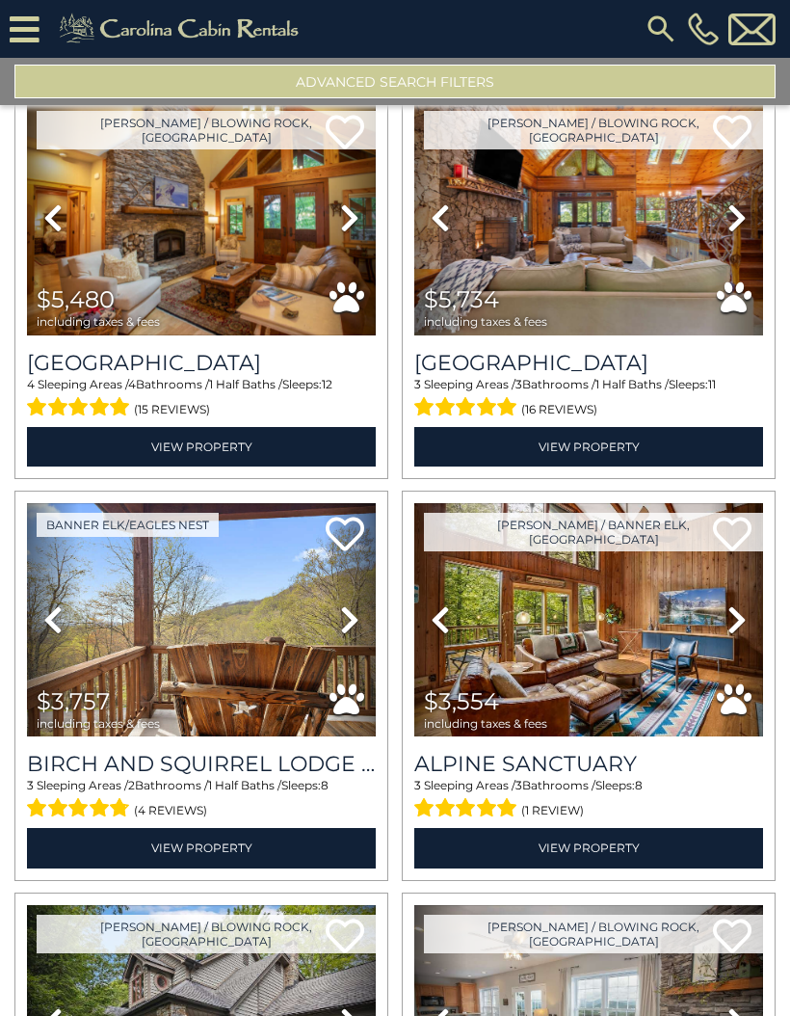
scroll to position [100, 0]
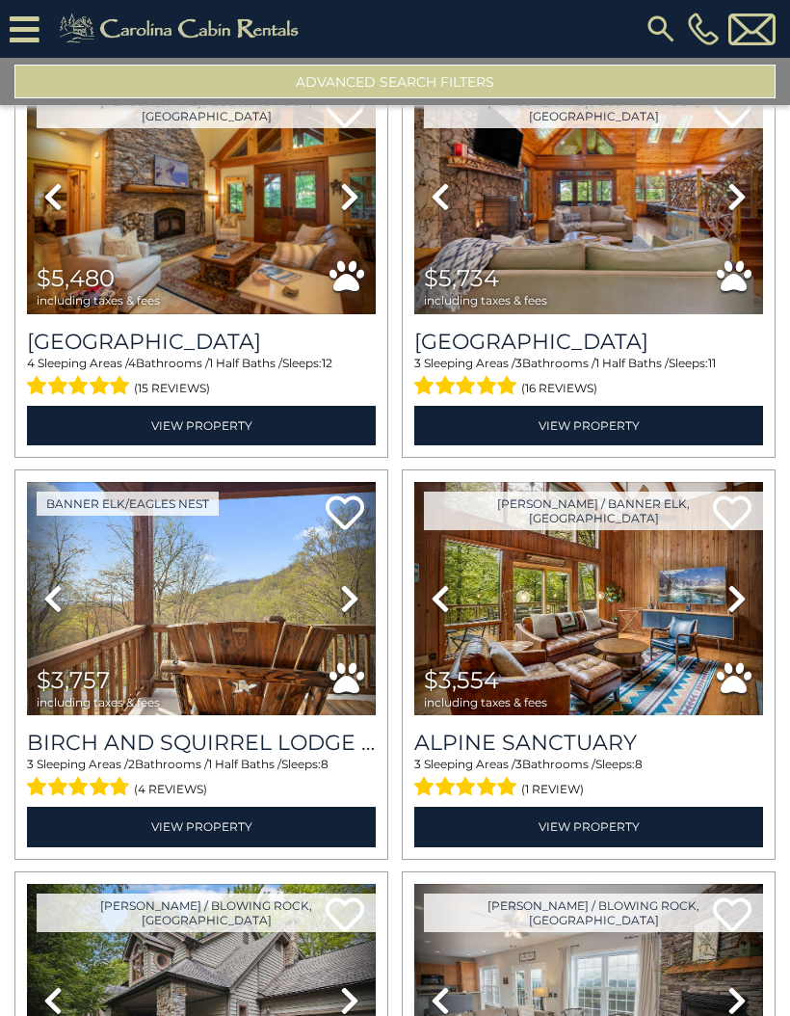
click at [256, 642] on img at bounding box center [201, 599] width 349 height 234
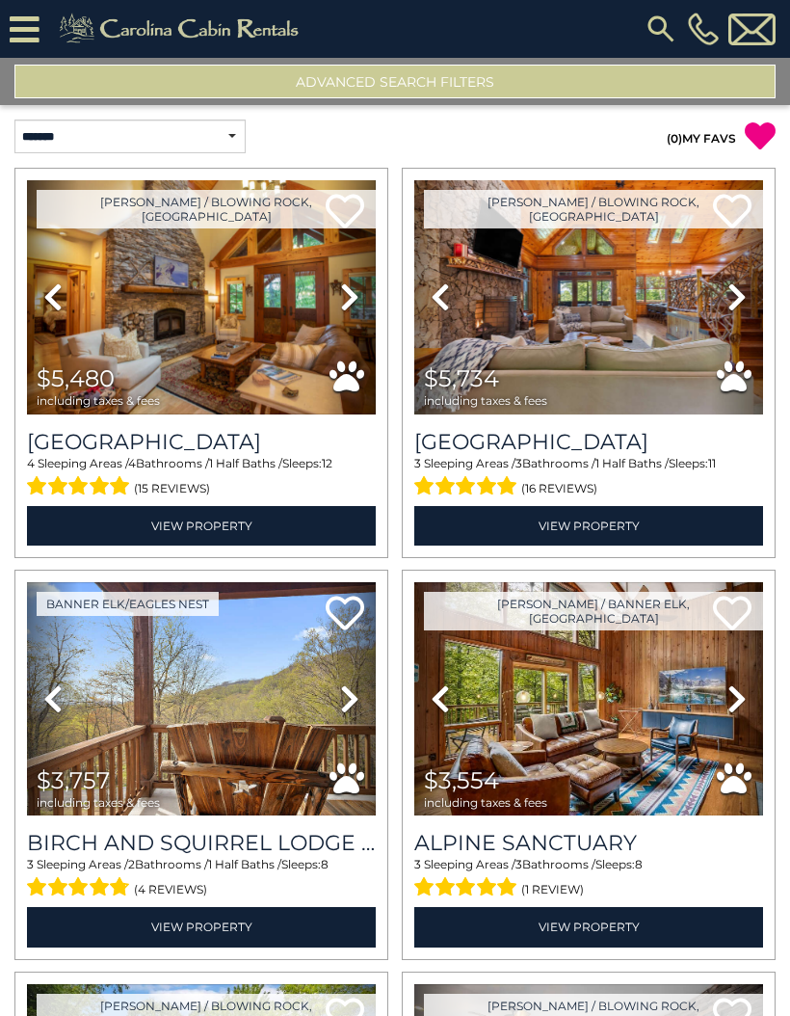
scroll to position [0, 0]
click at [440, 72] on button "Advanced Search Filters" at bounding box center [394, 82] width 761 height 34
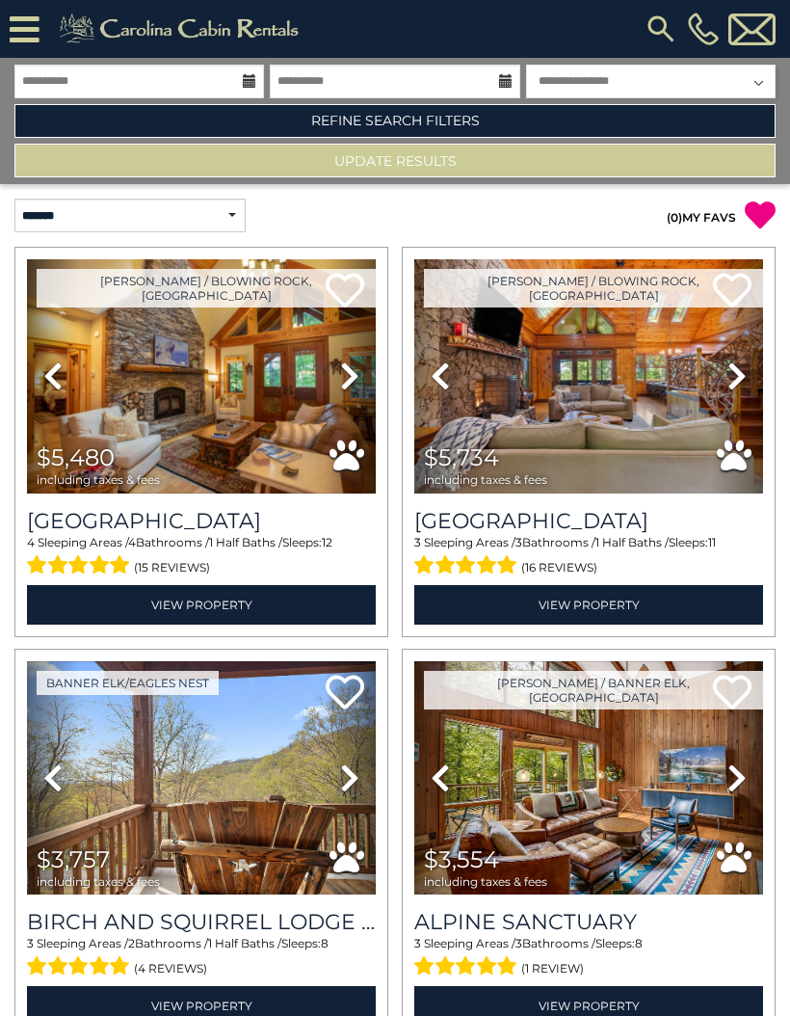
click at [457, 120] on link "Refine Search Filters" at bounding box center [394, 121] width 761 height 34
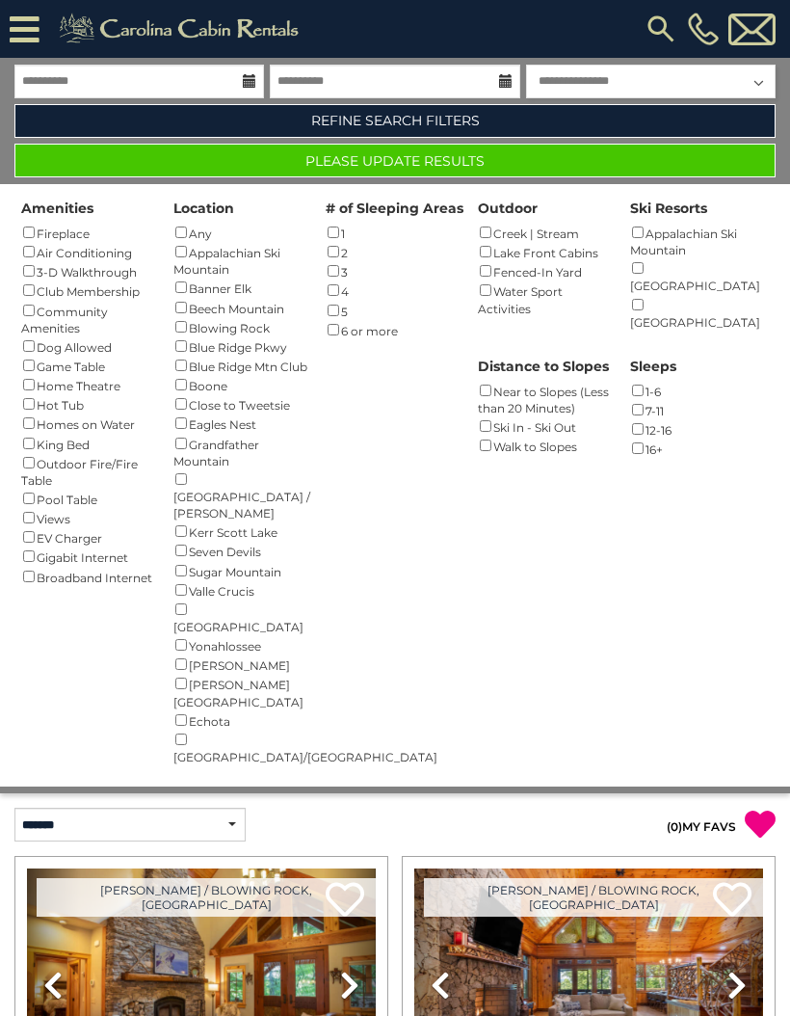
click at [452, 148] on button "Please Update Results" at bounding box center [394, 161] width 761 height 34
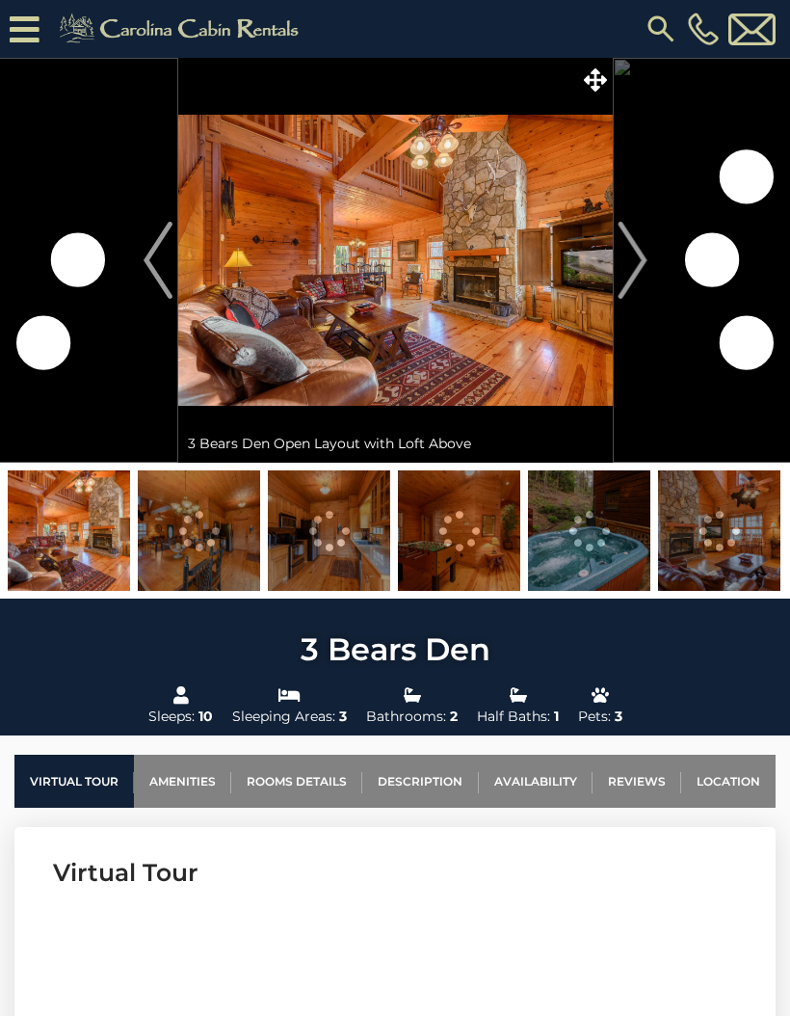
click at [627, 262] on img "Next" at bounding box center [632, 260] width 29 height 77
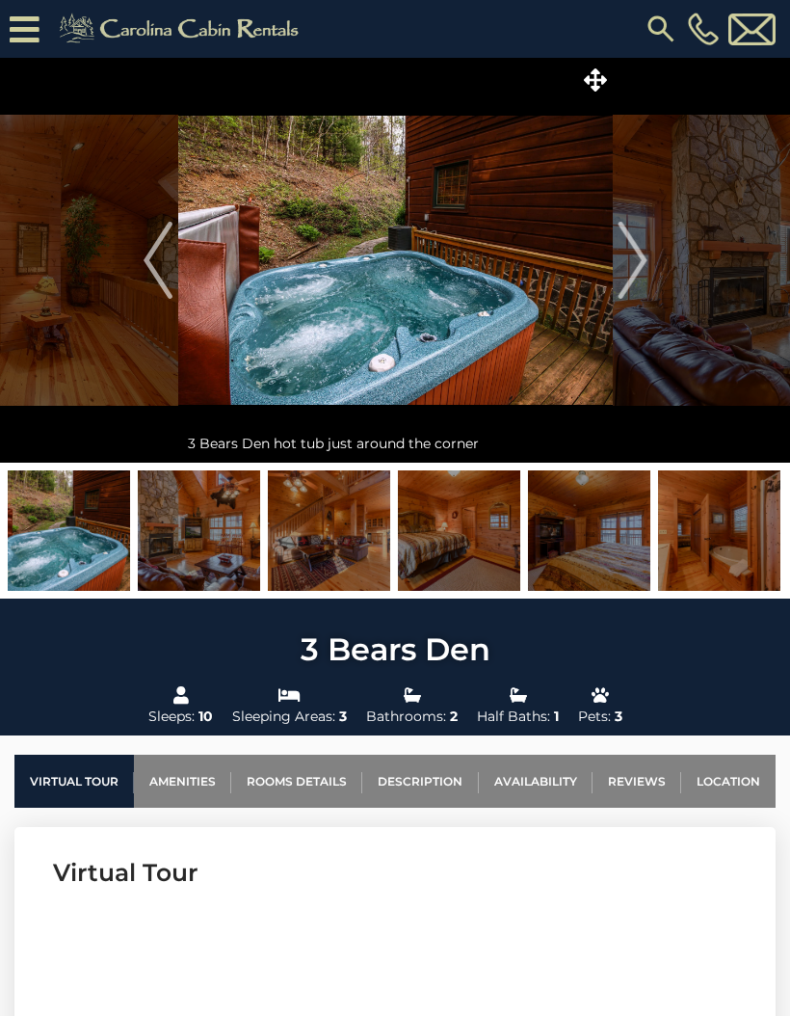
click at [627, 260] on img "Next" at bounding box center [632, 260] width 29 height 77
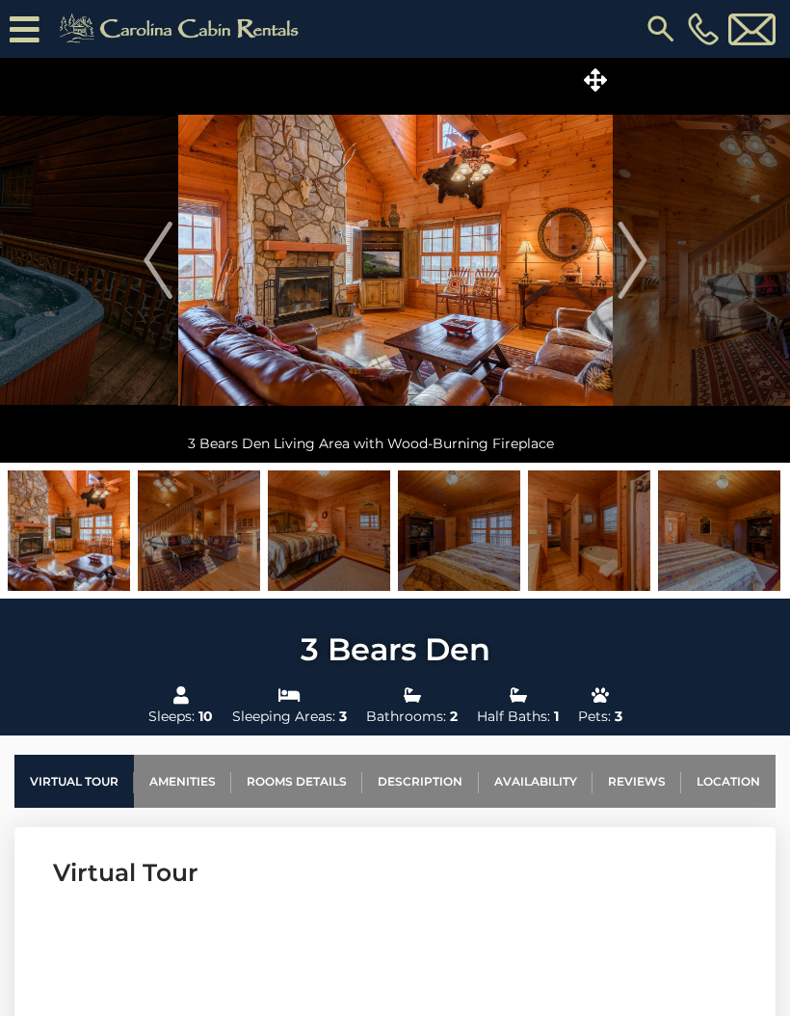
click at [626, 267] on img "Next" at bounding box center [632, 260] width 29 height 77
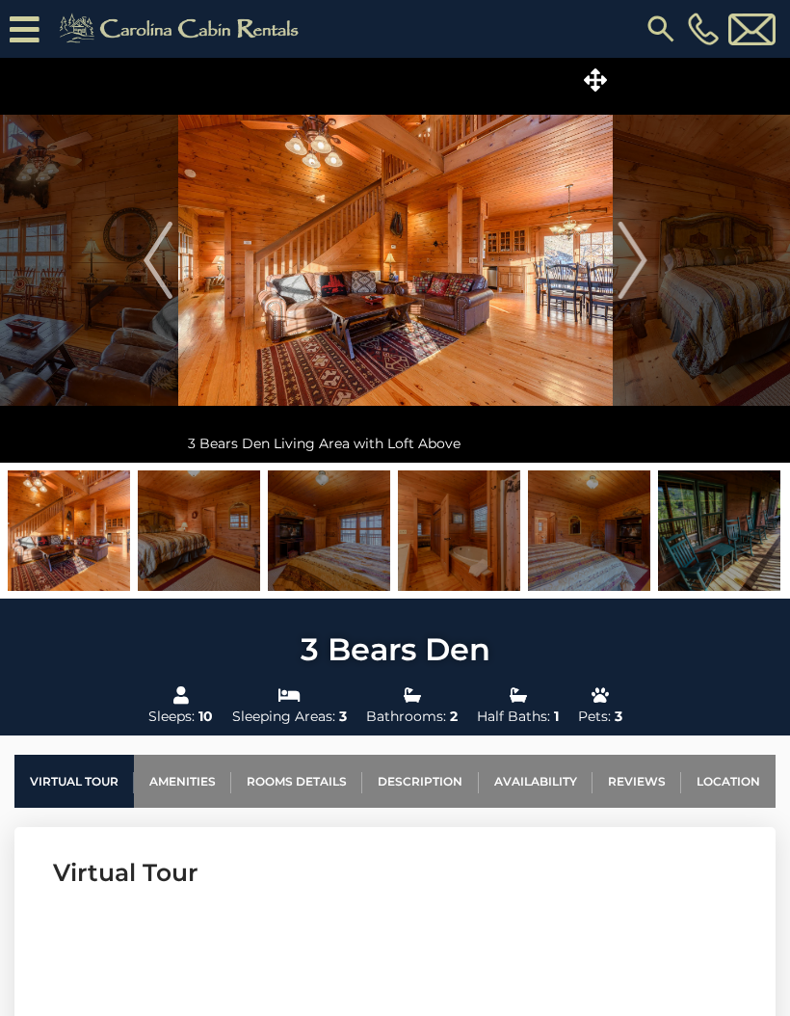
click at [633, 268] on img "Next" at bounding box center [632, 260] width 29 height 77
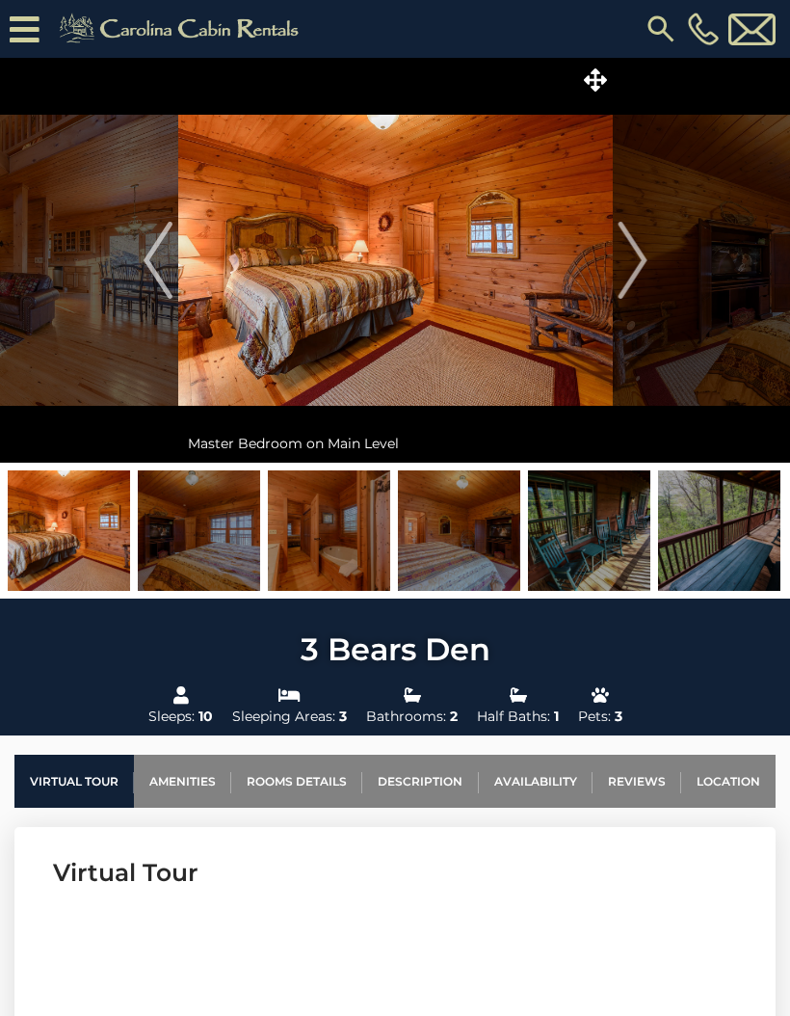
click at [639, 268] on img "Next" at bounding box center [632, 260] width 29 height 77
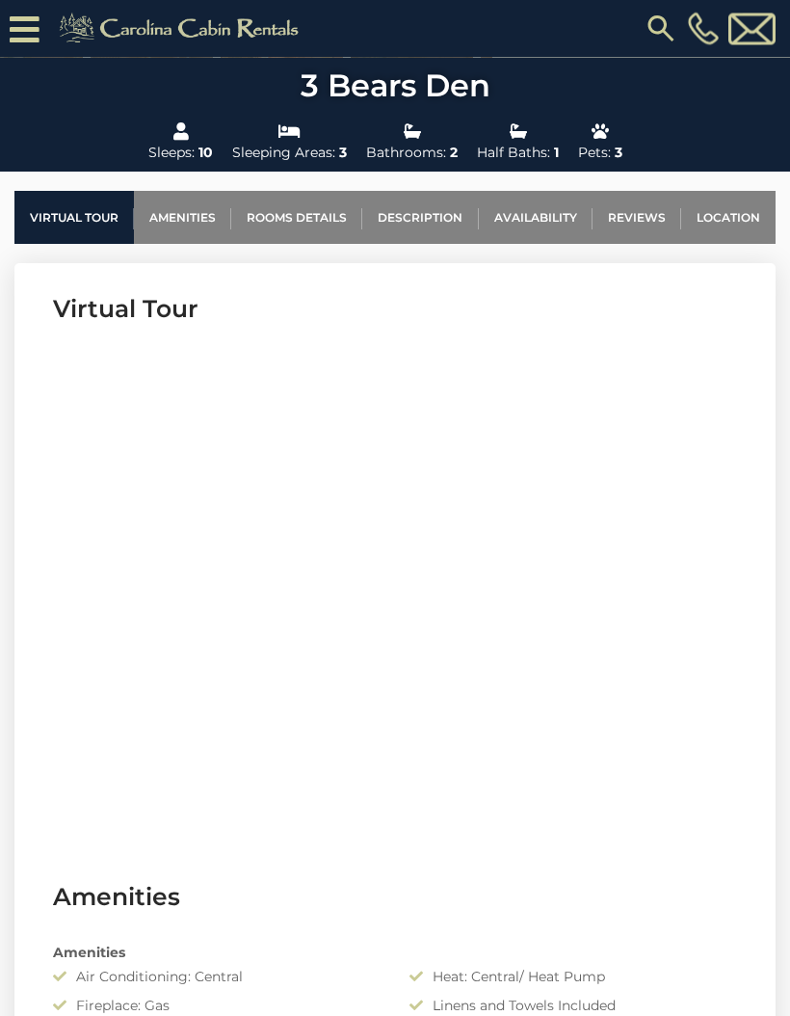
scroll to position [669, 0]
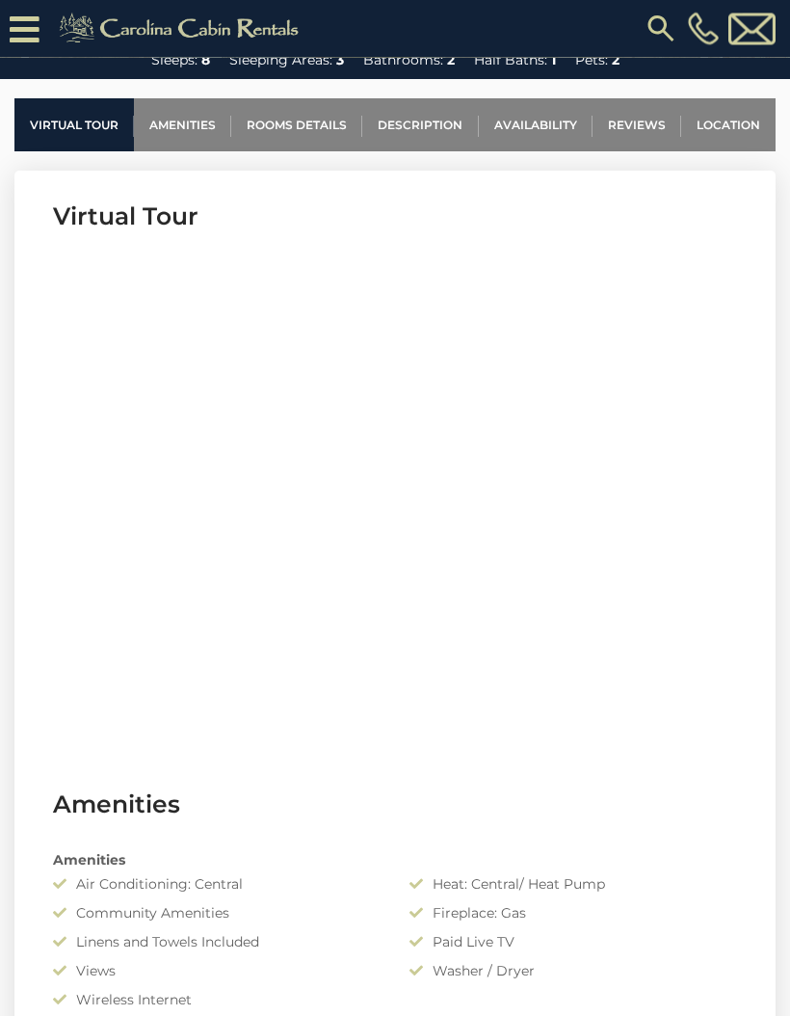
scroll to position [730, 0]
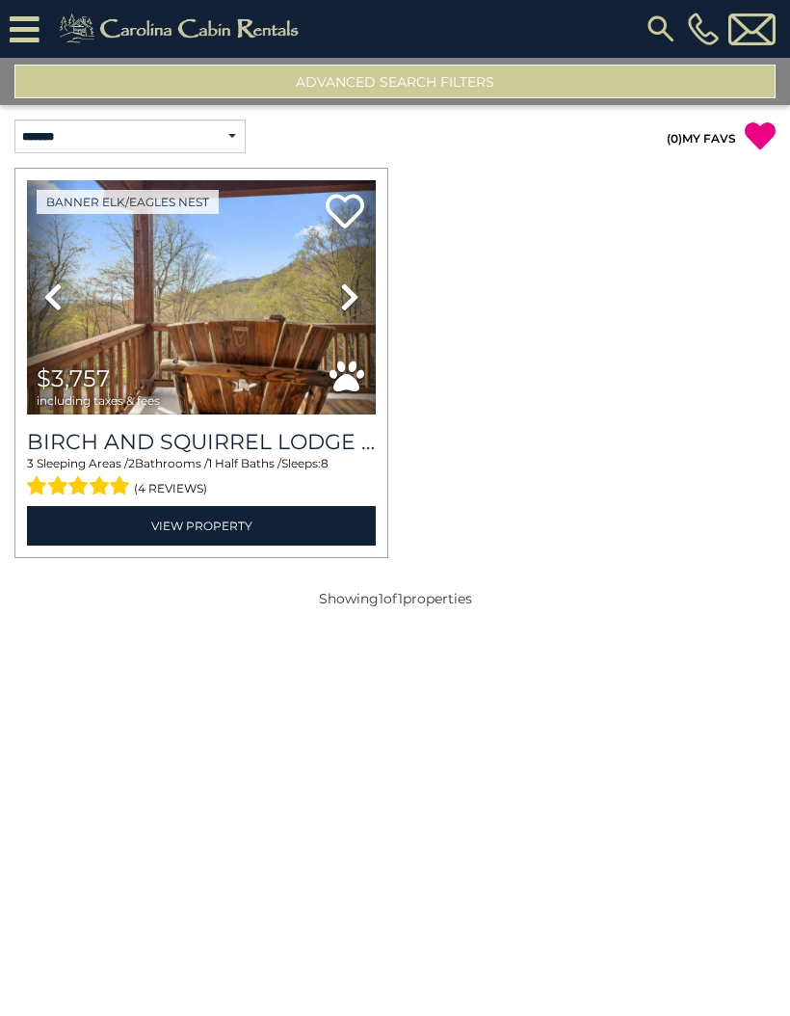
click at [263, 372] on img at bounding box center [201, 297] width 349 height 234
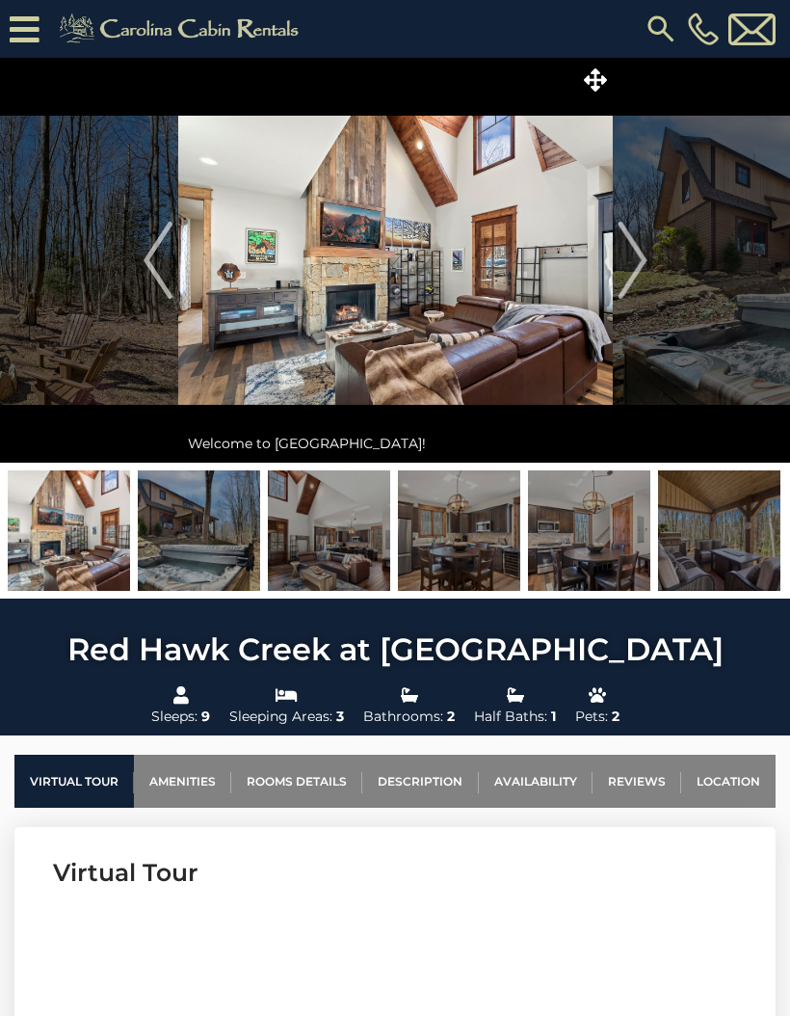
click at [628, 276] on img "Next" at bounding box center [632, 260] width 29 height 77
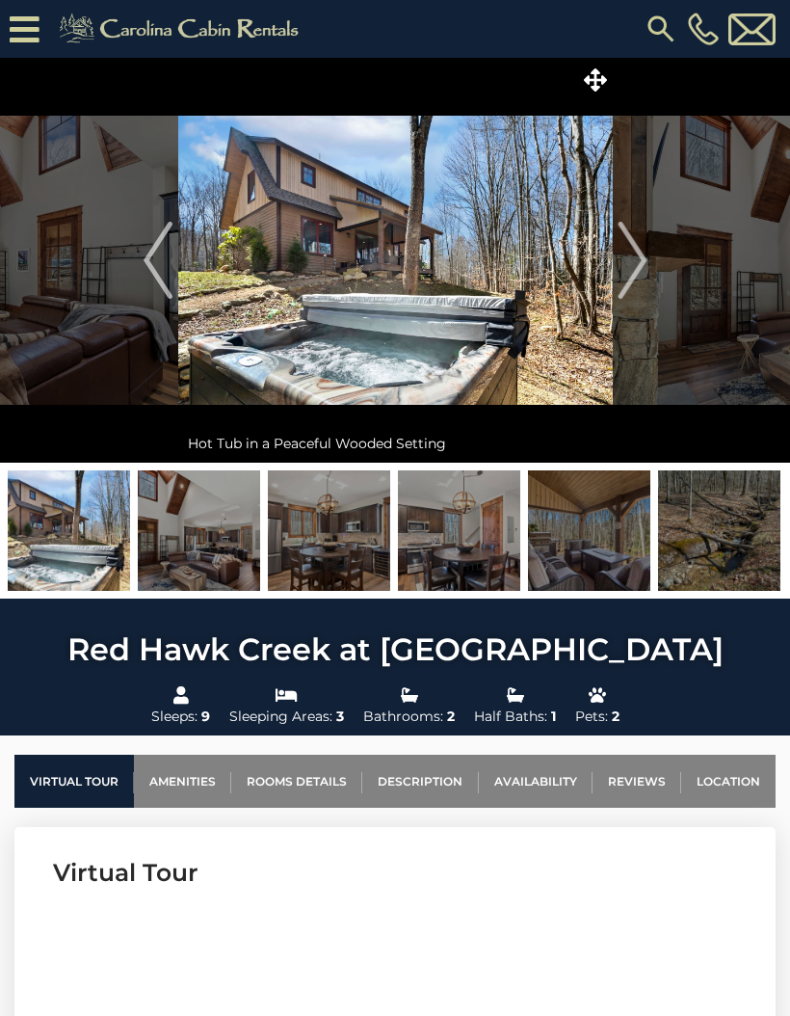
click at [635, 261] on img "Next" at bounding box center [632, 260] width 29 height 77
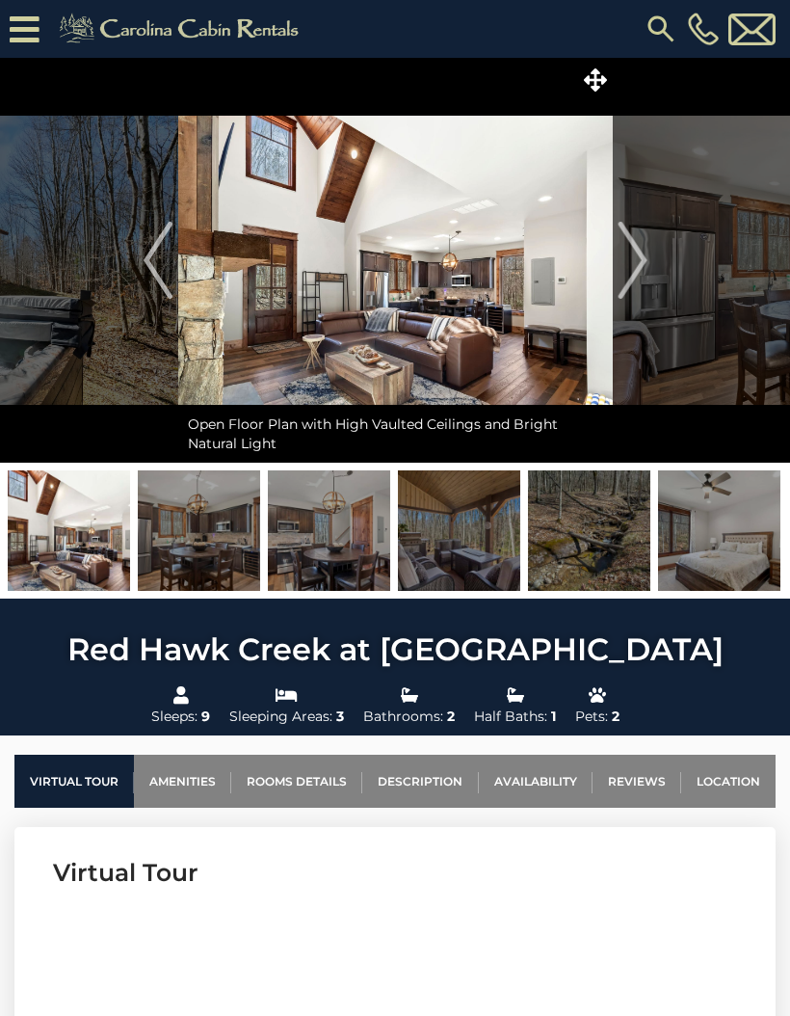
click at [637, 270] on img "Next" at bounding box center [632, 260] width 29 height 77
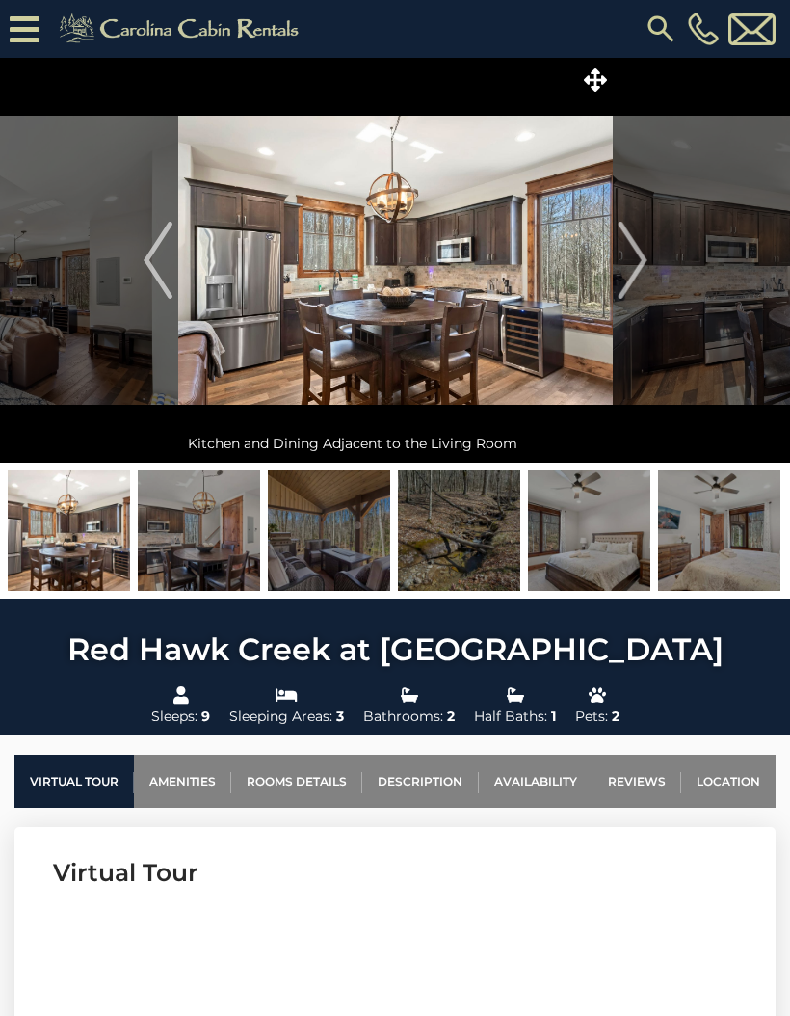
click at [637, 270] on img "Next" at bounding box center [632, 260] width 29 height 77
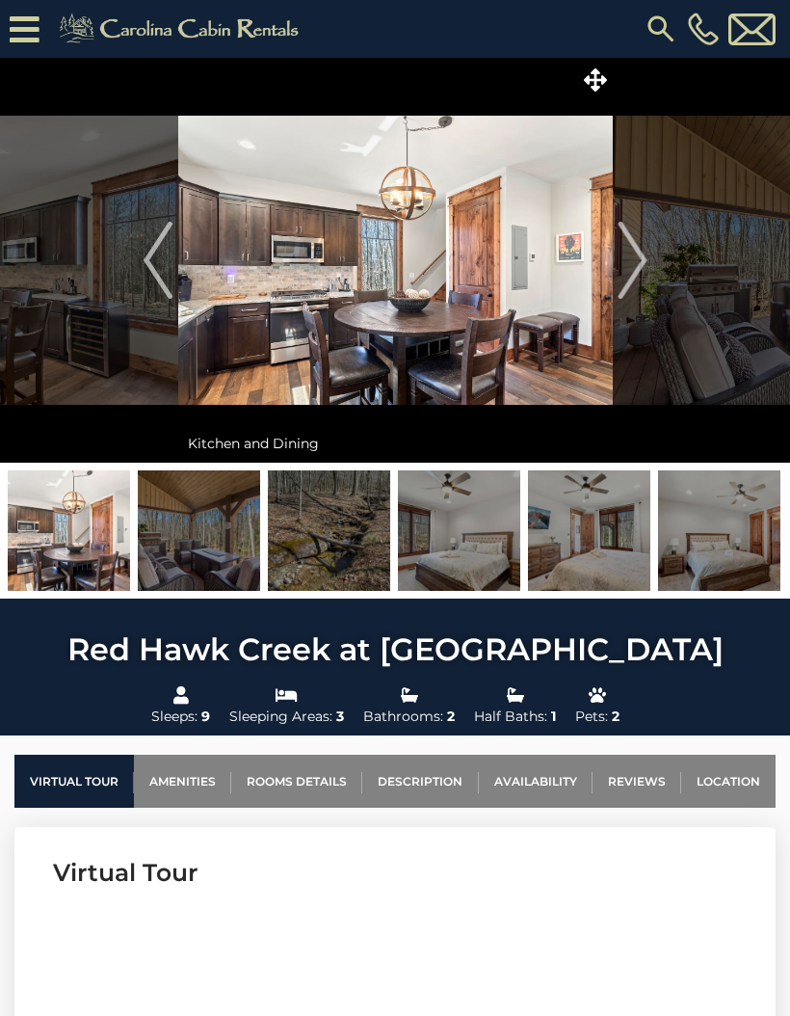
click at [639, 270] on img "Next" at bounding box center [632, 260] width 29 height 77
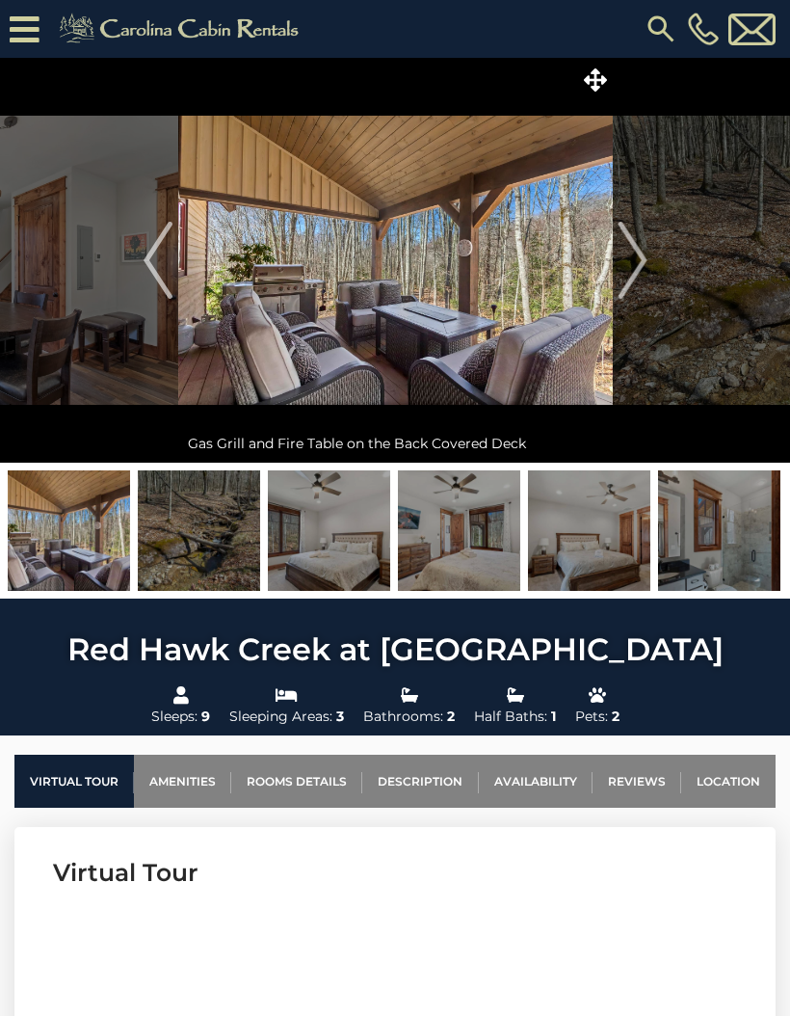
click at [629, 275] on img "Next" at bounding box center [632, 260] width 29 height 77
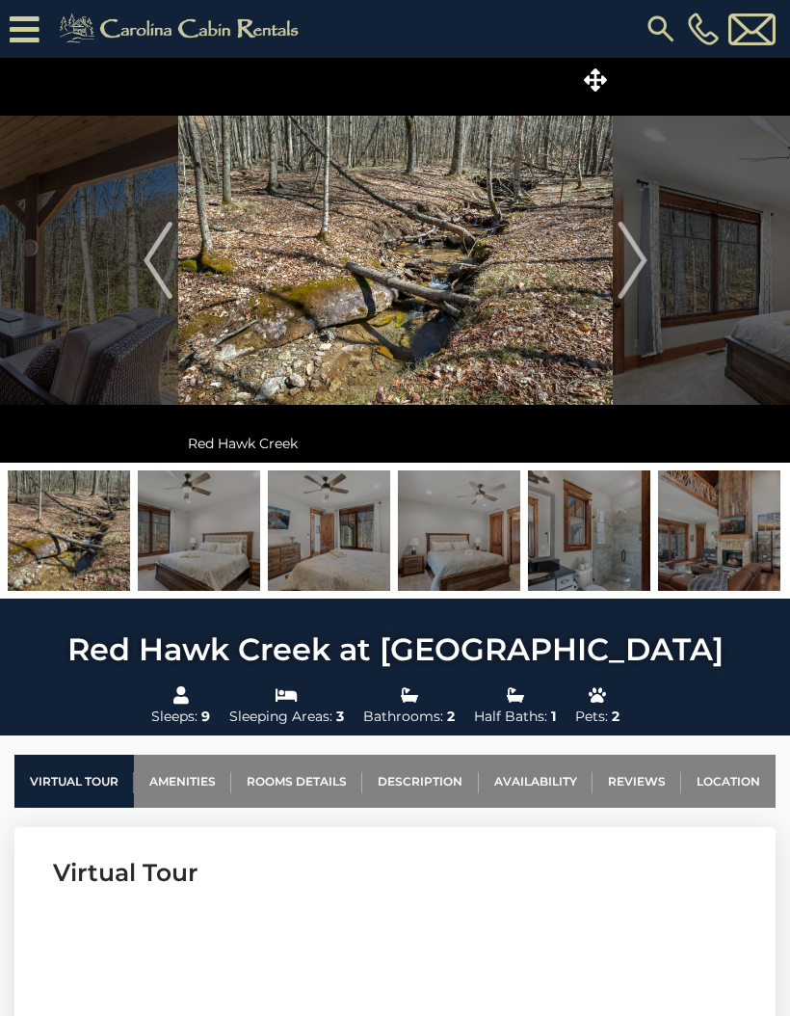
click at [631, 273] on img "Next" at bounding box center [632, 260] width 29 height 77
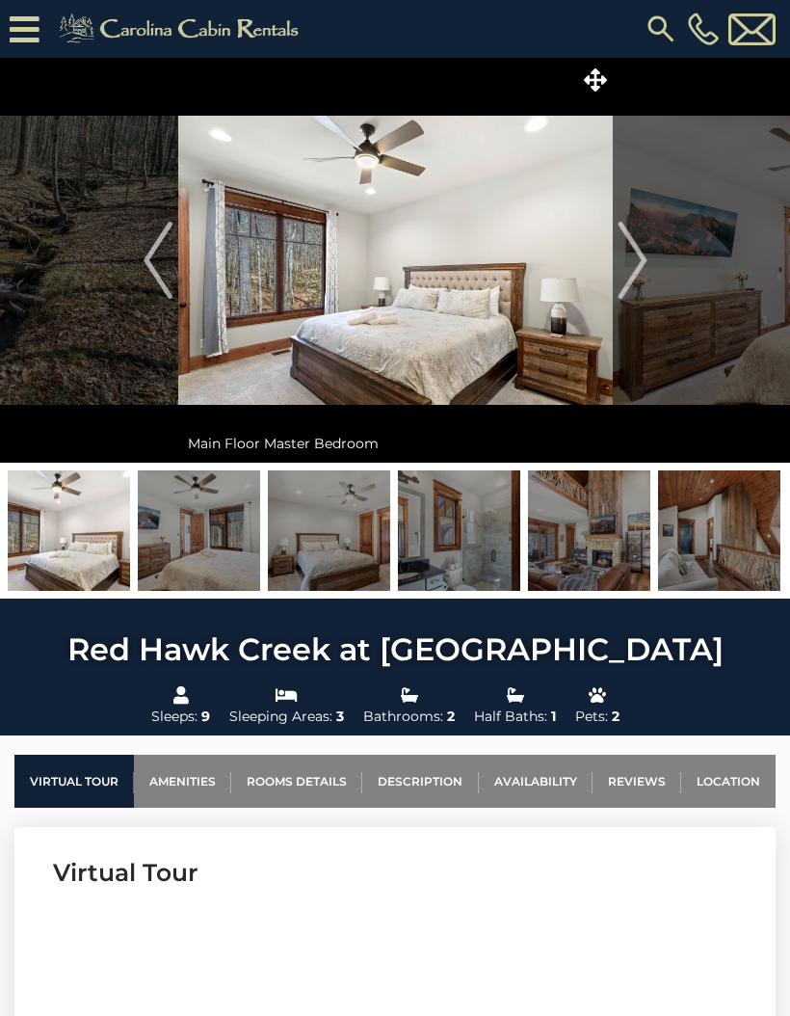
click at [637, 280] on img "Next" at bounding box center [632, 260] width 29 height 77
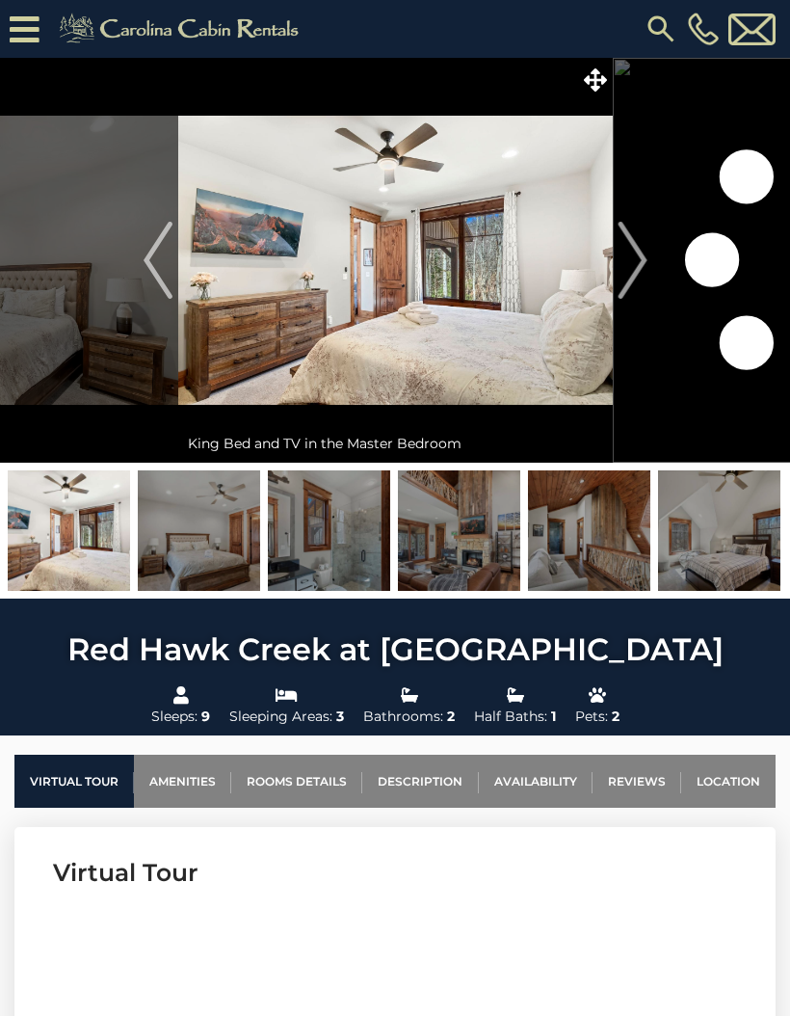
click at [624, 267] on img "Next" at bounding box center [632, 260] width 29 height 77
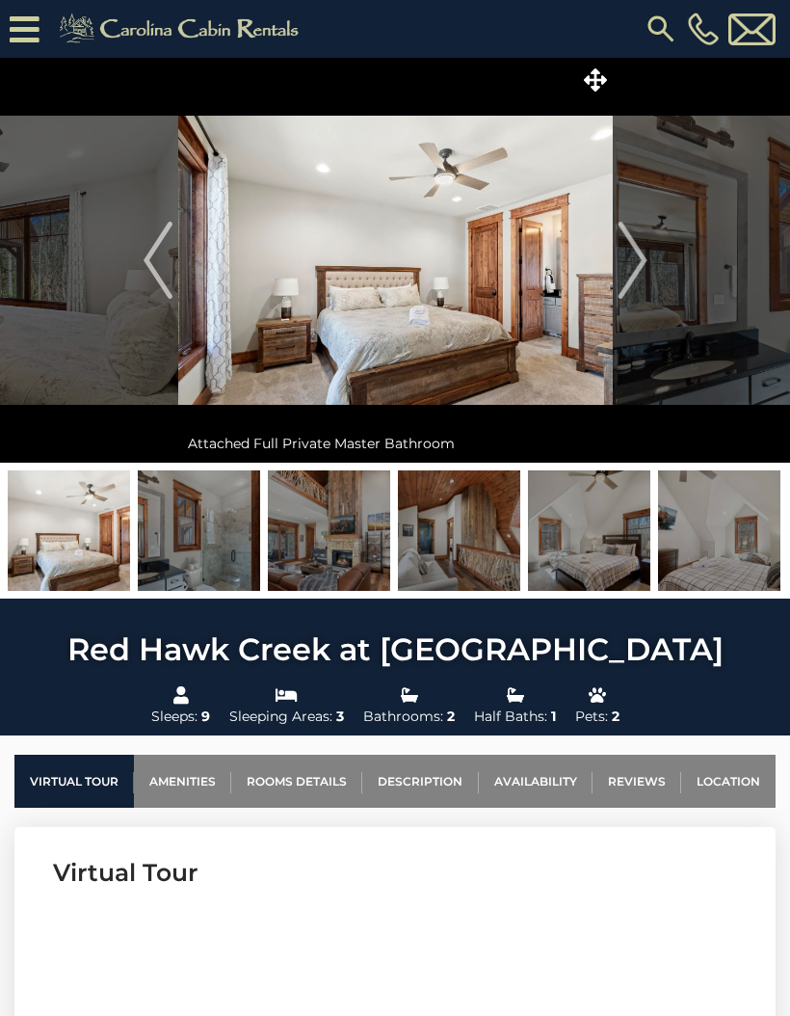
click at [619, 280] on img "Next" at bounding box center [632, 260] width 29 height 77
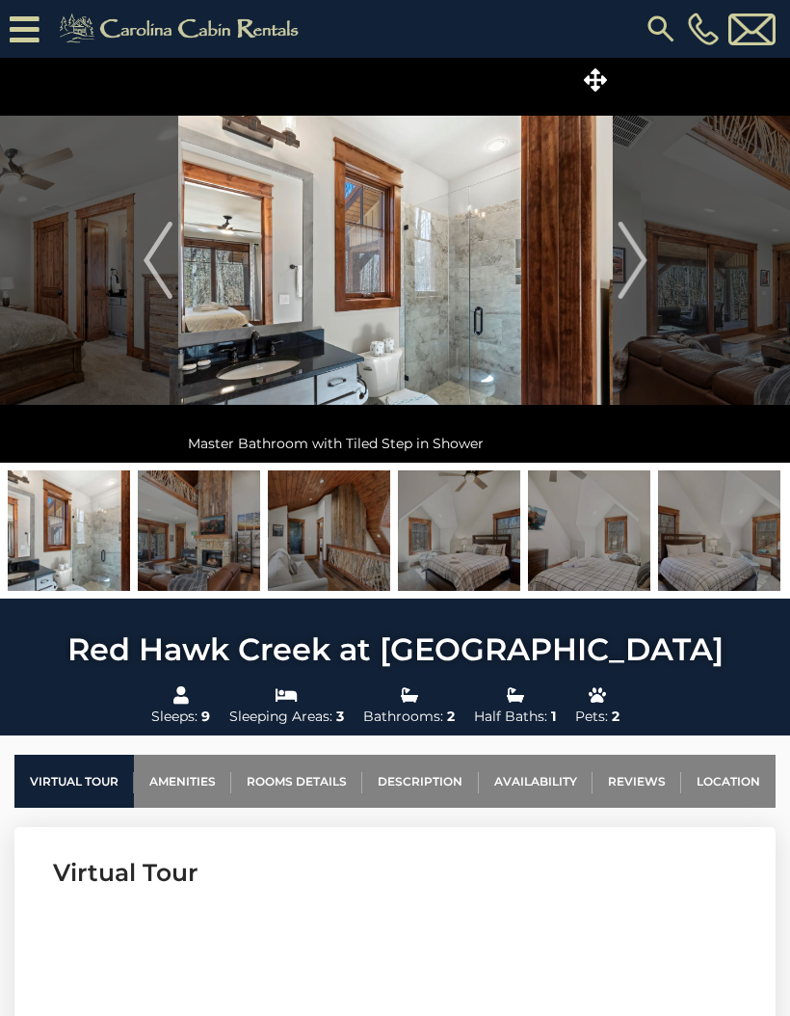
click at [631, 277] on img "Next" at bounding box center [632, 260] width 29 height 77
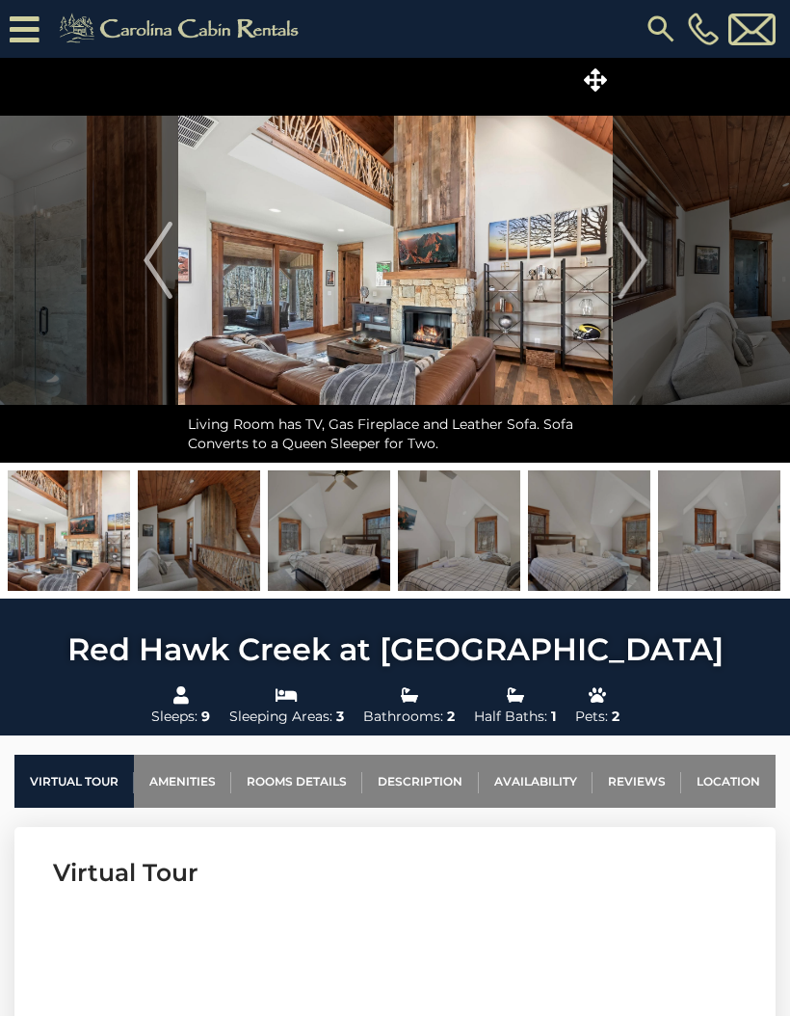
click at [627, 278] on img "Next" at bounding box center [632, 260] width 29 height 77
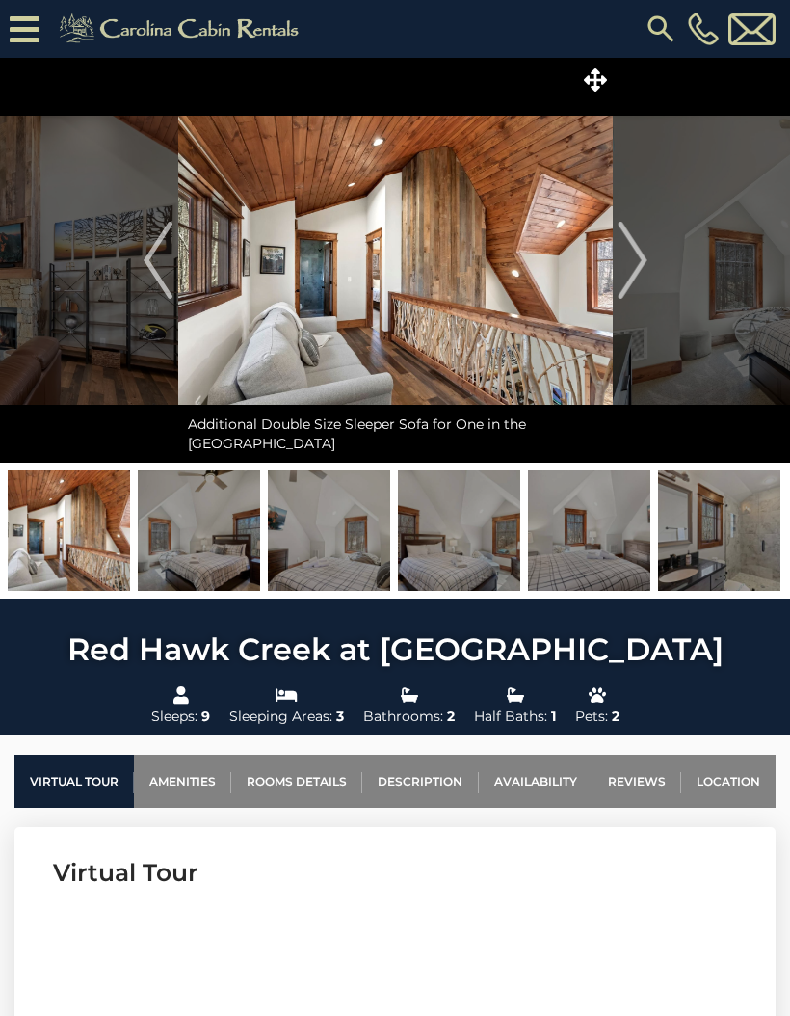
click at [633, 276] on img "Next" at bounding box center [632, 260] width 29 height 77
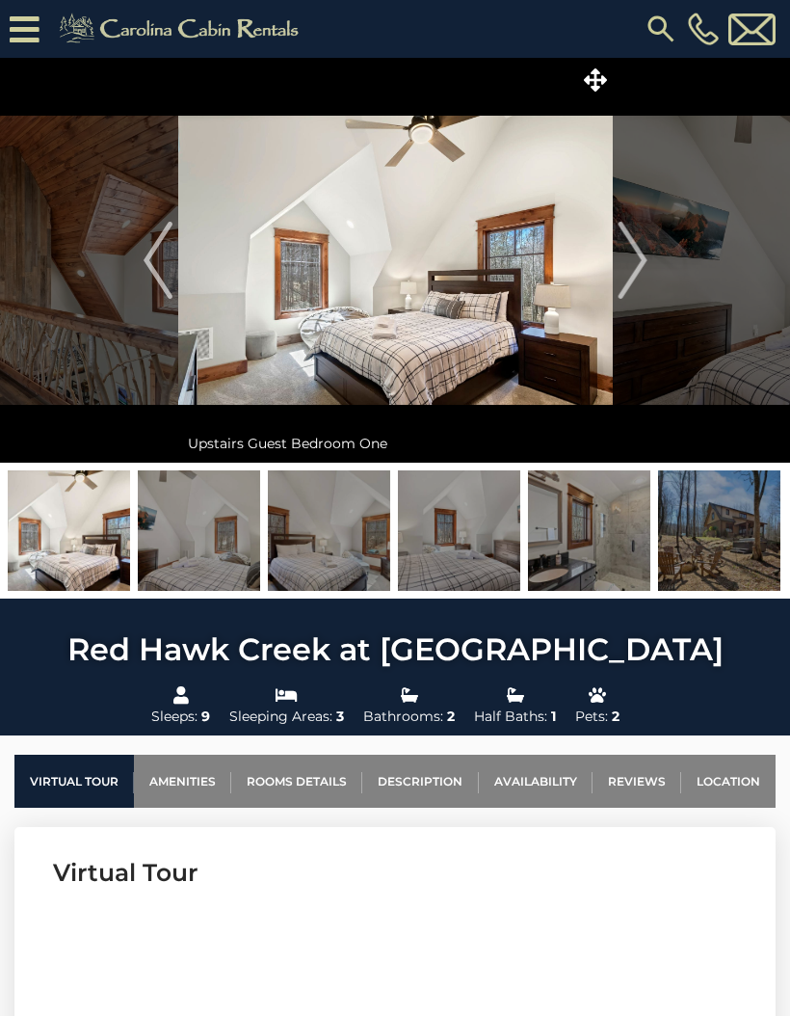
click at [639, 281] on img "Next" at bounding box center [632, 260] width 29 height 77
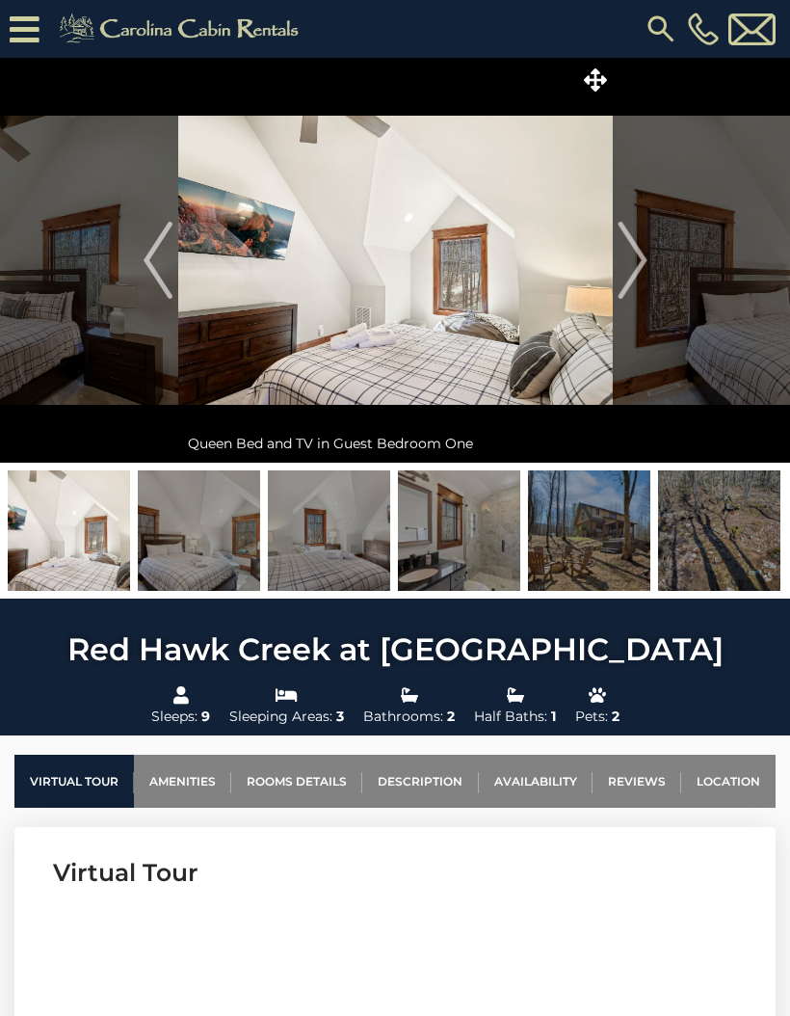
click at [632, 277] on img "Next" at bounding box center [632, 260] width 29 height 77
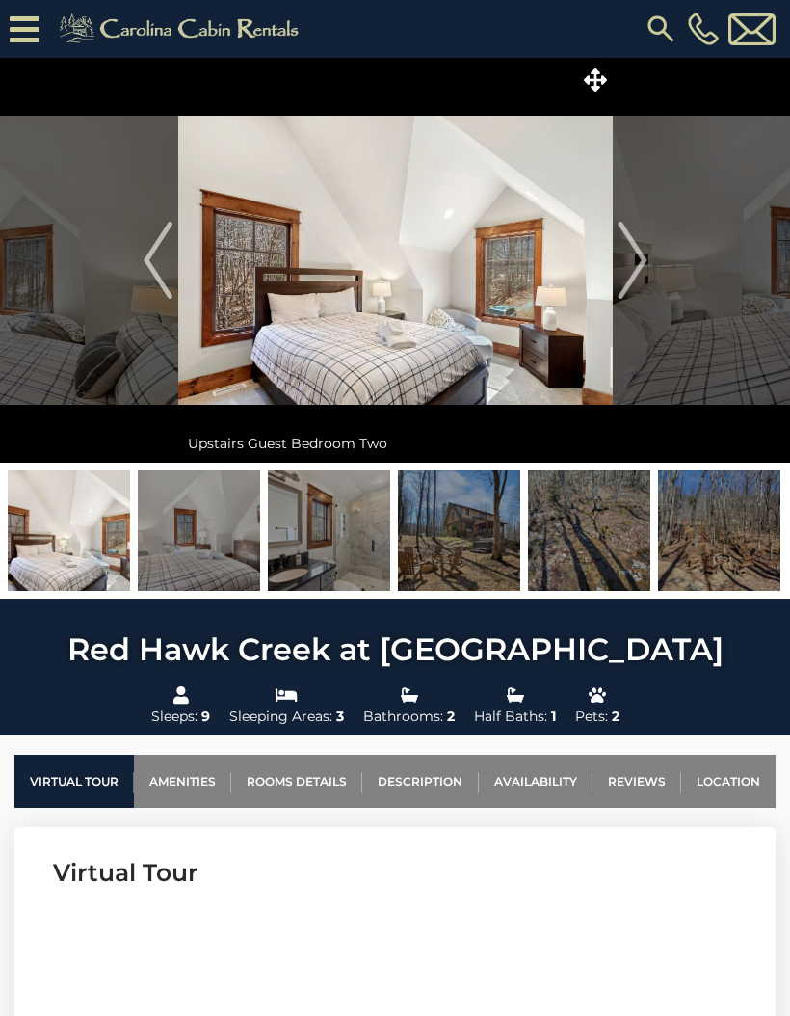
click at [627, 283] on img "Next" at bounding box center [632, 260] width 29 height 77
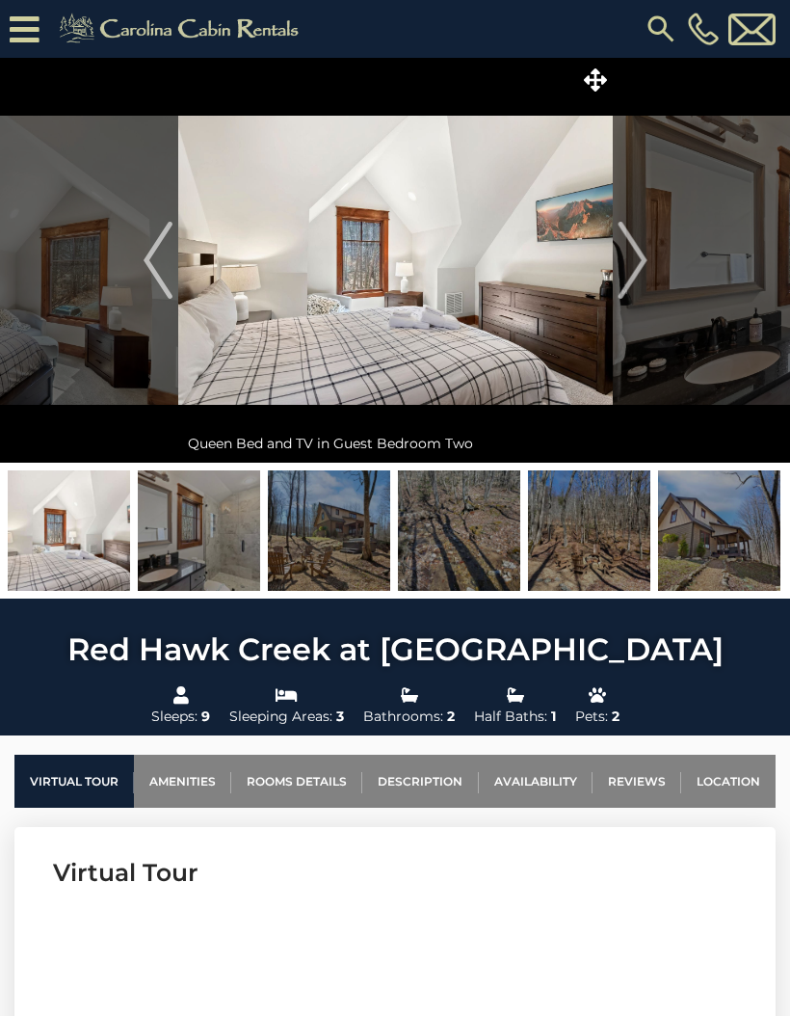
click at [619, 272] on img "Next" at bounding box center [632, 260] width 29 height 77
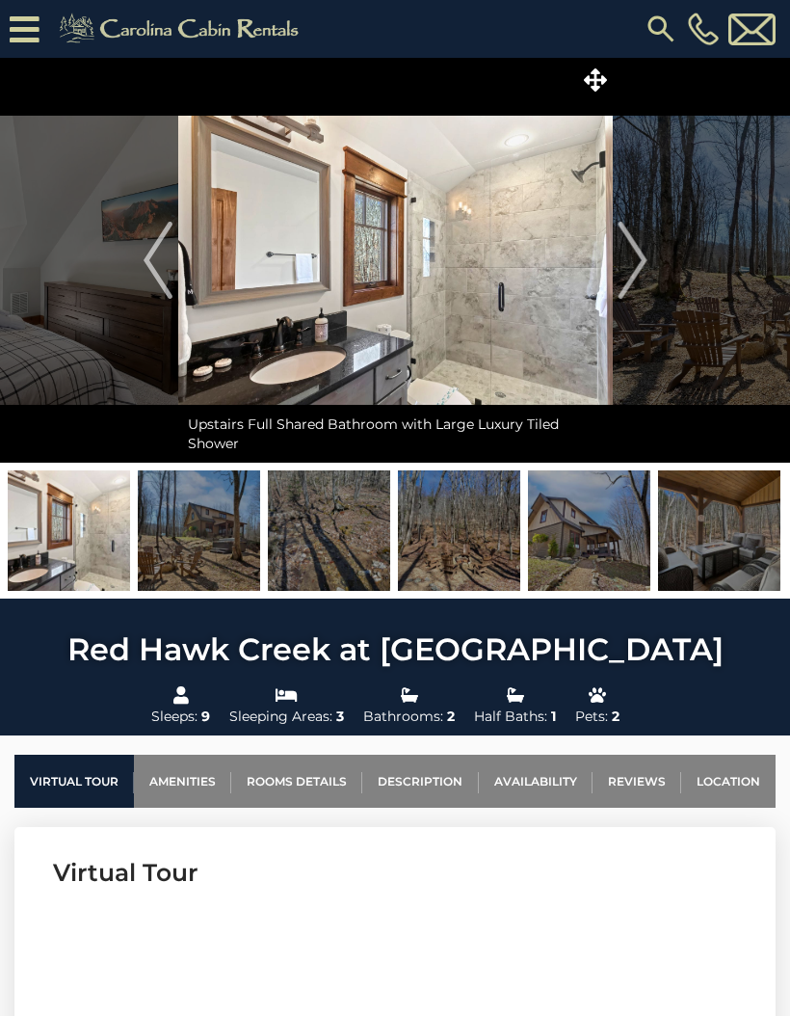
click at [621, 272] on img "Next" at bounding box center [632, 260] width 29 height 77
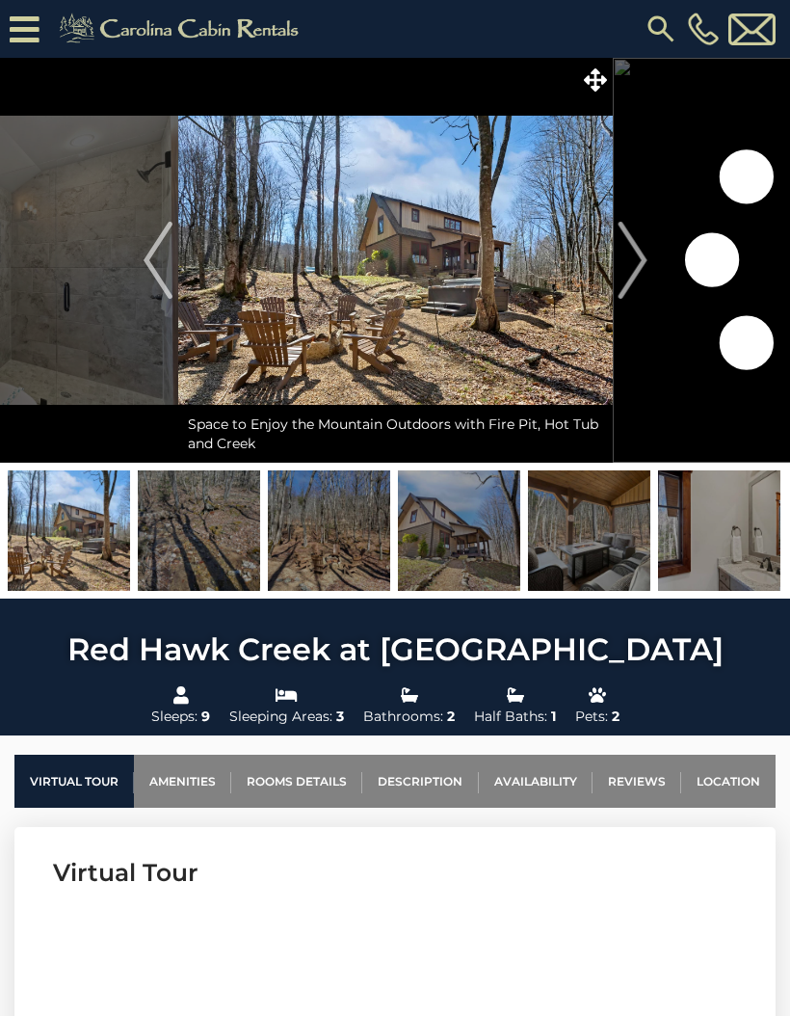
click at [626, 280] on img "Next" at bounding box center [632, 260] width 29 height 77
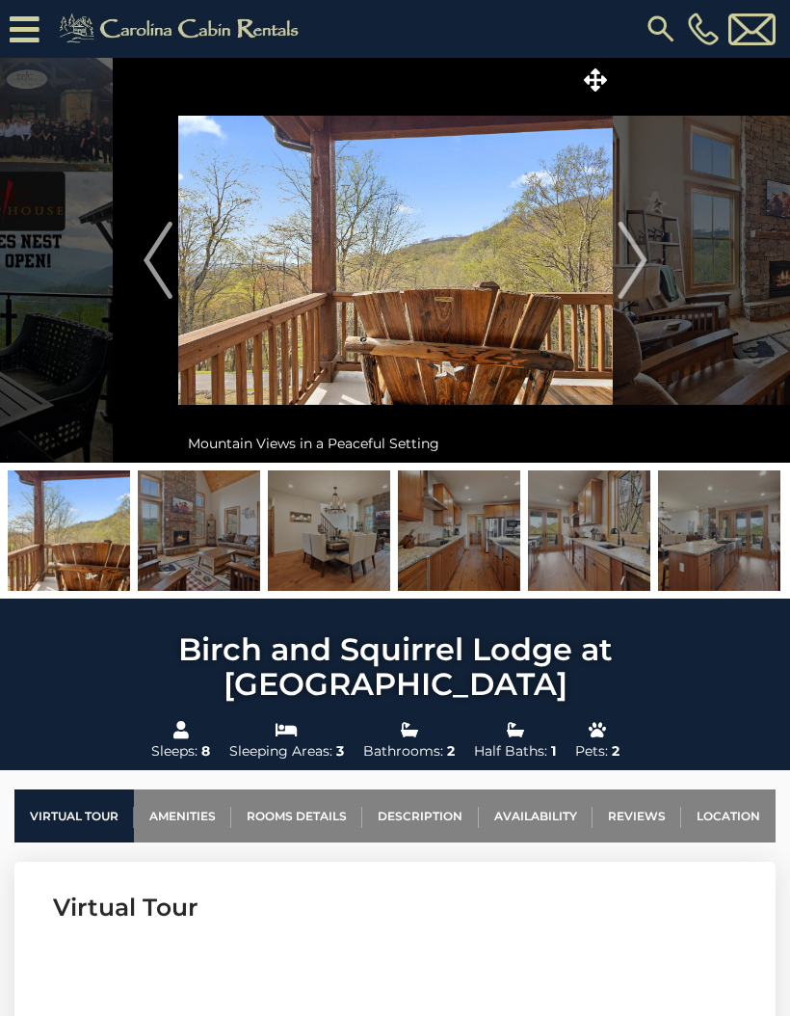
click at [631, 280] on img "Next" at bounding box center [632, 260] width 29 height 77
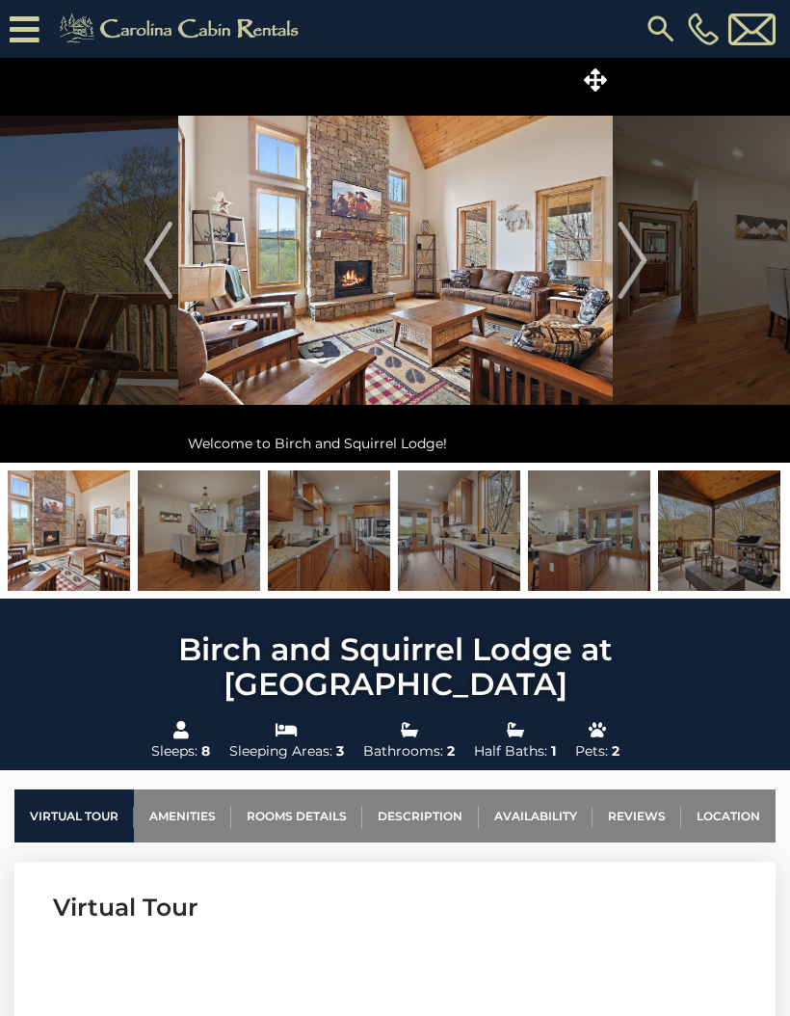
click at [641, 277] on img "Next" at bounding box center [632, 260] width 29 height 77
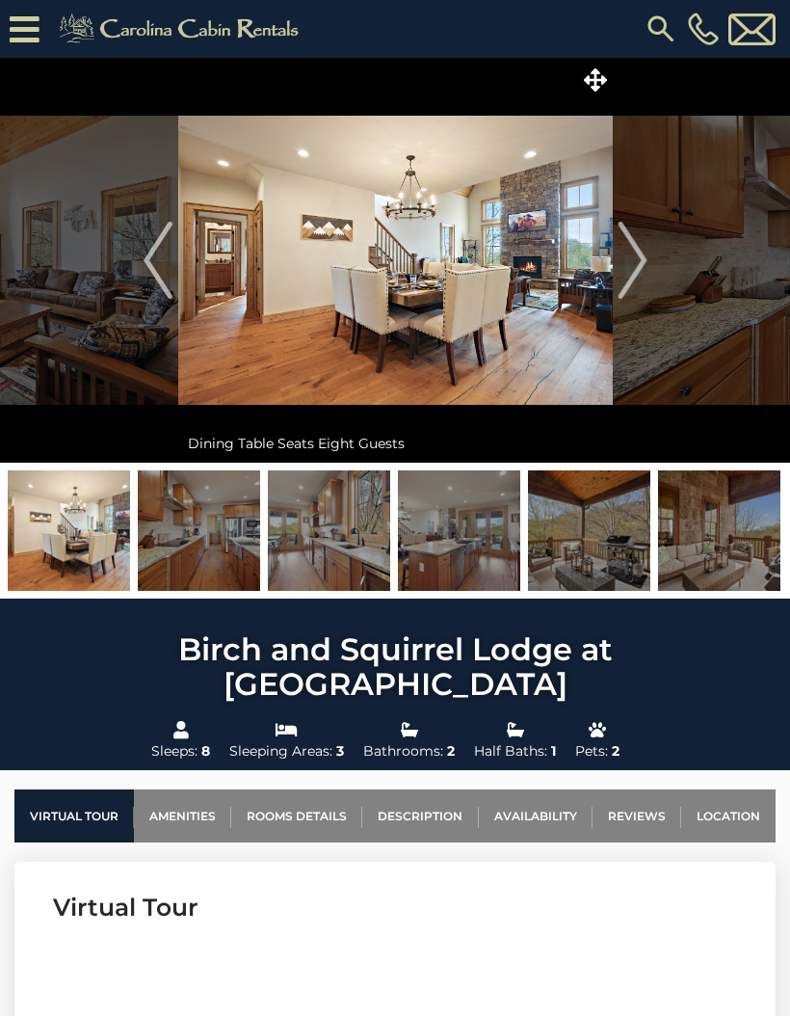
click at [650, 275] on button "Next" at bounding box center [633, 260] width 40 height 405
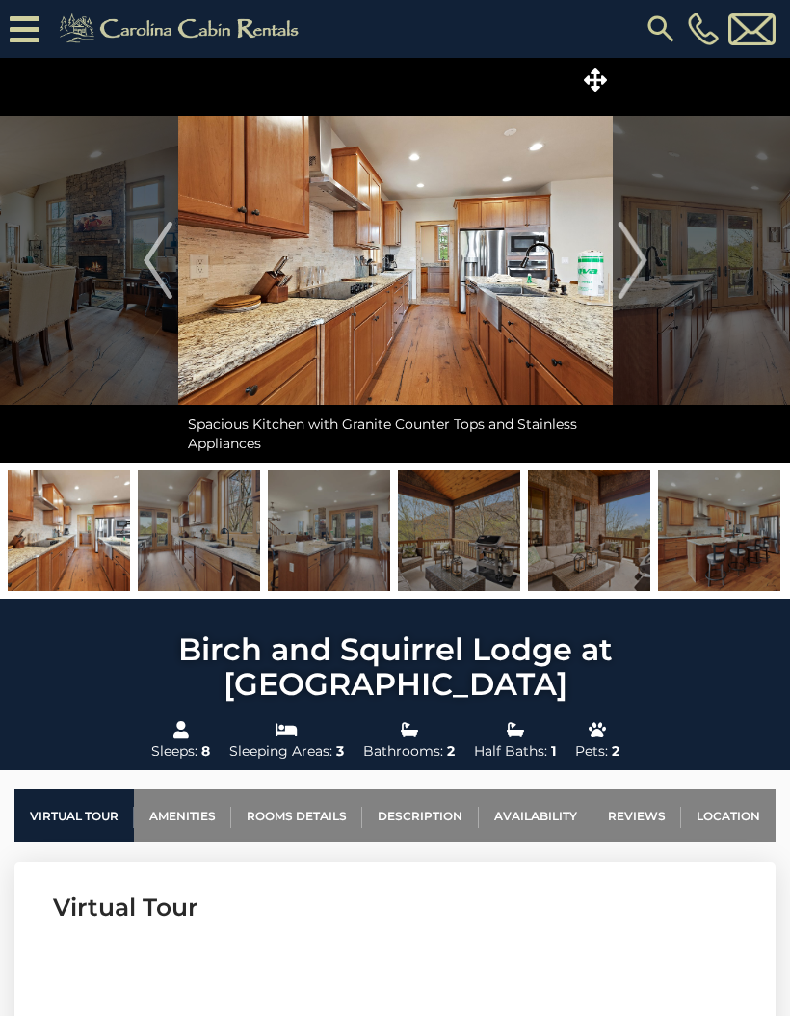
click at [641, 278] on img "Next" at bounding box center [632, 260] width 29 height 77
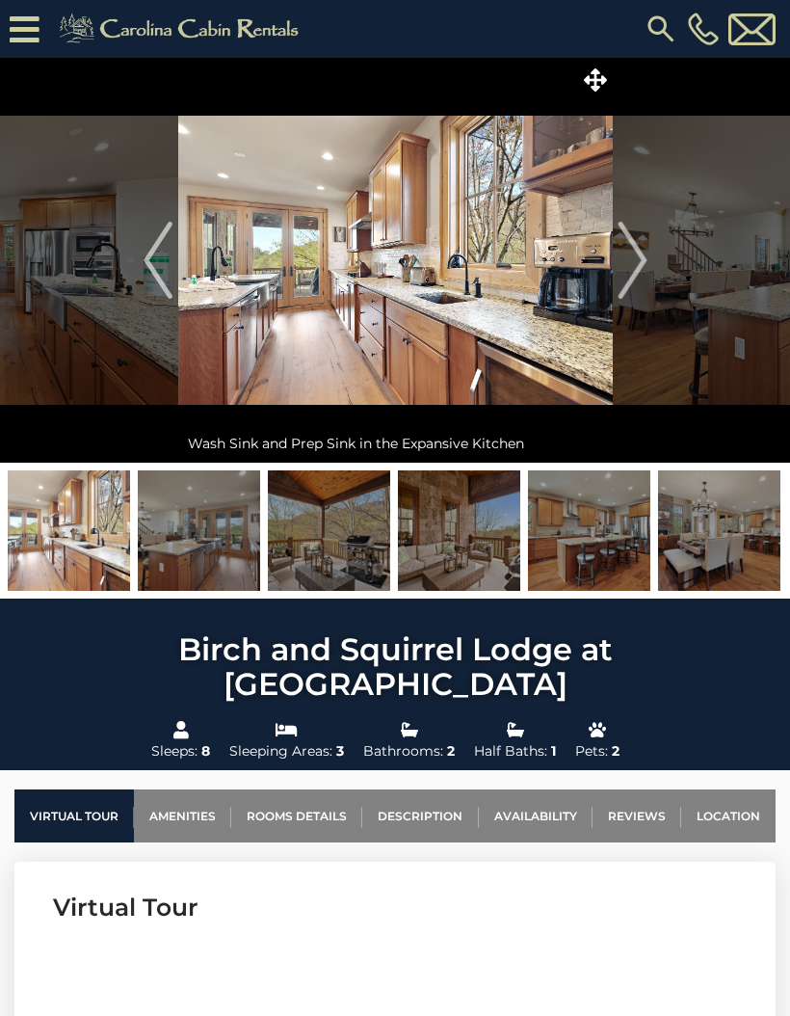
click at [626, 288] on img "Next" at bounding box center [632, 260] width 29 height 77
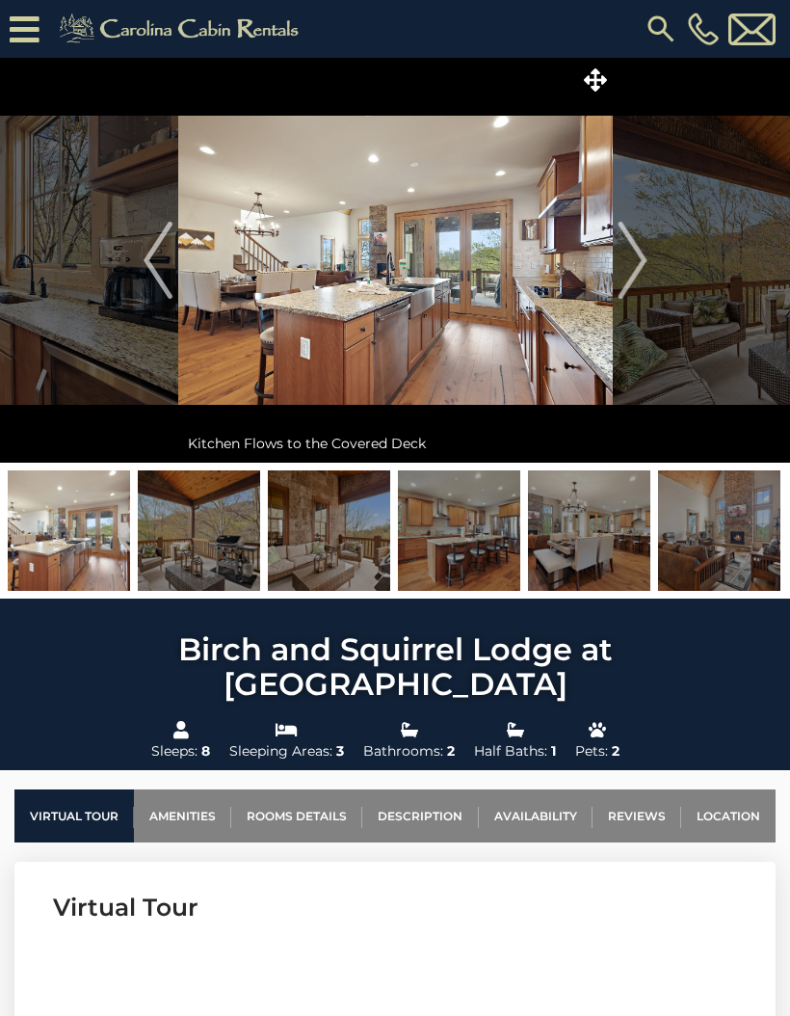
click at [635, 285] on img "Next" at bounding box center [632, 260] width 29 height 77
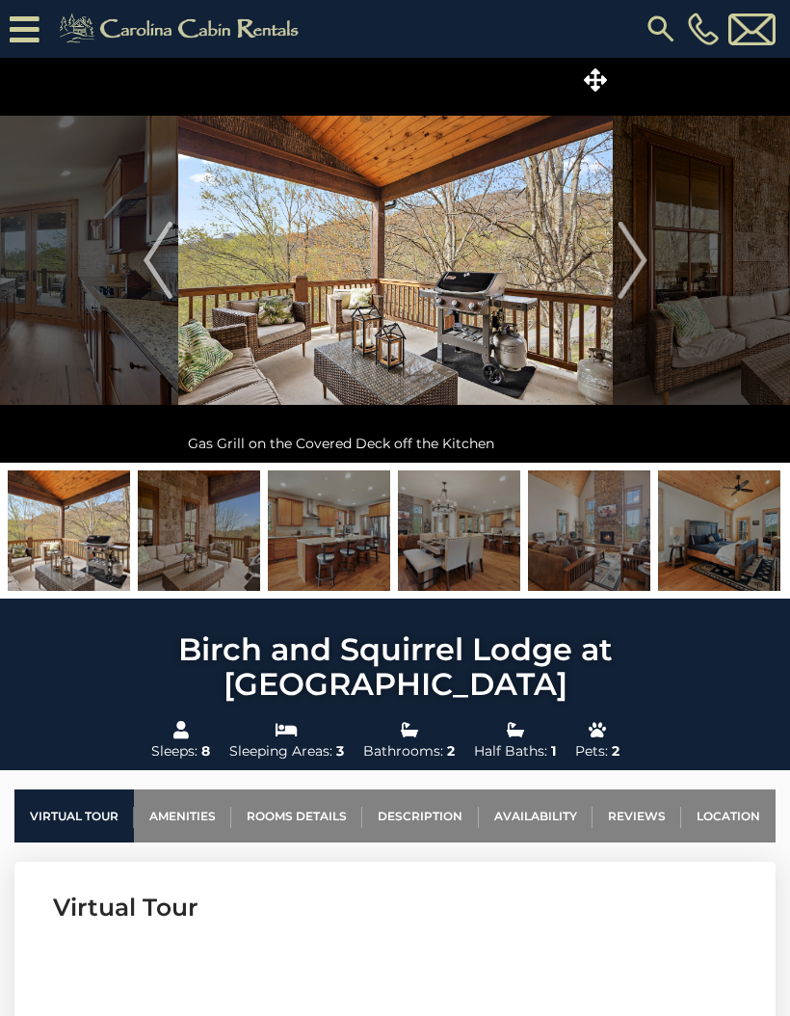
click at [639, 284] on img "Next" at bounding box center [632, 260] width 29 height 77
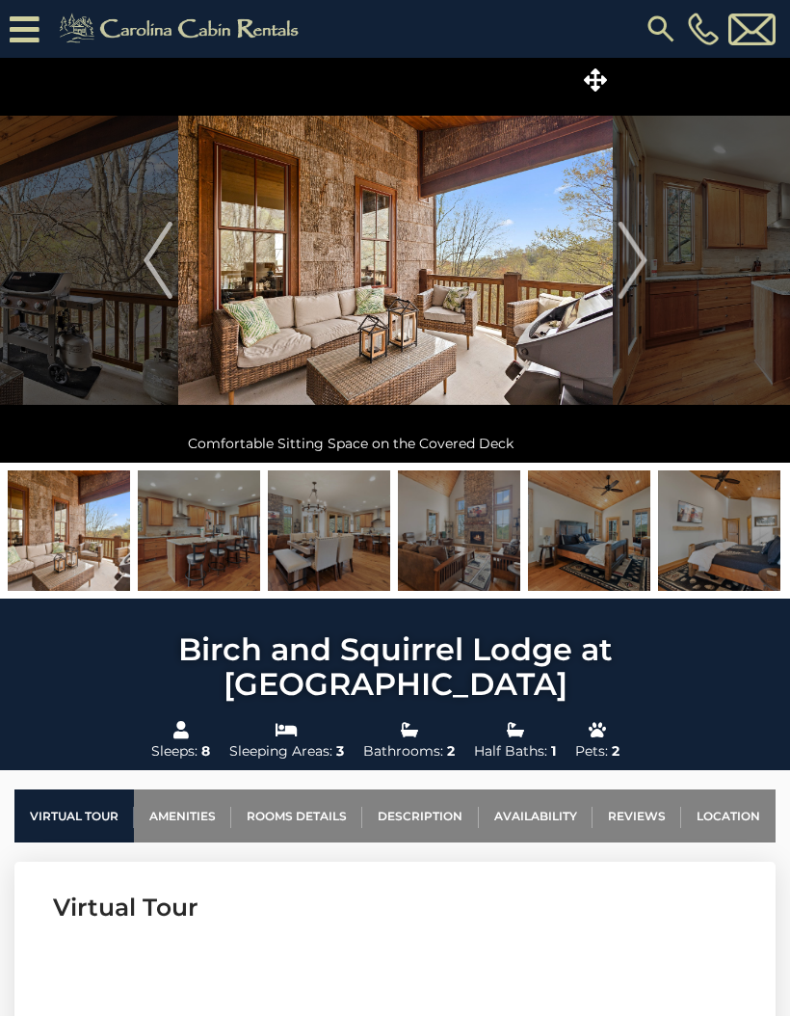
click at [646, 282] on img "Next" at bounding box center [632, 260] width 29 height 77
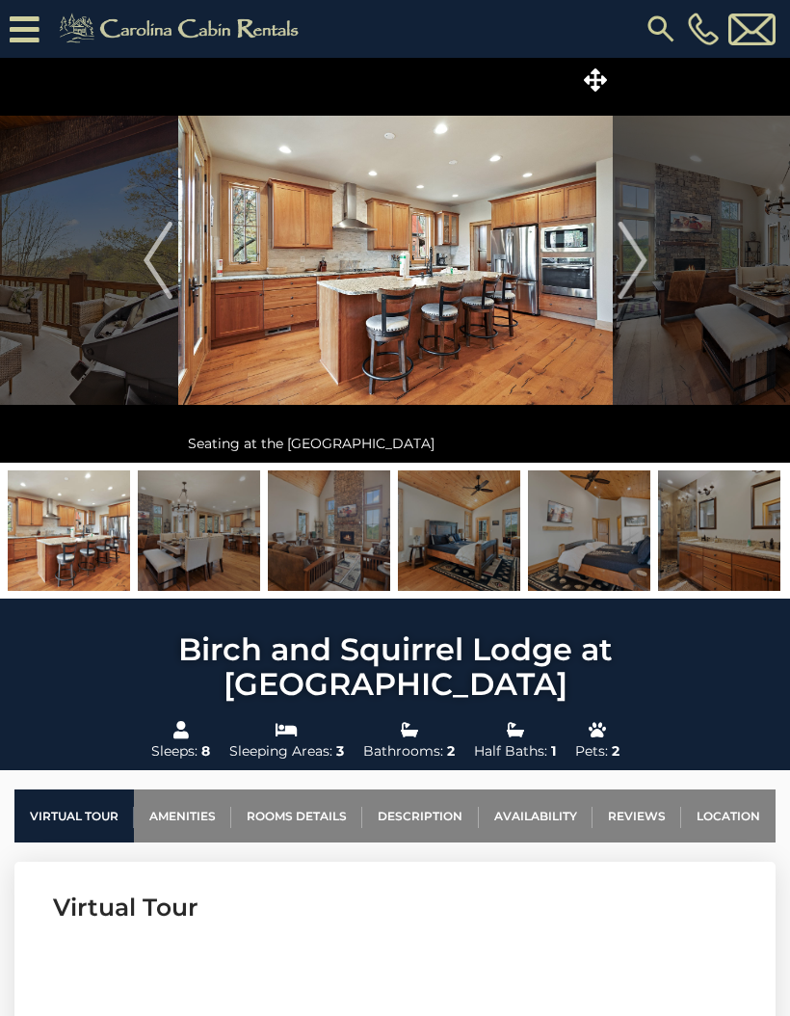
click at [646, 282] on img "Next" at bounding box center [632, 260] width 29 height 77
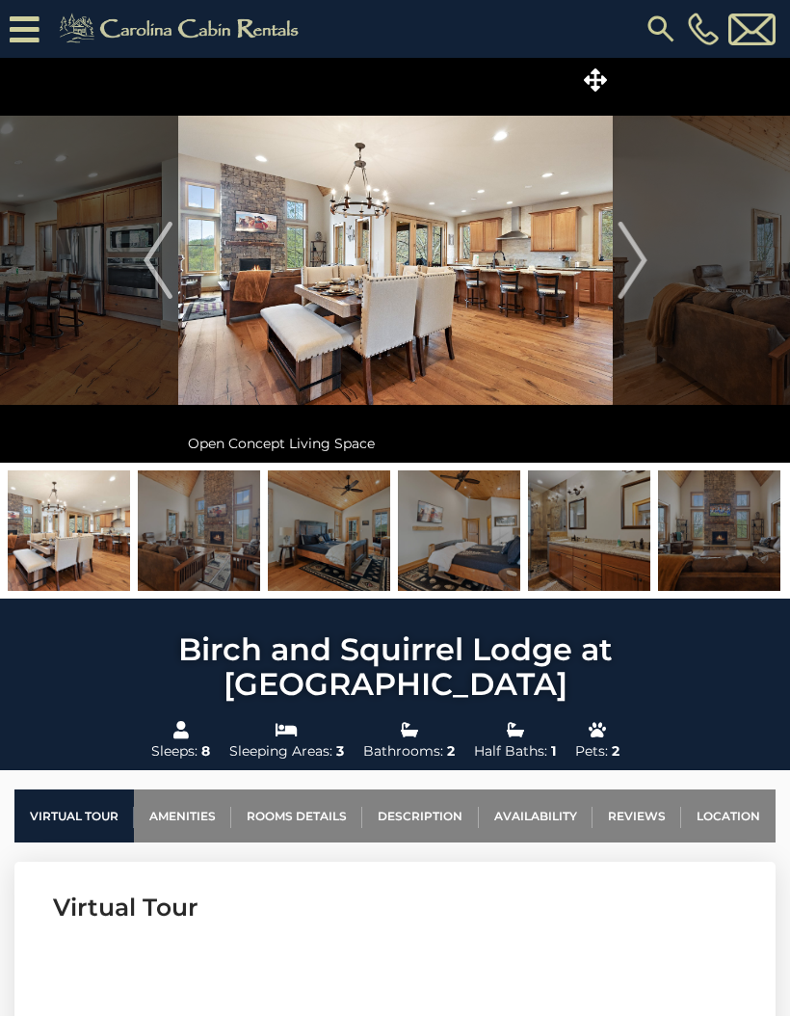
click at [636, 282] on img "Next" at bounding box center [632, 260] width 29 height 77
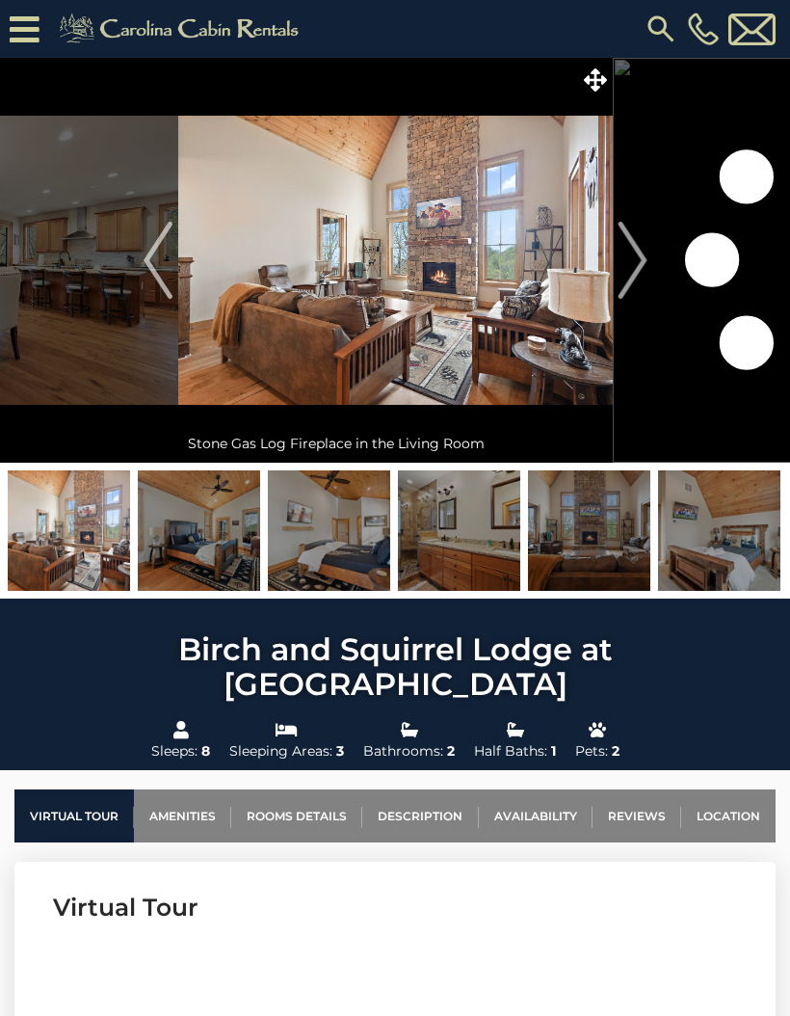
click at [630, 281] on img "Next" at bounding box center [632, 260] width 29 height 77
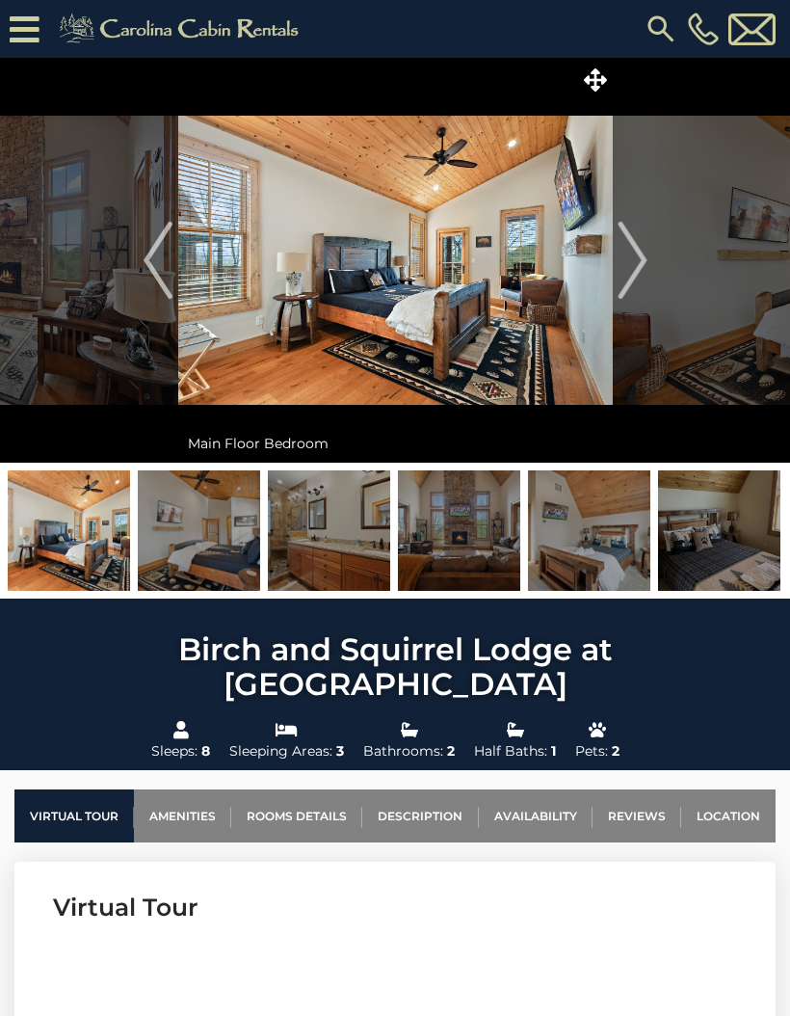
click at [645, 274] on img "Next" at bounding box center [632, 260] width 29 height 77
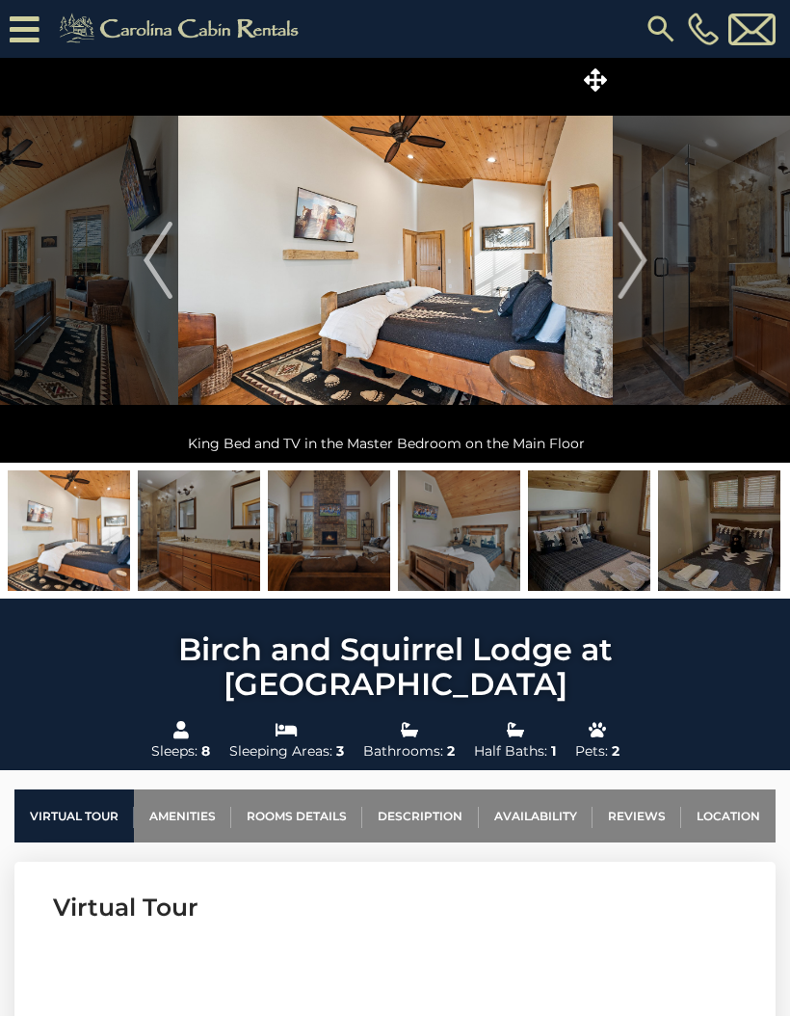
click at [632, 280] on img "Next" at bounding box center [632, 260] width 29 height 77
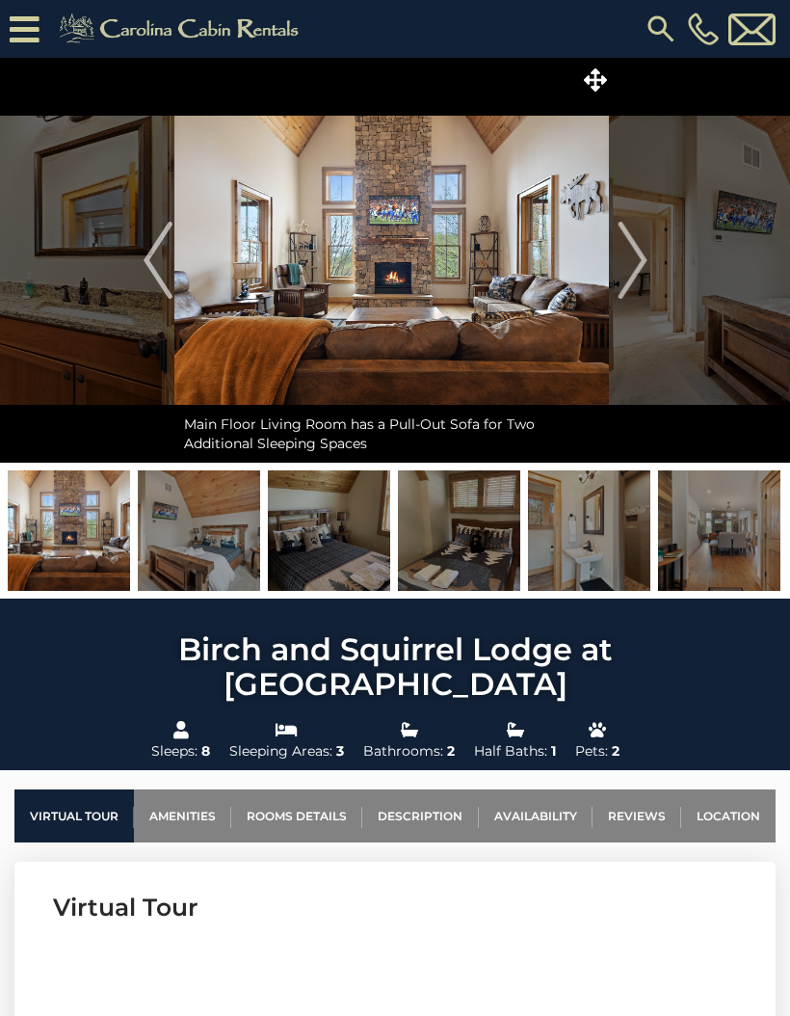
click at [629, 280] on img "Next" at bounding box center [632, 260] width 29 height 77
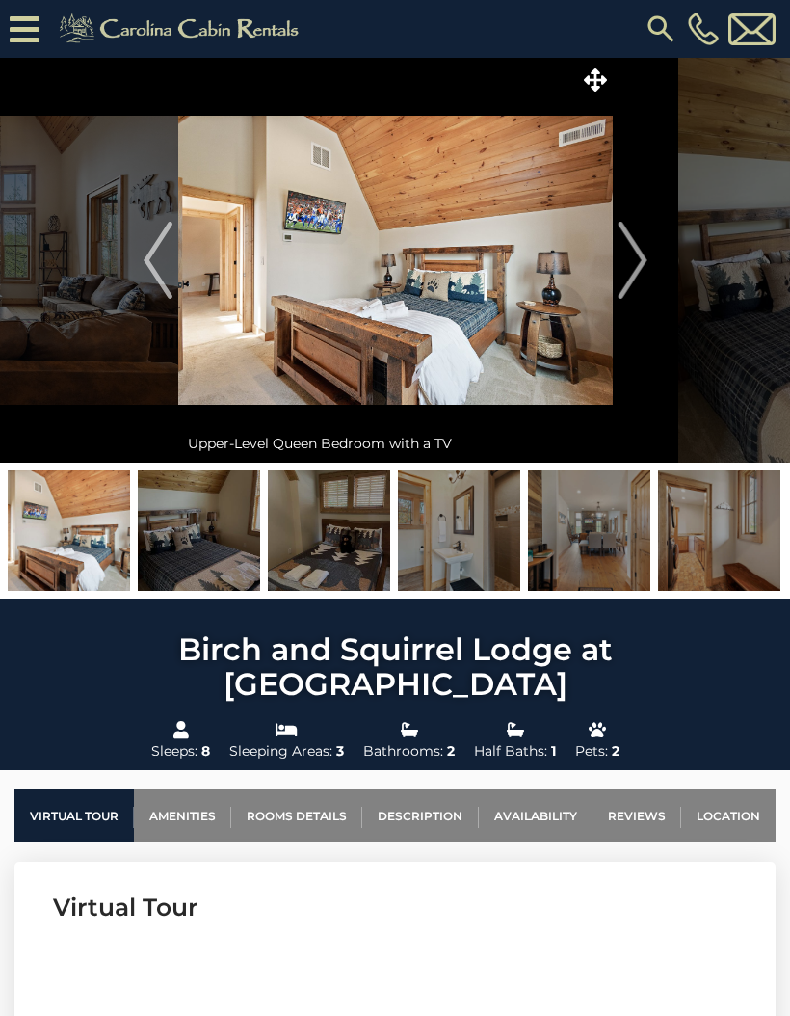
click at [634, 273] on img "Next" at bounding box center [632, 260] width 29 height 77
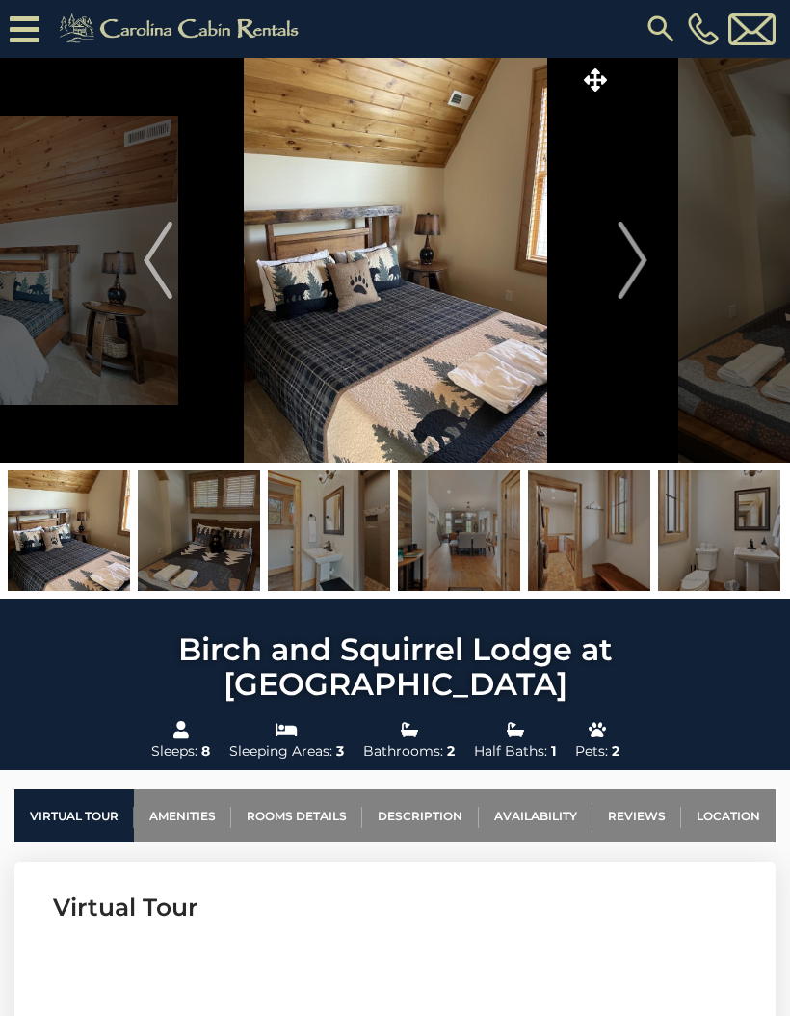
click at [635, 275] on img "Next" at bounding box center [632, 260] width 29 height 77
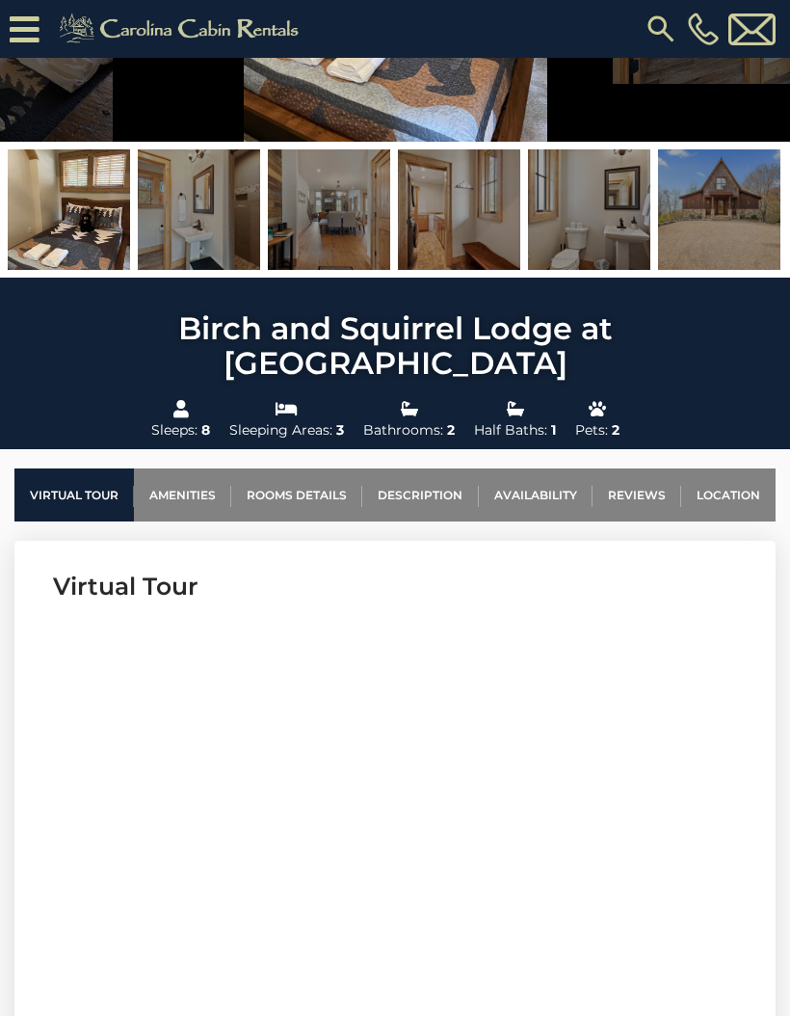
click at [341, 468] on link "Rooms Details" at bounding box center [296, 494] width 131 height 53
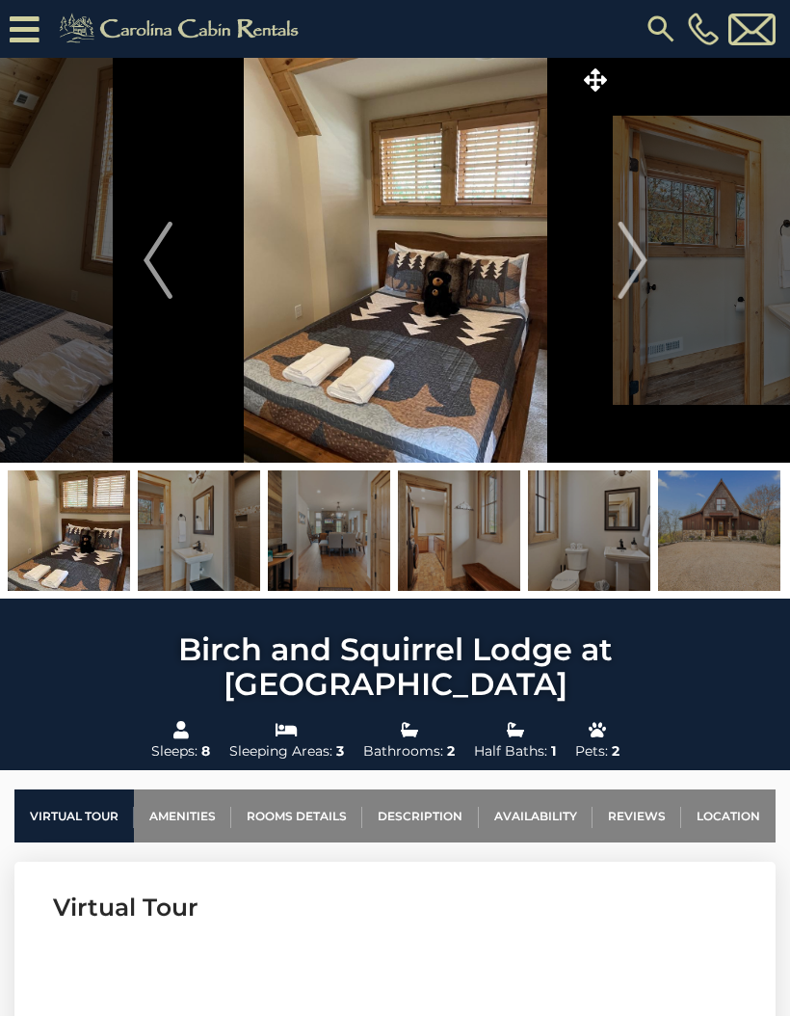
click at [648, 278] on button "Next" at bounding box center [633, 260] width 40 height 405
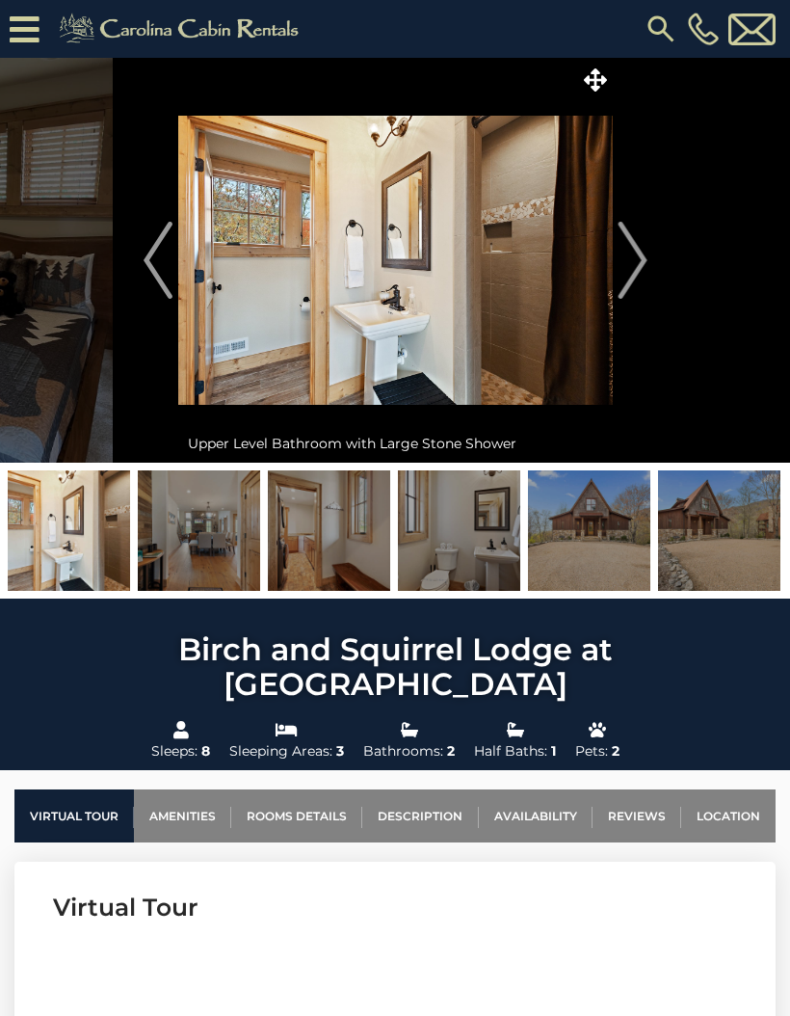
click at [652, 268] on button "Next" at bounding box center [633, 260] width 40 height 405
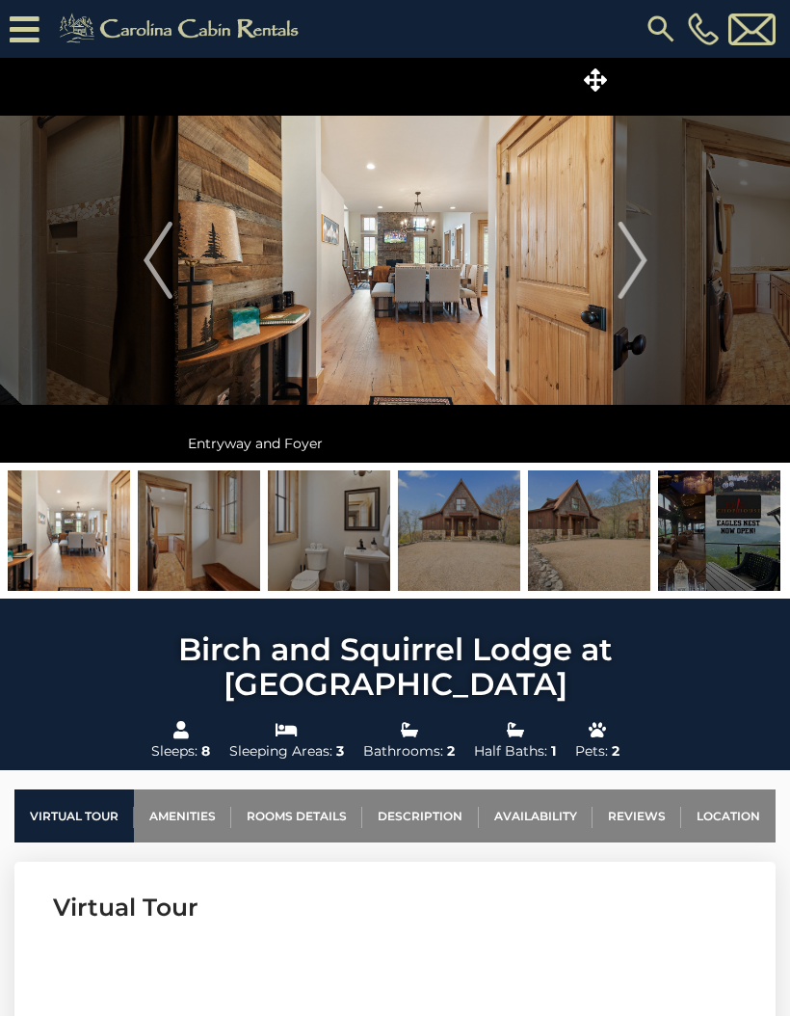
click at [652, 270] on button "Next" at bounding box center [633, 260] width 40 height 405
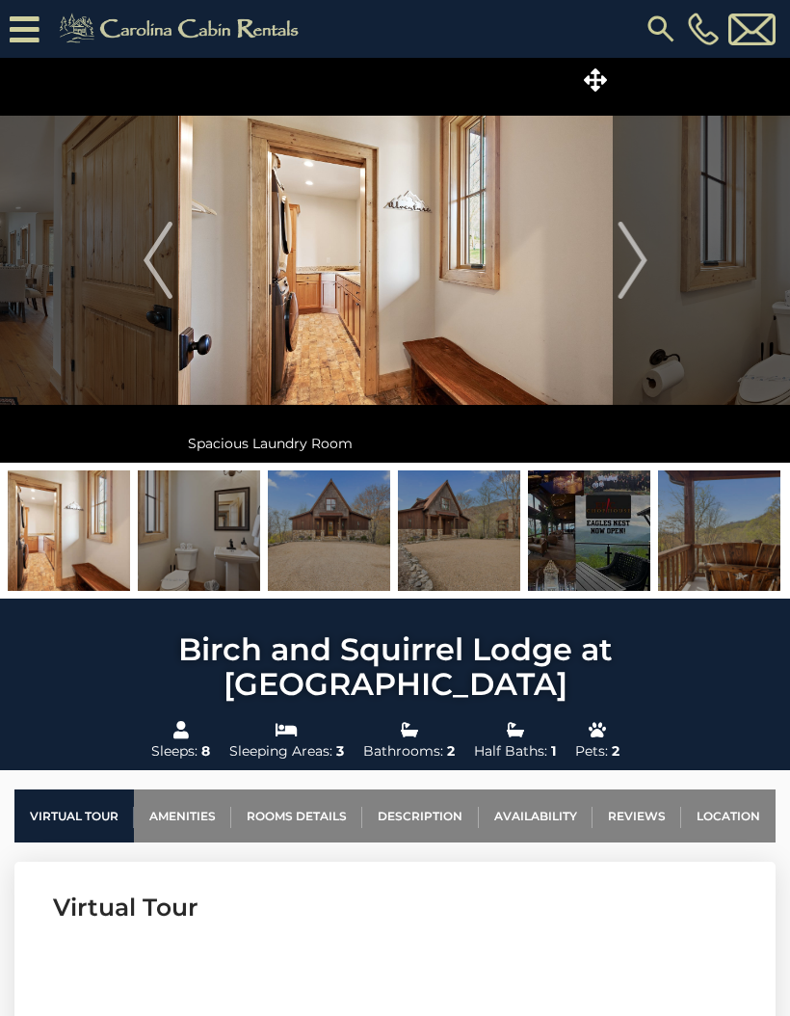
click at [632, 270] on img "Next" at bounding box center [632, 260] width 29 height 77
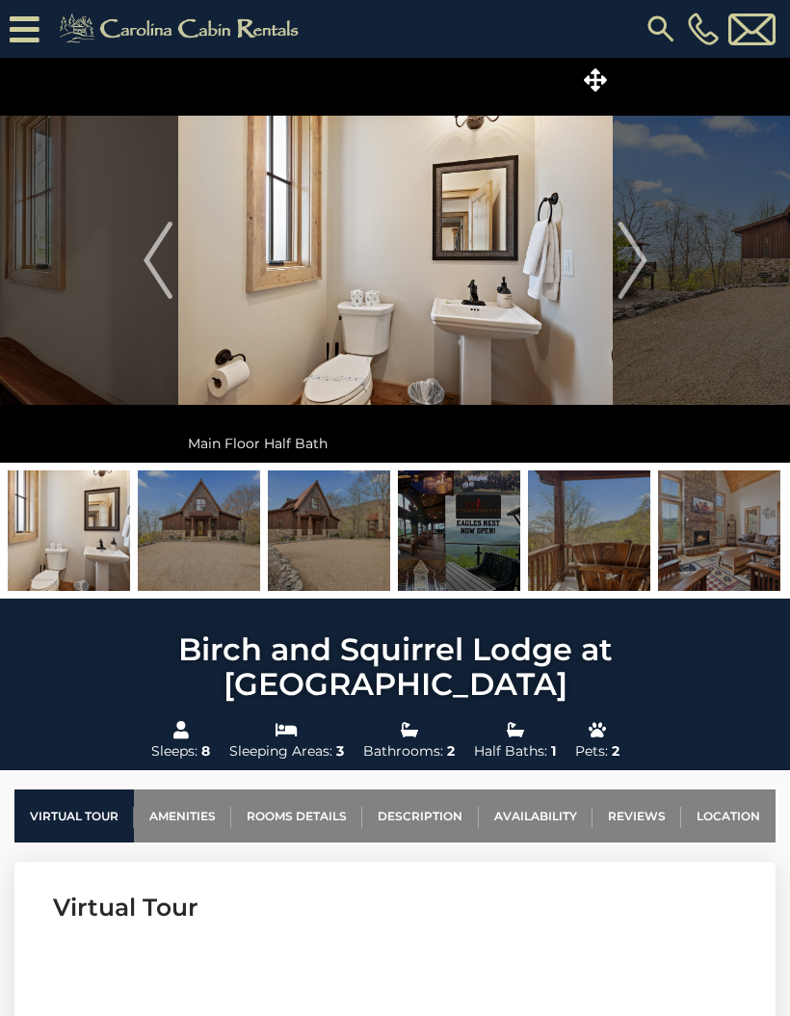
click at [638, 269] on img "Next" at bounding box center [632, 260] width 29 height 77
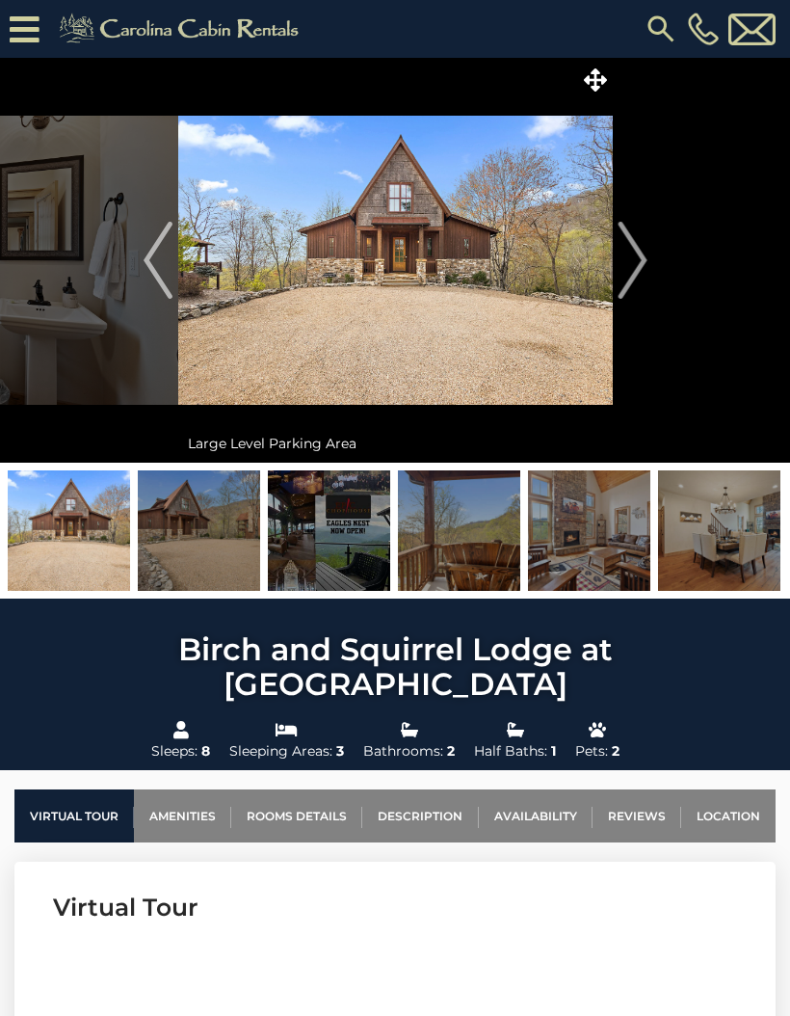
click at [645, 269] on img "Next" at bounding box center [632, 260] width 29 height 77
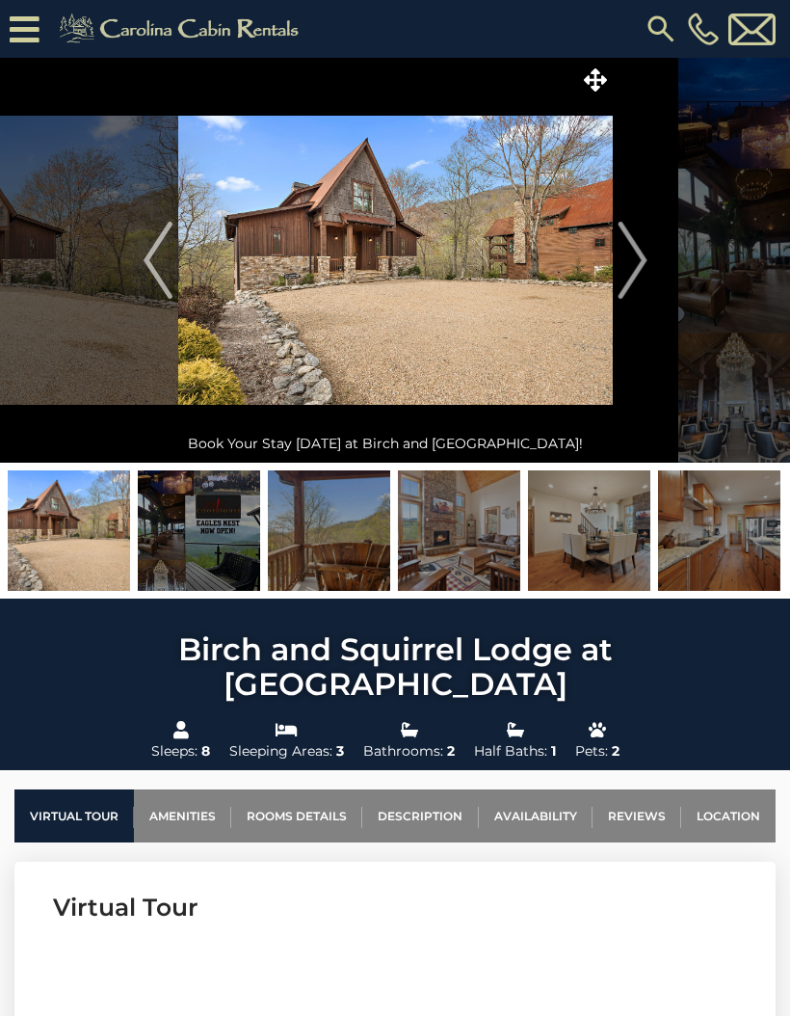
click at [644, 272] on img "Next" at bounding box center [632, 260] width 29 height 77
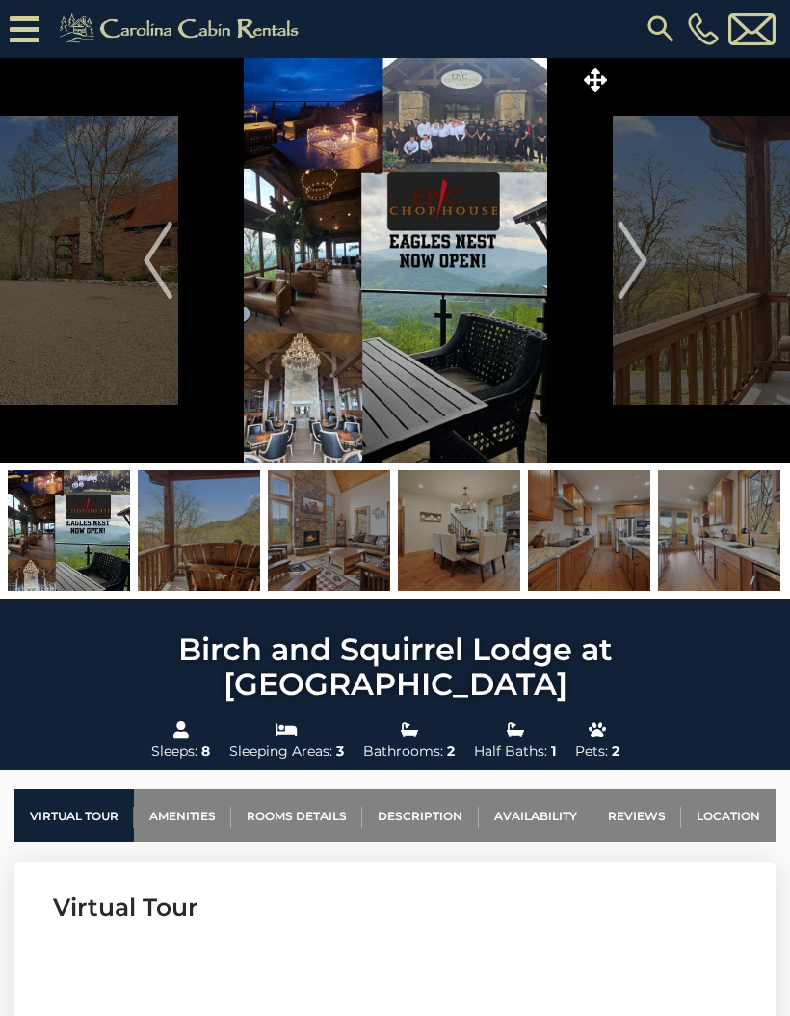
click at [630, 272] on img "Next" at bounding box center [632, 260] width 29 height 77
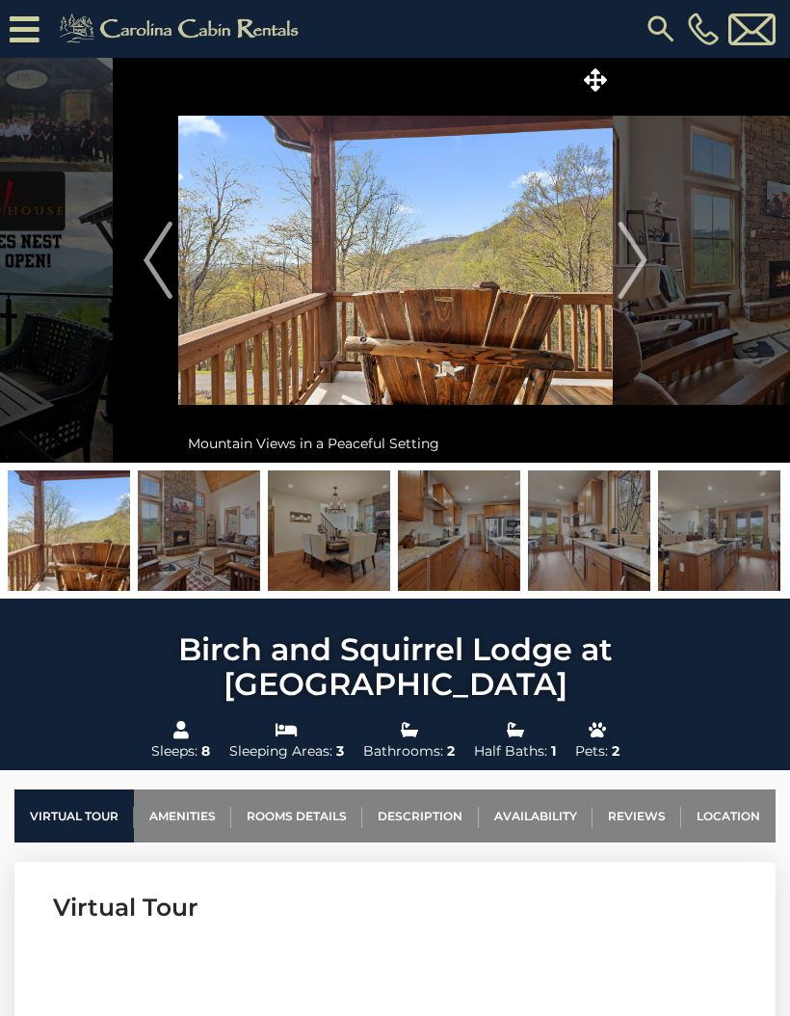
click at [637, 271] on img "Next" at bounding box center [632, 260] width 29 height 77
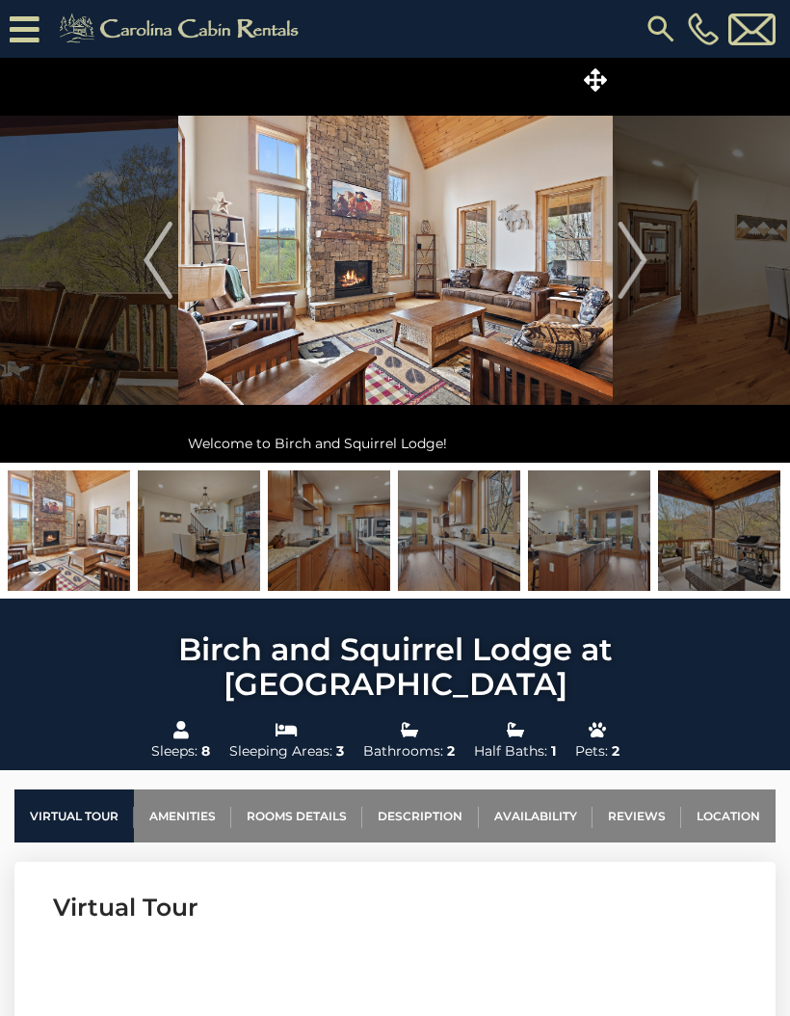
click at [627, 275] on img "Next" at bounding box center [632, 260] width 29 height 77
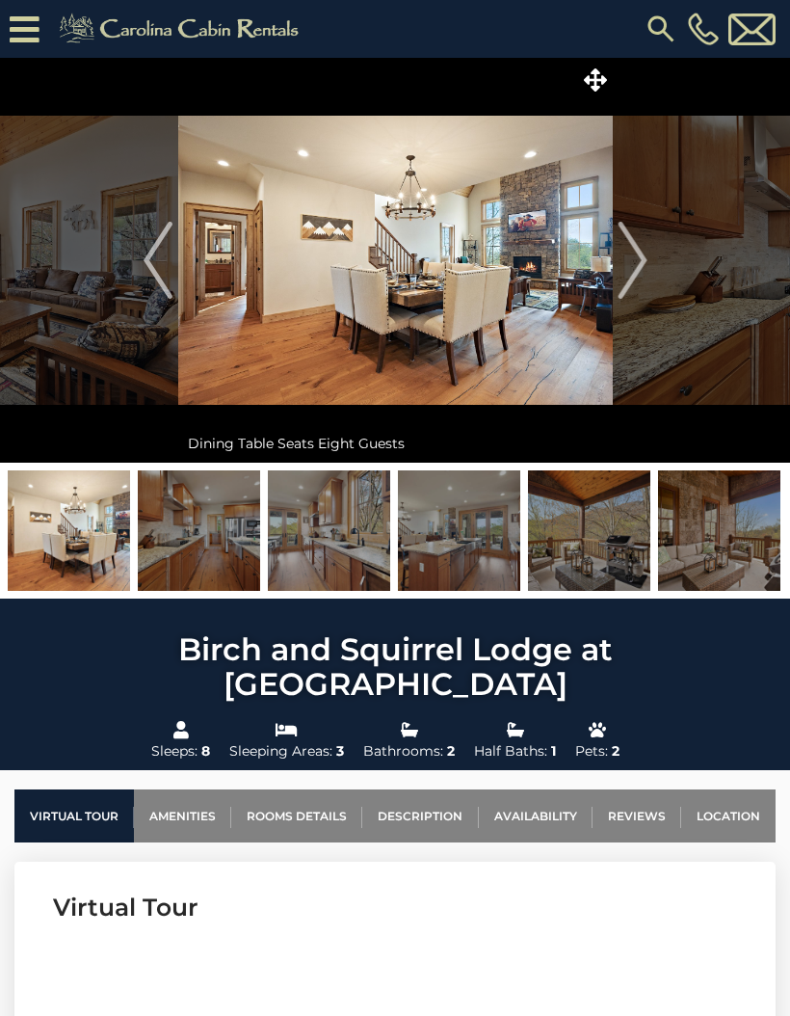
click at [628, 273] on img "Next" at bounding box center [632, 260] width 29 height 77
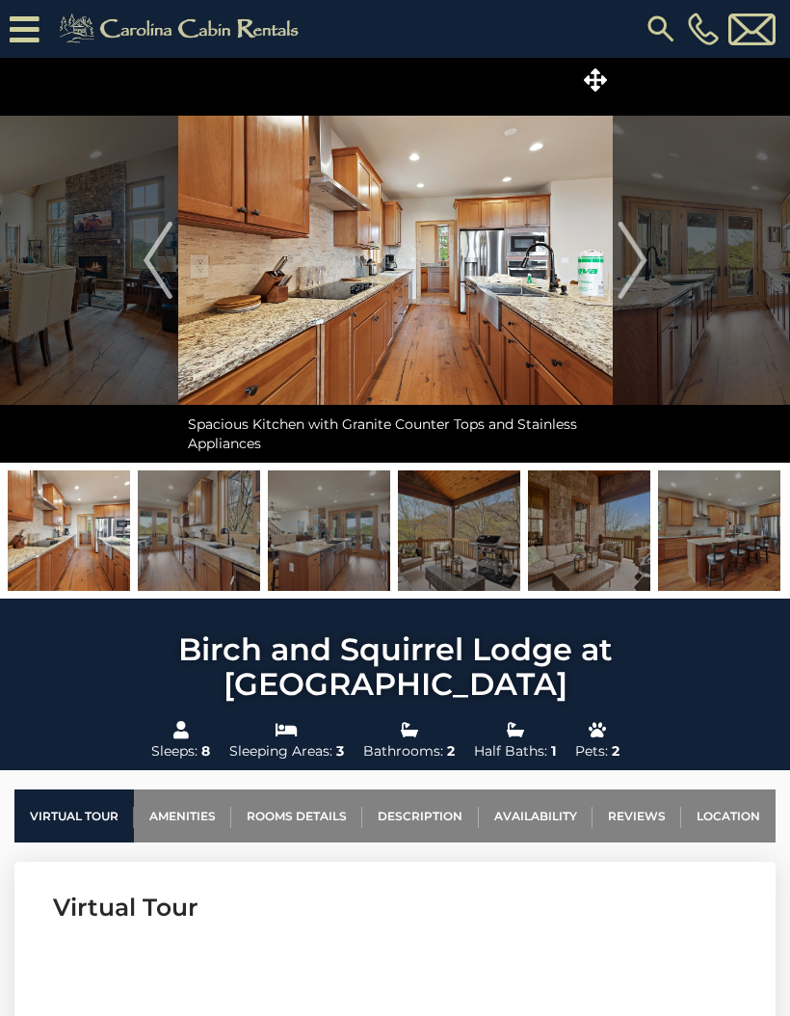
click at [633, 270] on img "Next" at bounding box center [632, 260] width 29 height 77
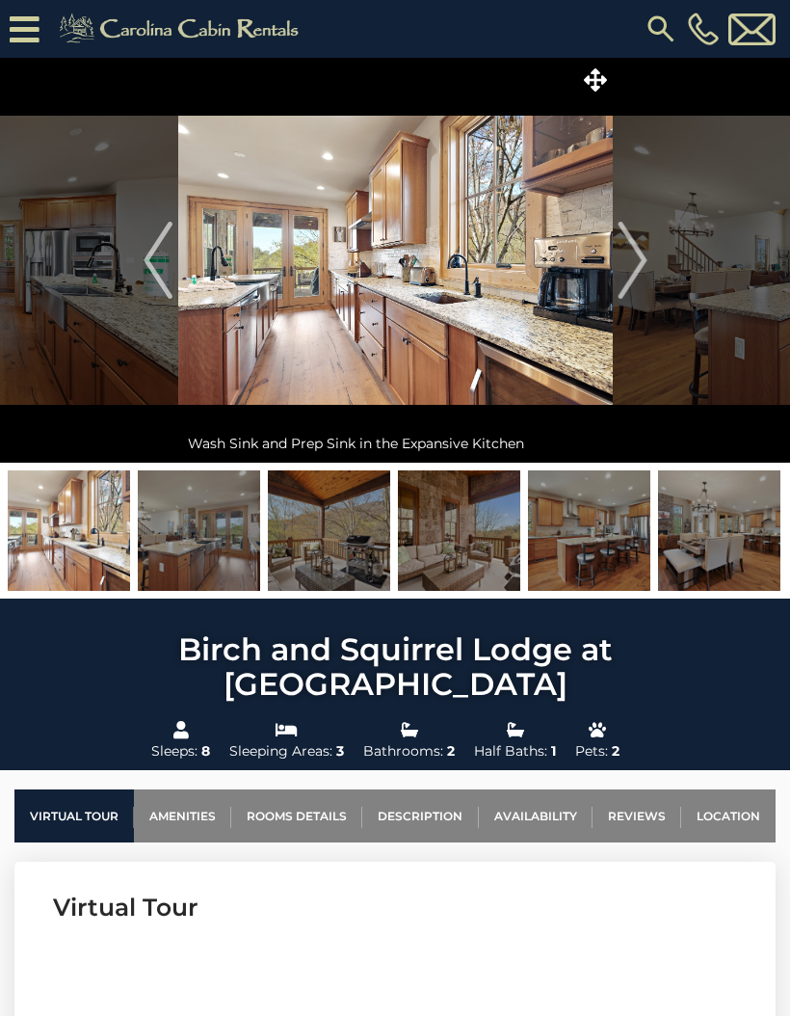
click at [636, 271] on img "Next" at bounding box center [632, 260] width 29 height 77
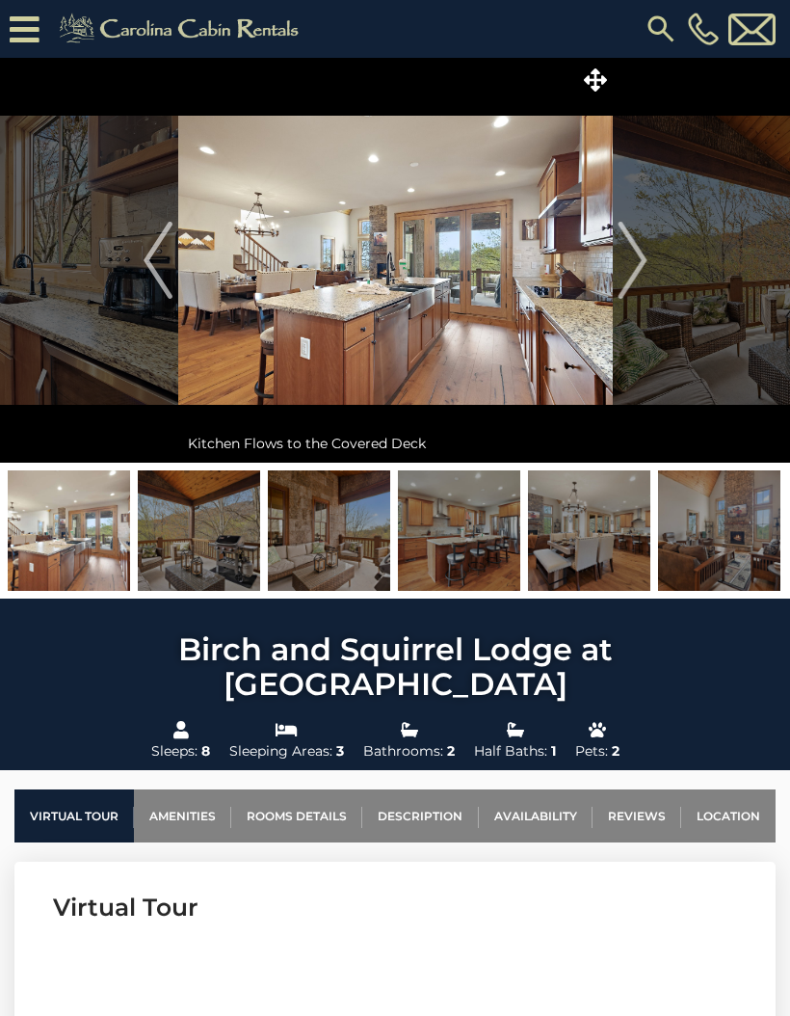
click at [630, 272] on img "Next" at bounding box center [632, 260] width 29 height 77
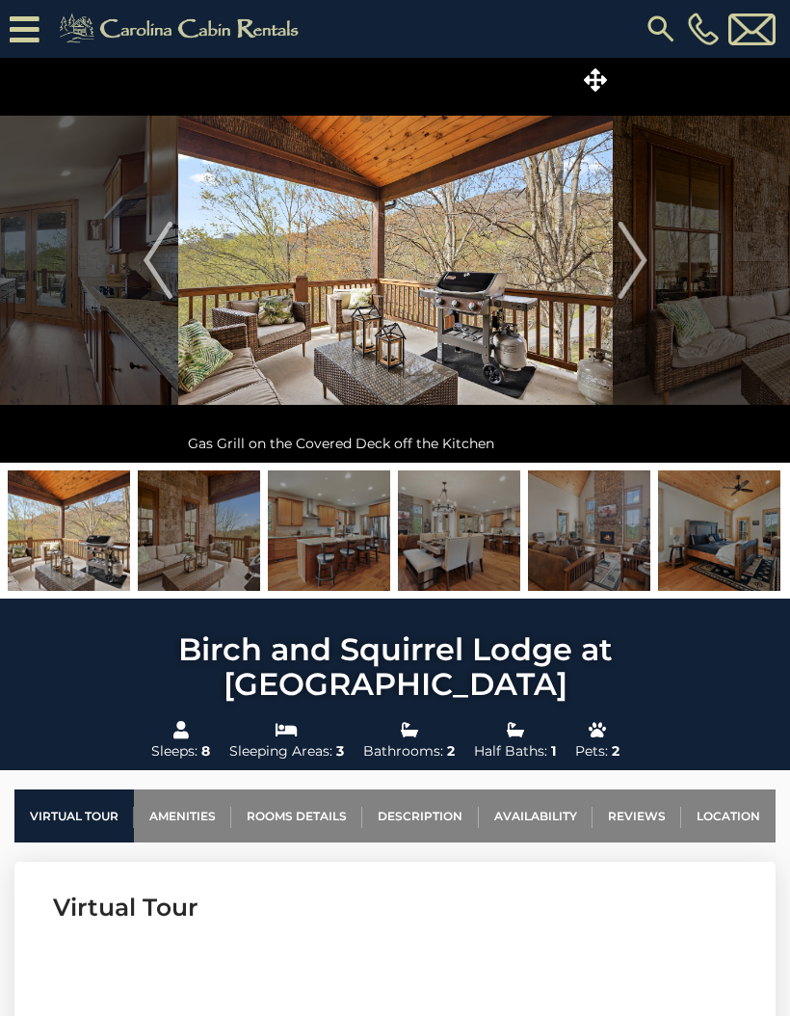
click at [627, 275] on img "Next" at bounding box center [632, 260] width 29 height 77
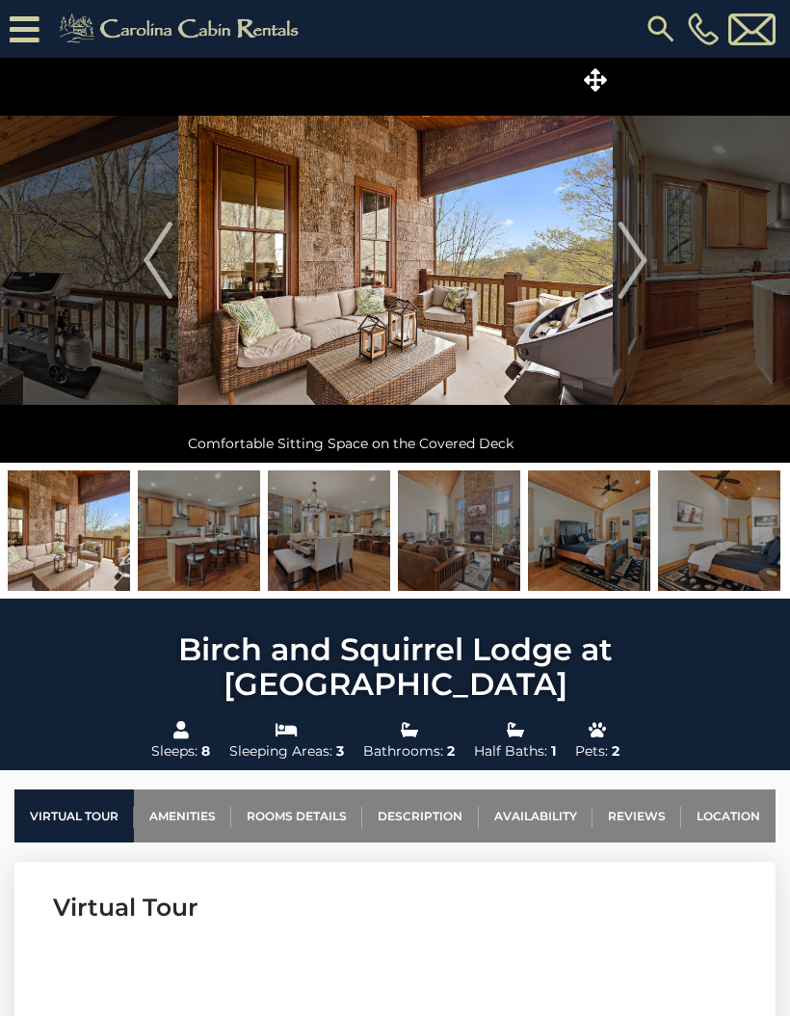
click at [637, 271] on img "Next" at bounding box center [632, 260] width 29 height 77
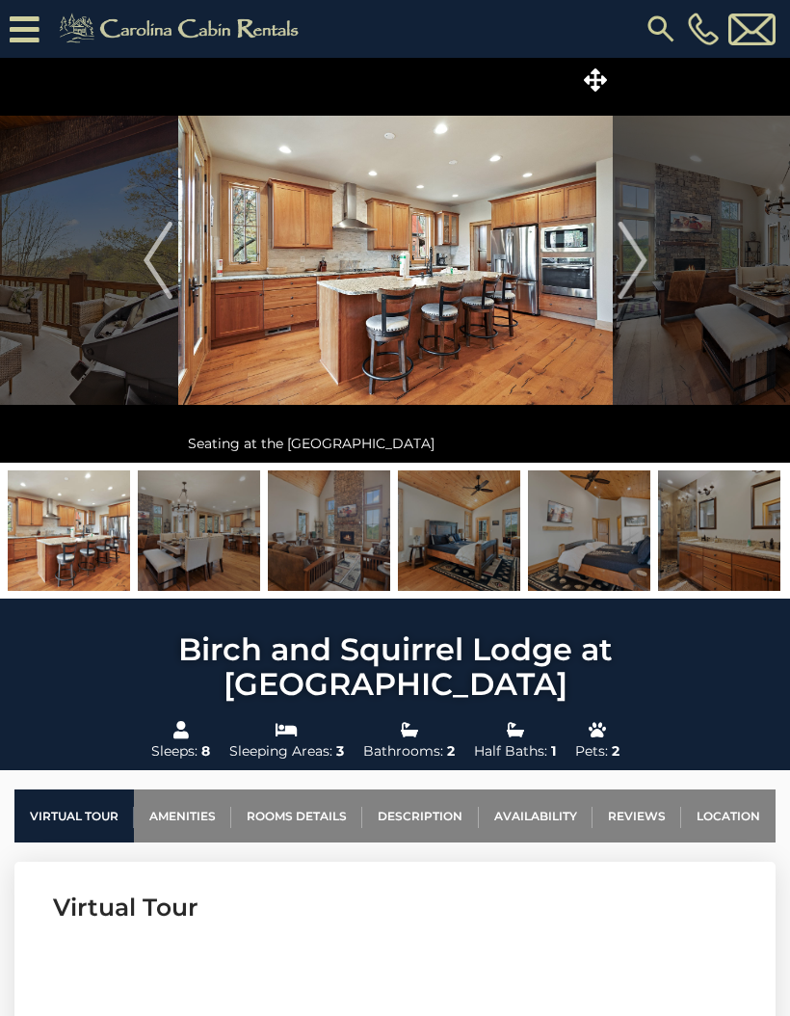
click at [637, 269] on img "Next" at bounding box center [632, 260] width 29 height 77
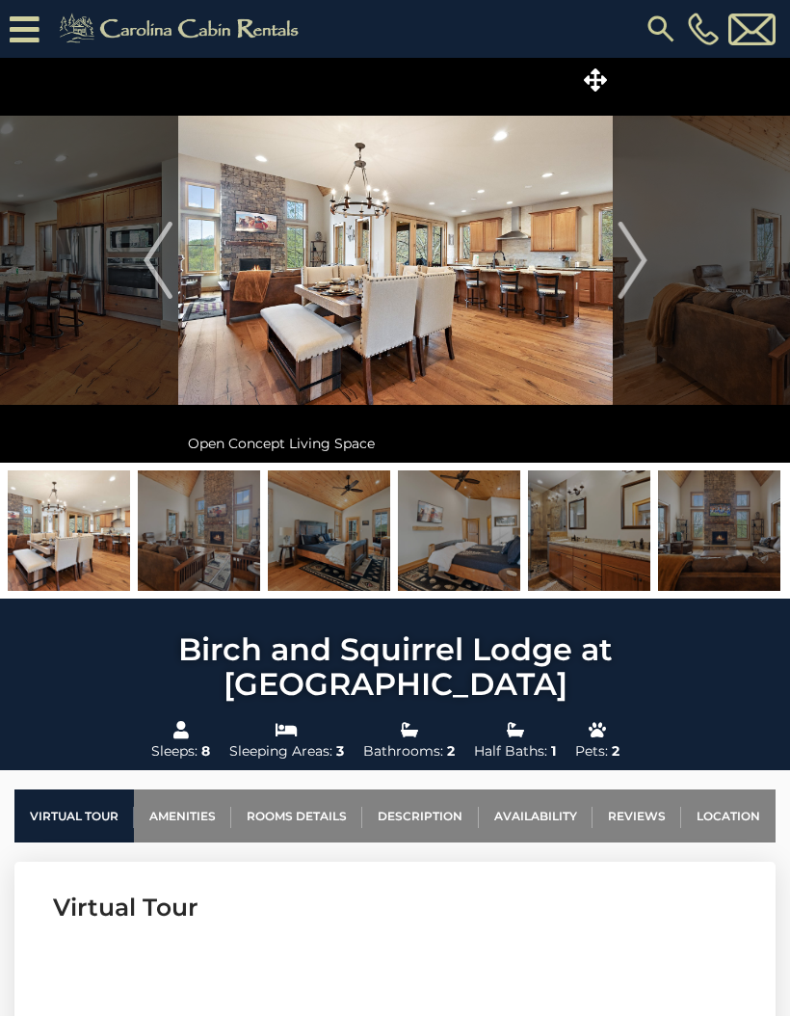
click at [632, 272] on img "Next" at bounding box center [632, 260] width 29 height 77
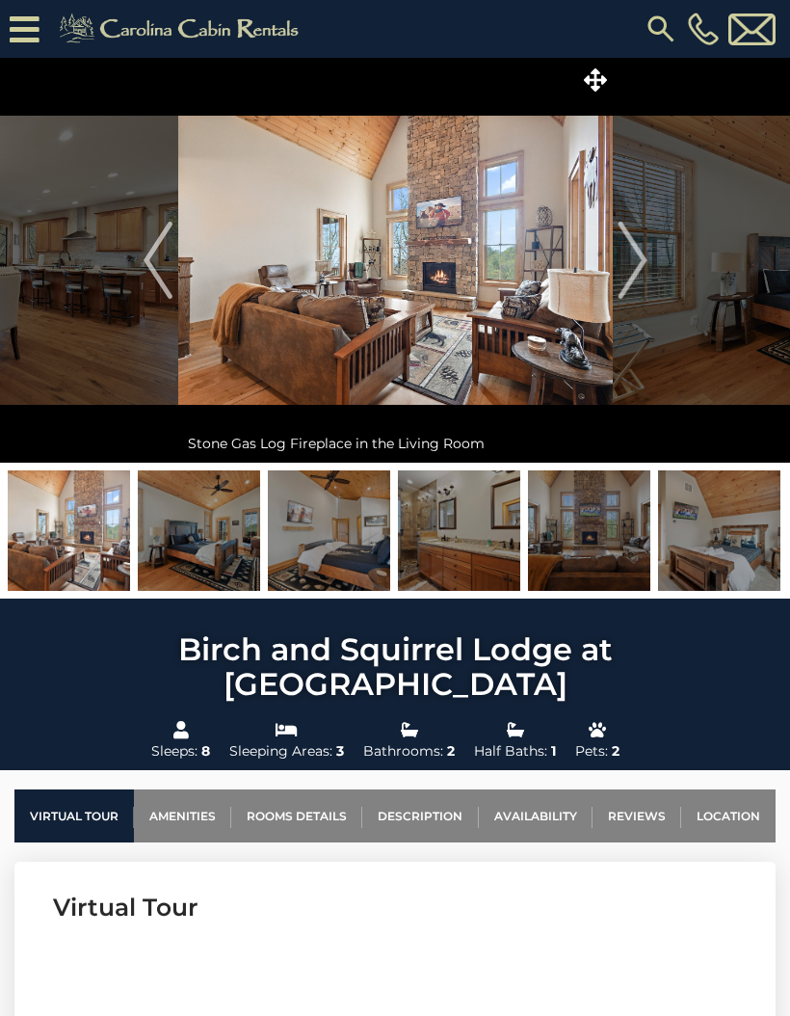
click at [633, 274] on img "Next" at bounding box center [632, 260] width 29 height 77
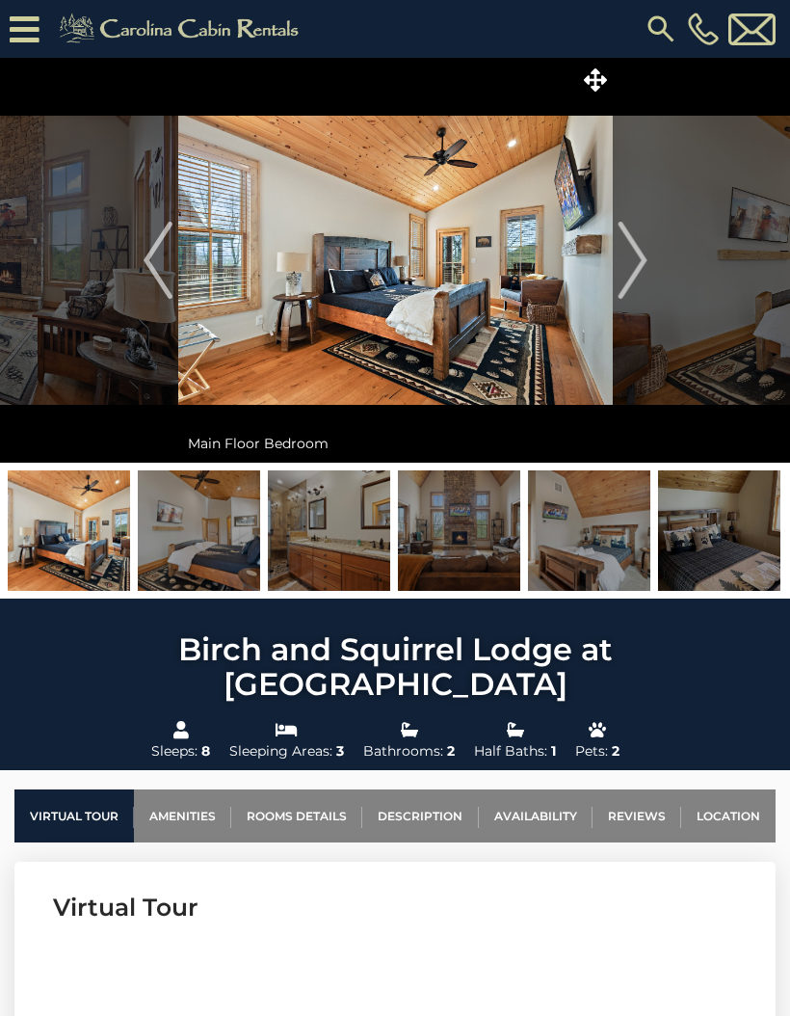
click at [625, 279] on img "Next" at bounding box center [632, 260] width 29 height 77
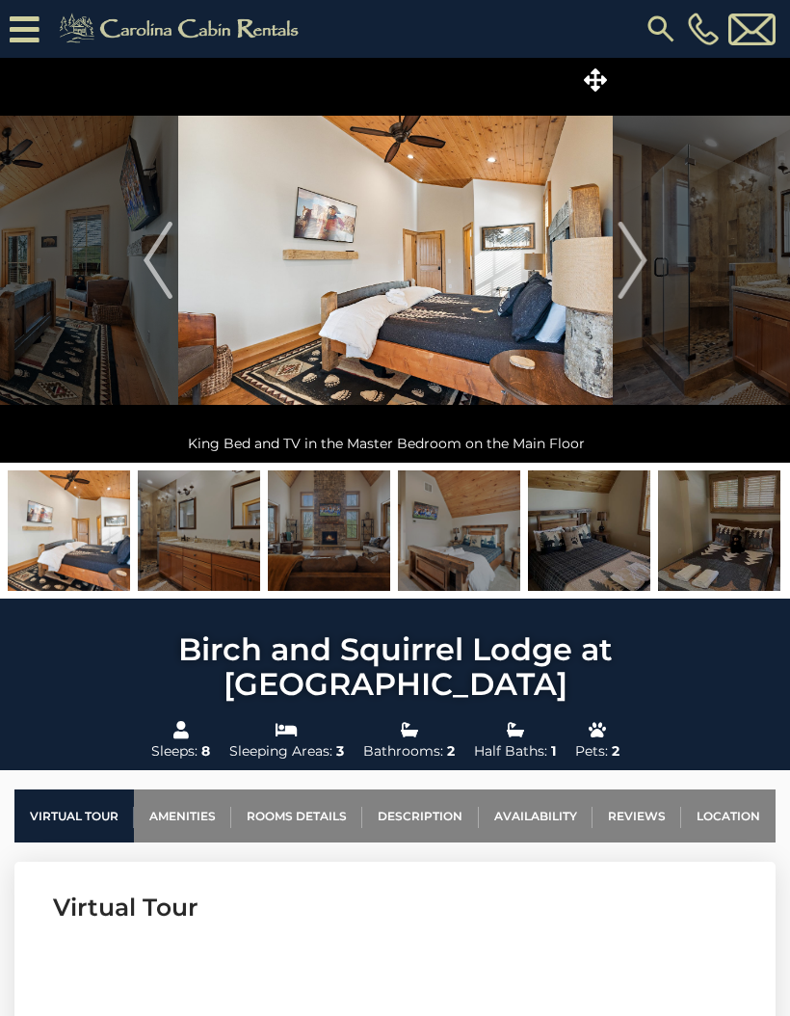
click at [626, 277] on img "Next" at bounding box center [632, 260] width 29 height 77
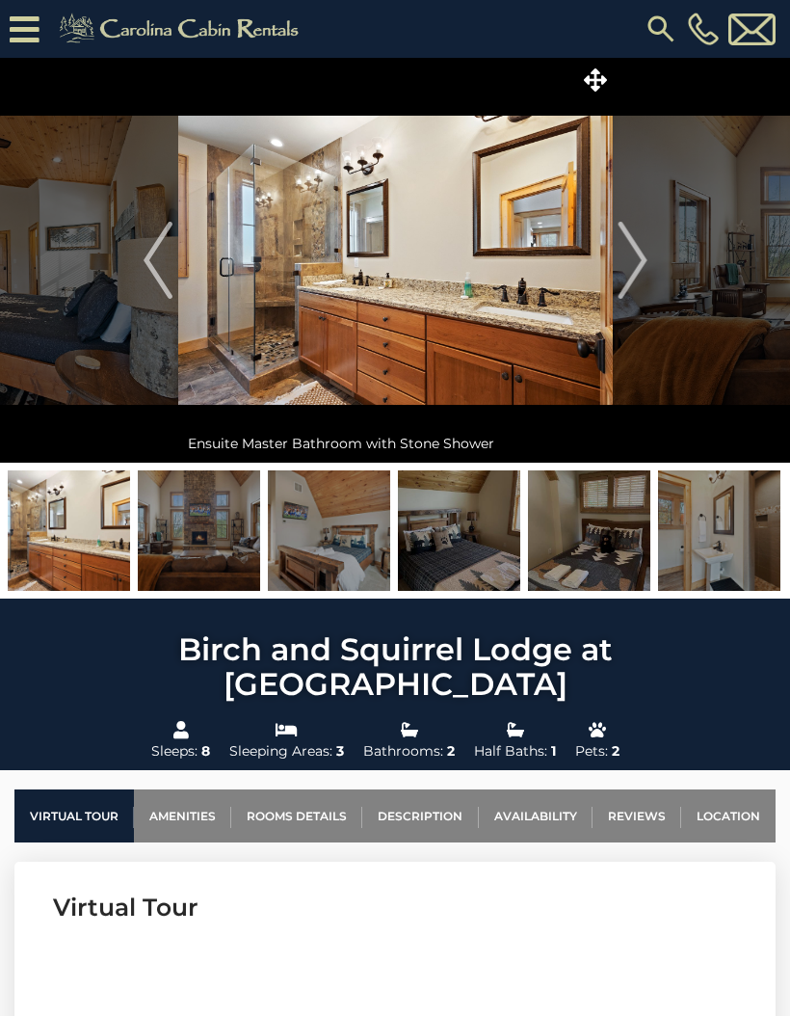
click at [629, 275] on img "Next" at bounding box center [632, 260] width 29 height 77
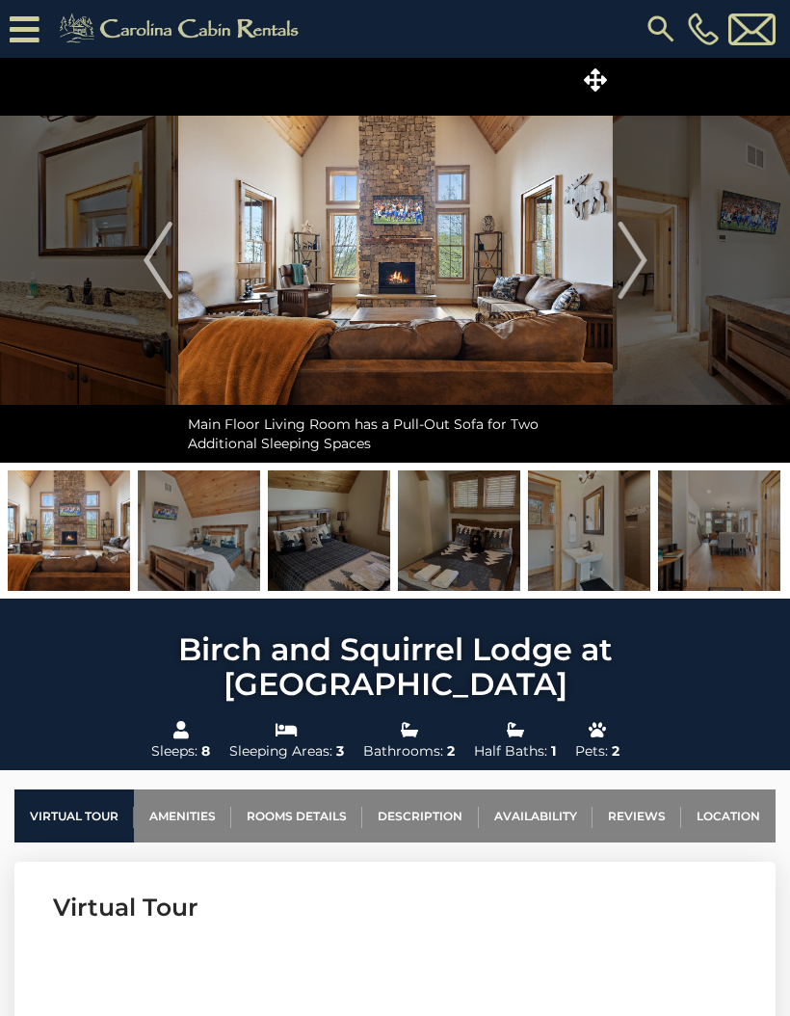
click at [624, 278] on img "Next" at bounding box center [632, 260] width 29 height 77
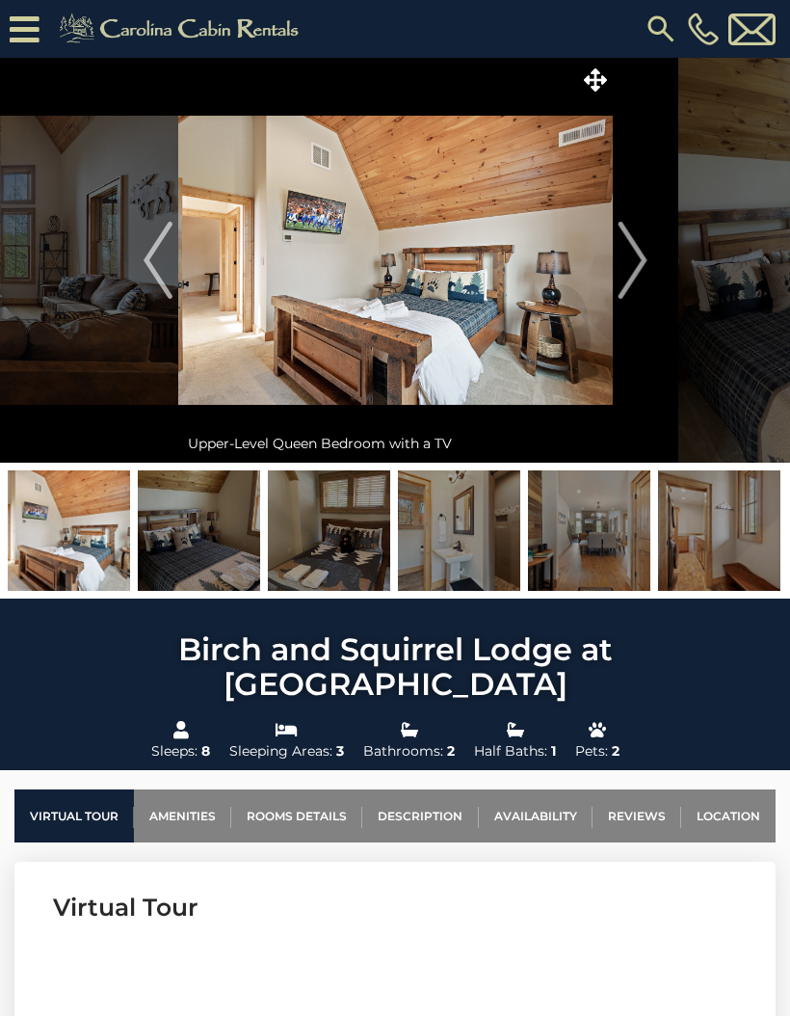
click at [617, 279] on button "Next" at bounding box center [633, 260] width 40 height 405
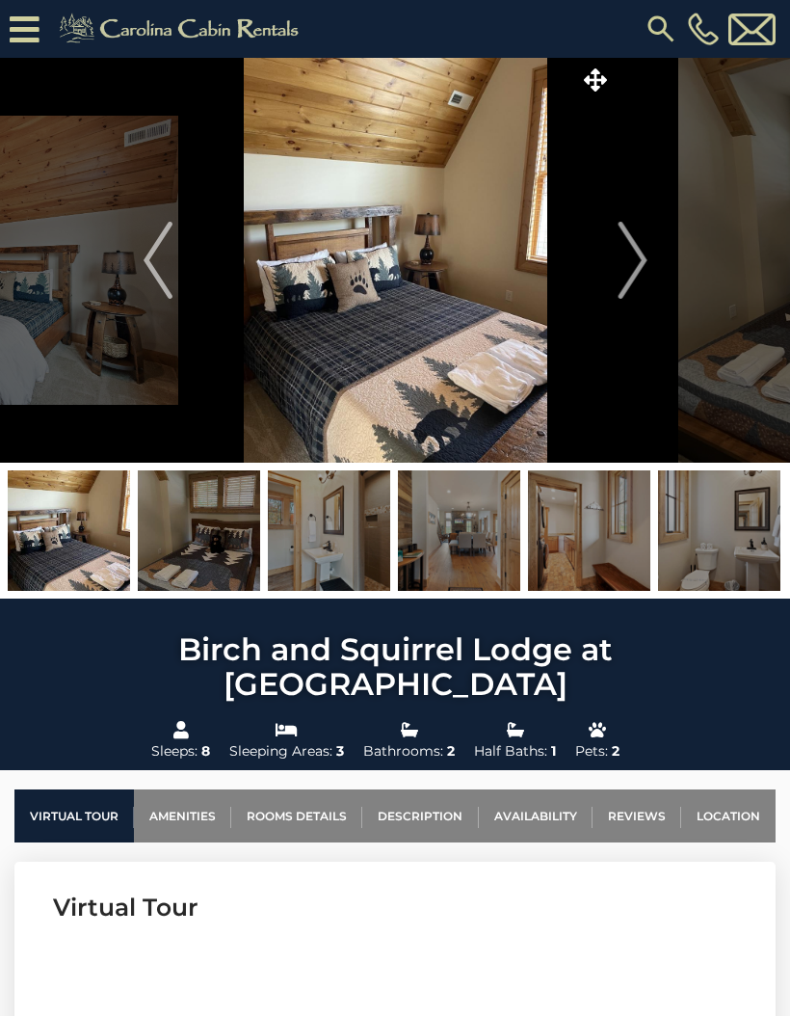
click at [631, 272] on img "Next" at bounding box center [632, 260] width 29 height 77
